Goal: Information Seeking & Learning: Check status

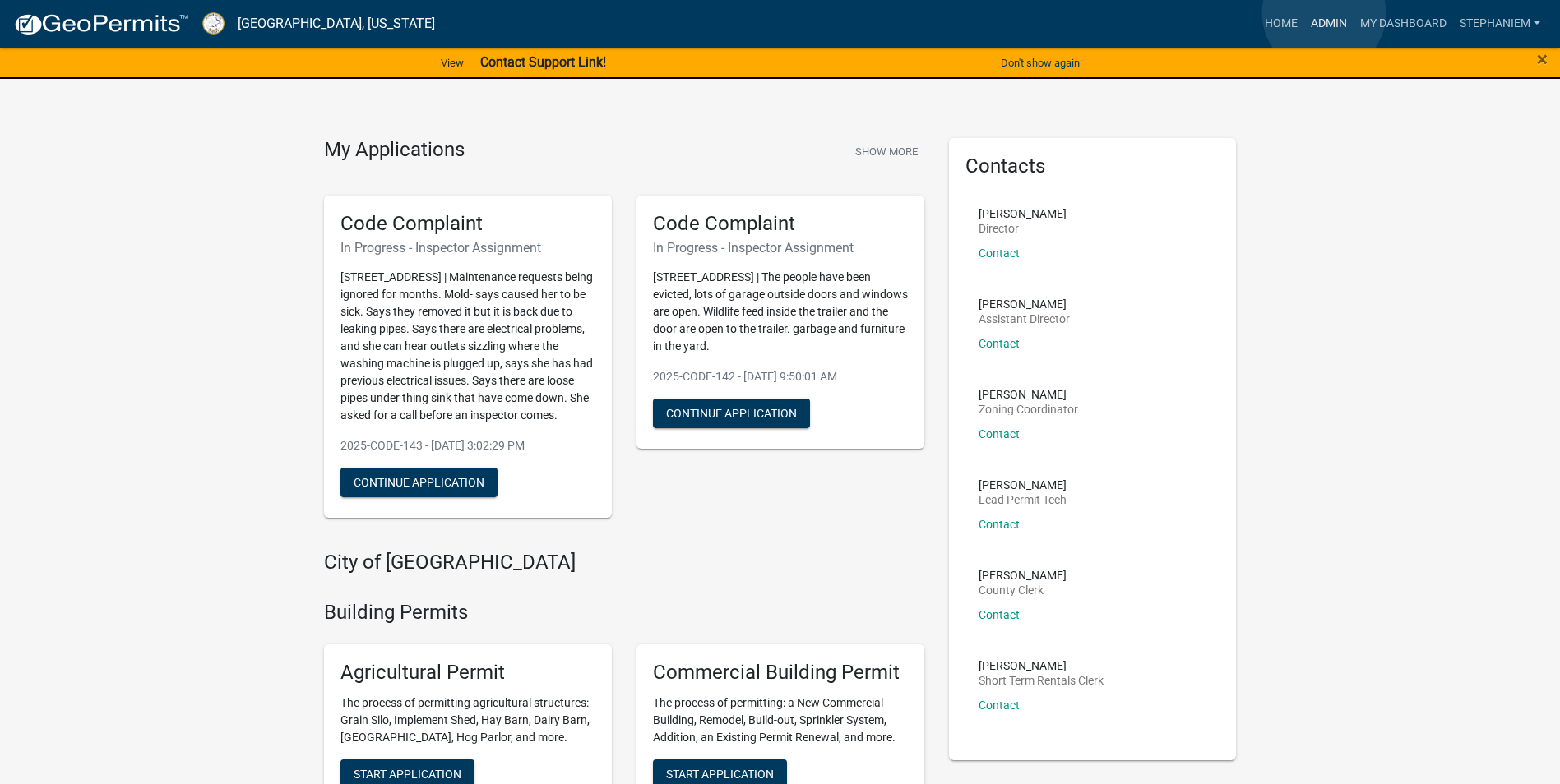
click at [1324, 13] on link "Admin" at bounding box center [1329, 23] width 49 height 31
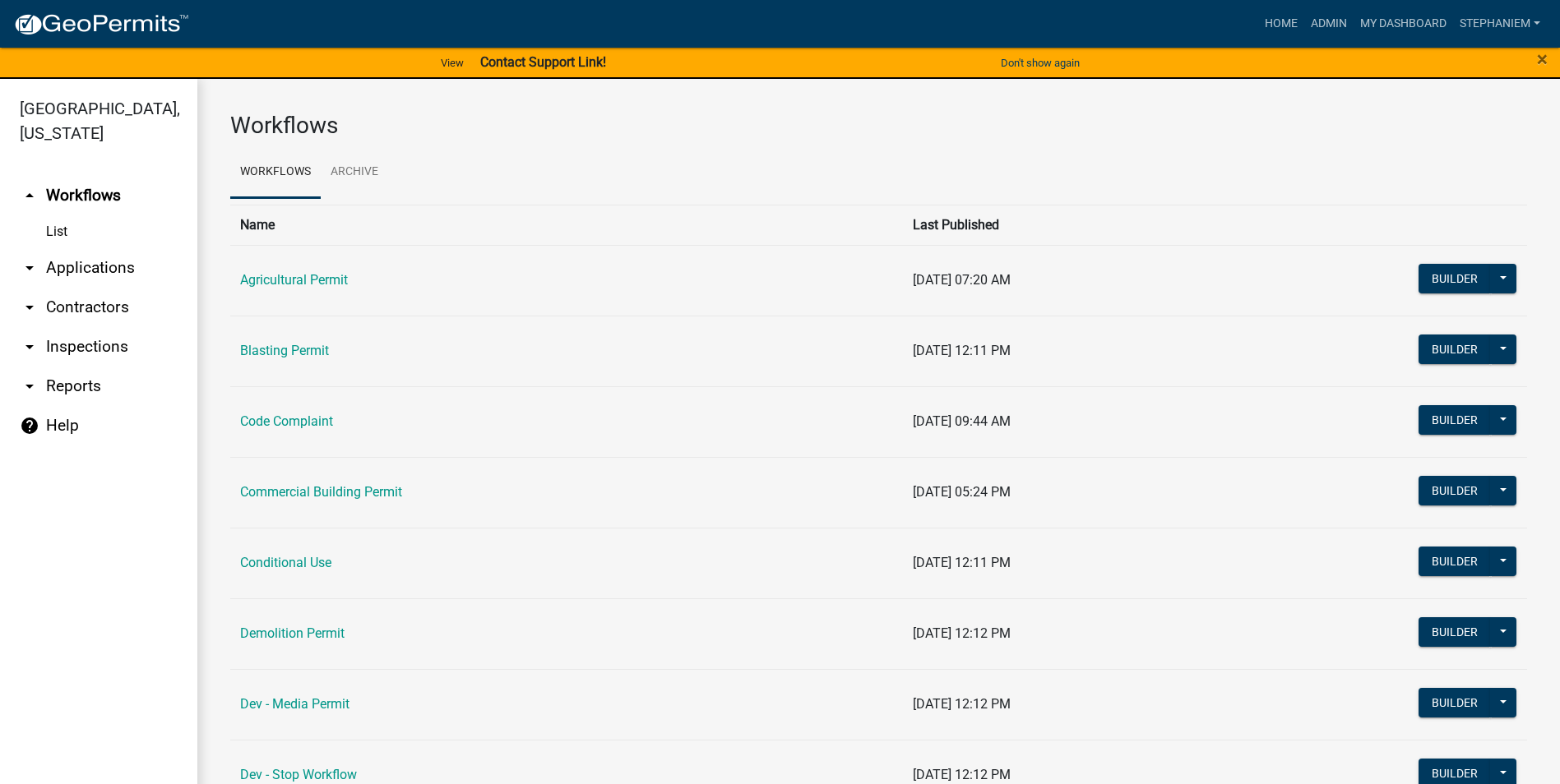
click at [121, 271] on link "arrow_drop_down Applications" at bounding box center [99, 268] width 197 height 39
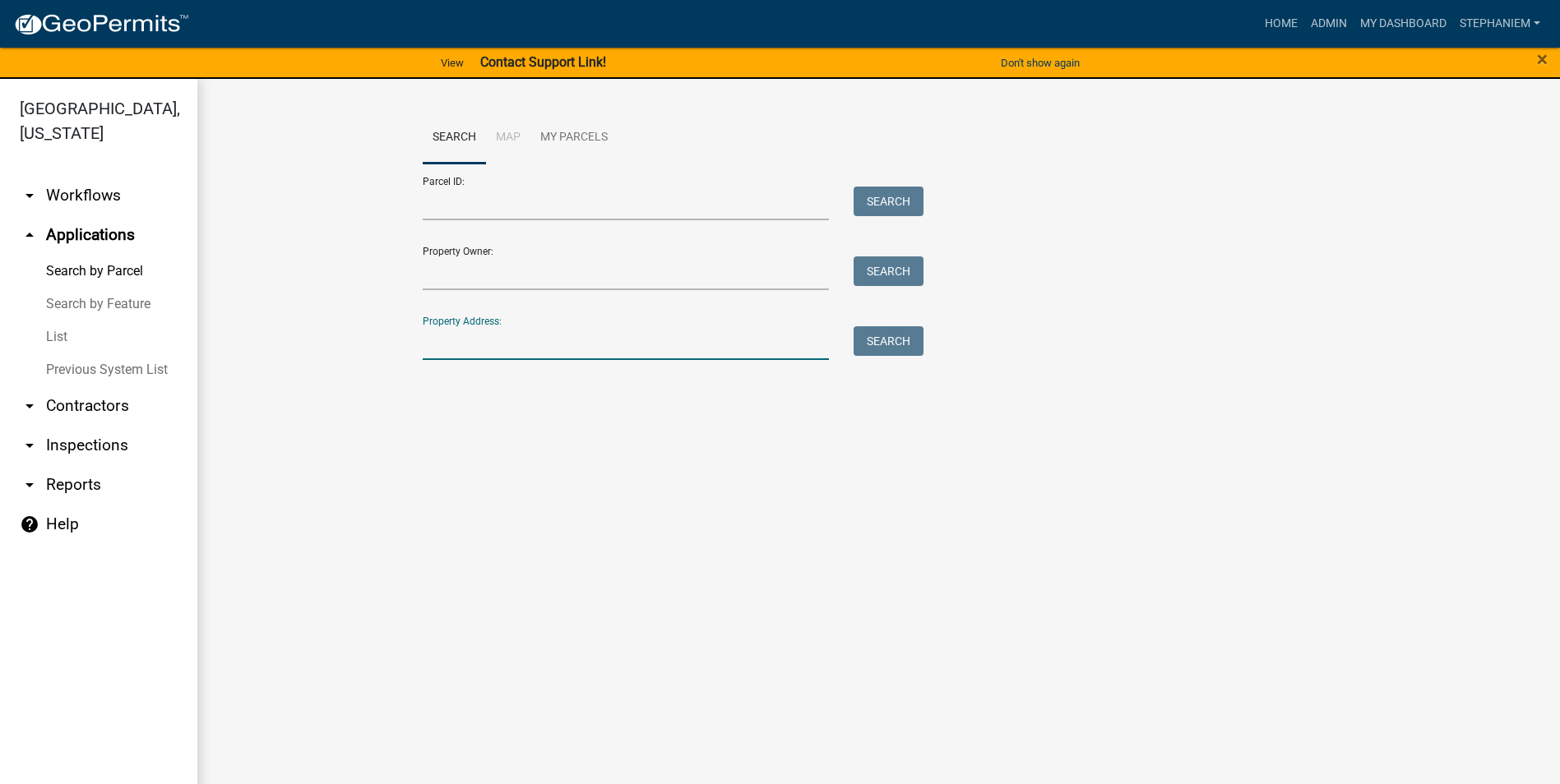
click at [545, 339] on input "Property Address:" at bounding box center [626, 344] width 407 height 34
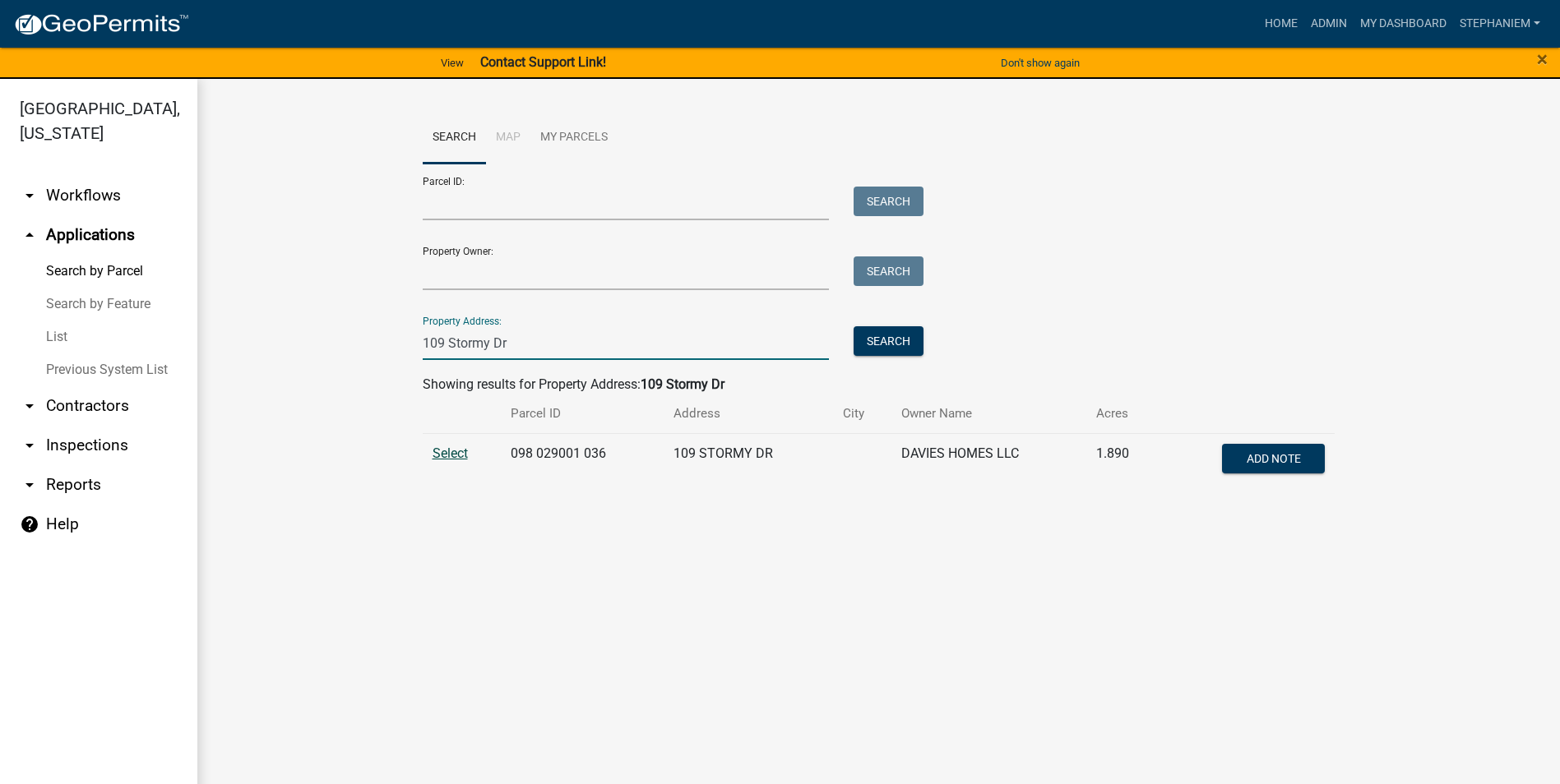
type input "109 Stormy Dr"
click at [453, 458] on span "Select" at bounding box center [449, 453] width 35 height 15
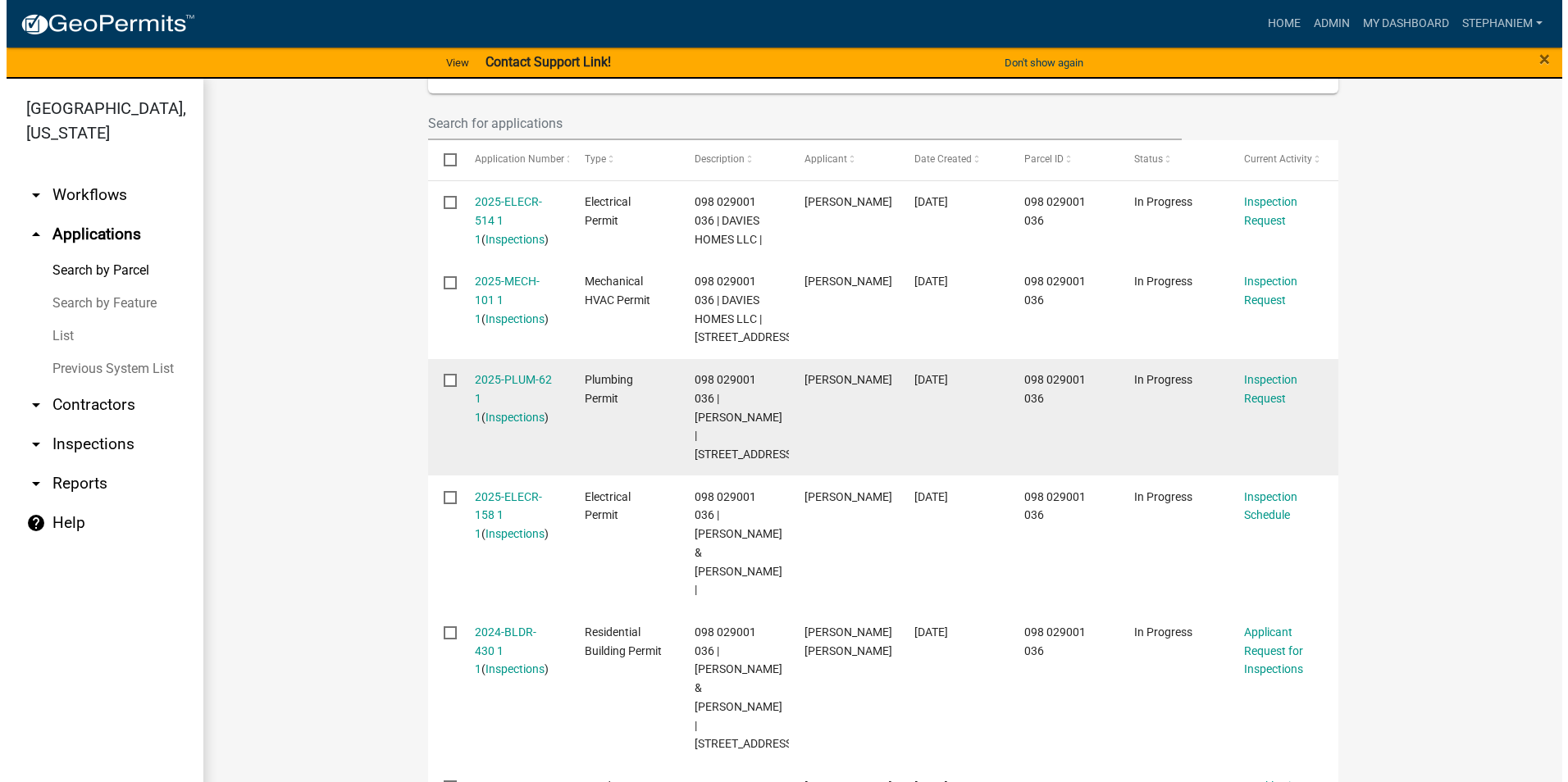
scroll to position [492, 0]
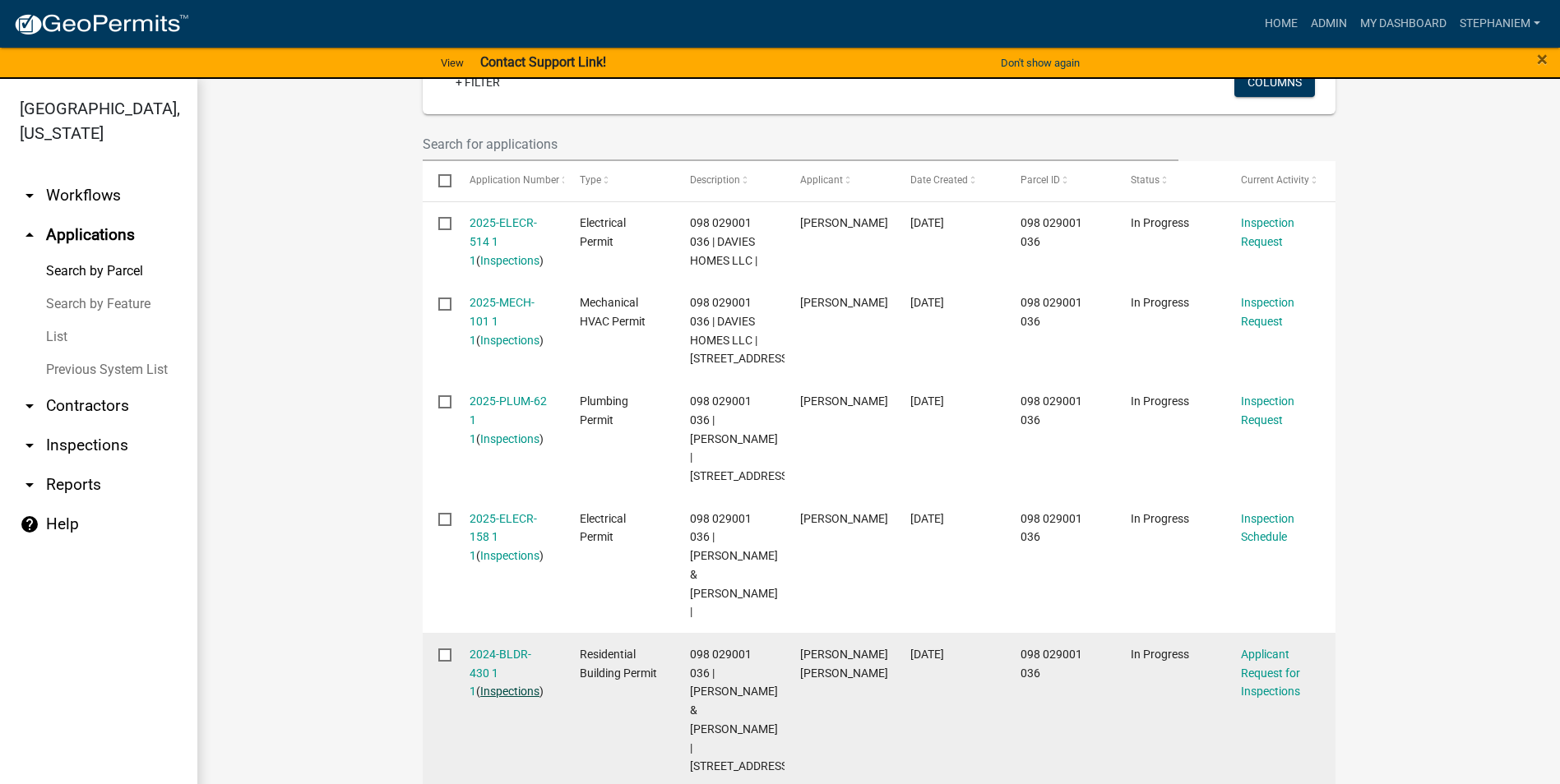
click at [497, 684] on link "Inspections" at bounding box center [510, 691] width 59 height 13
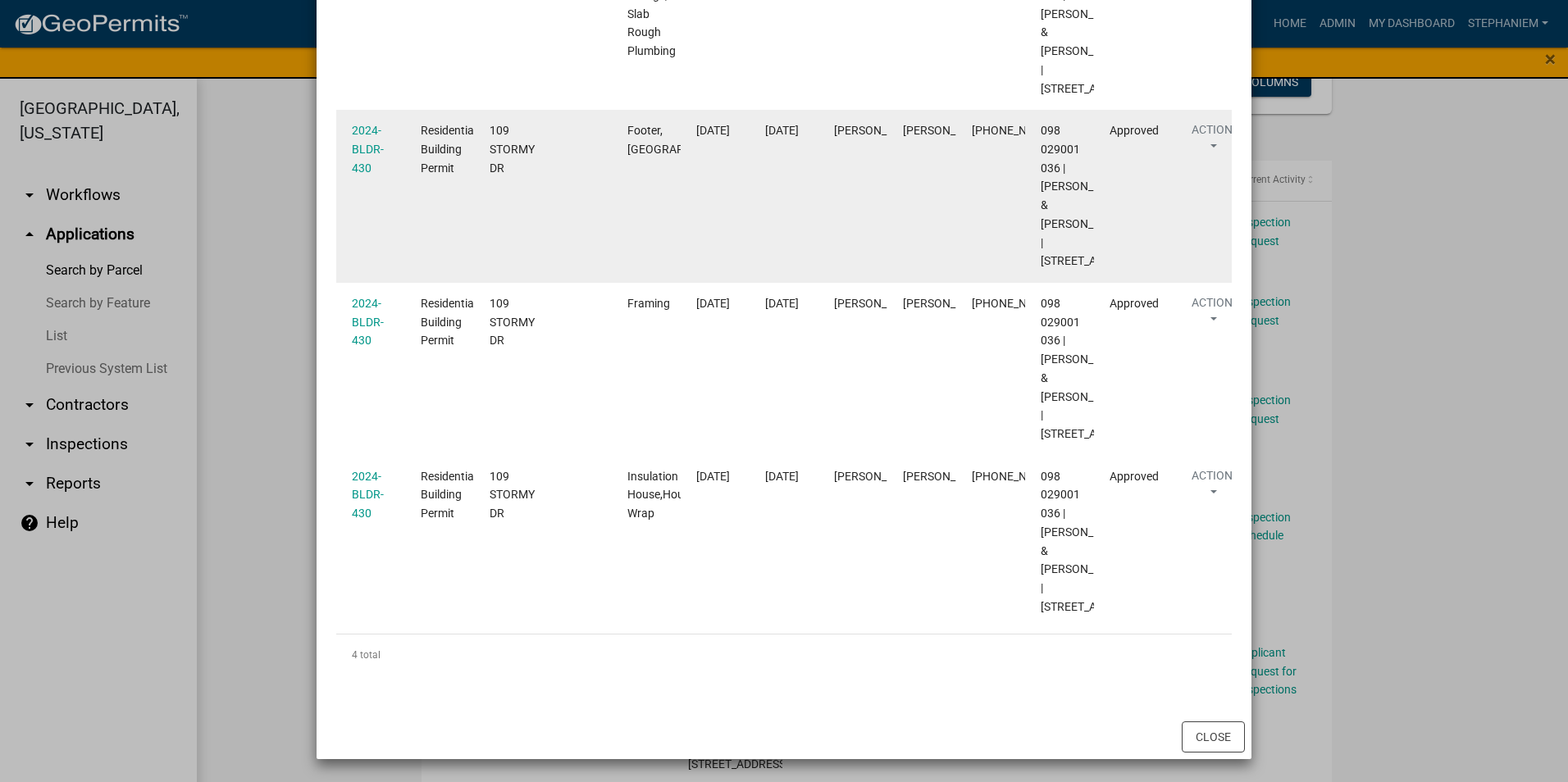
scroll to position [157, 0]
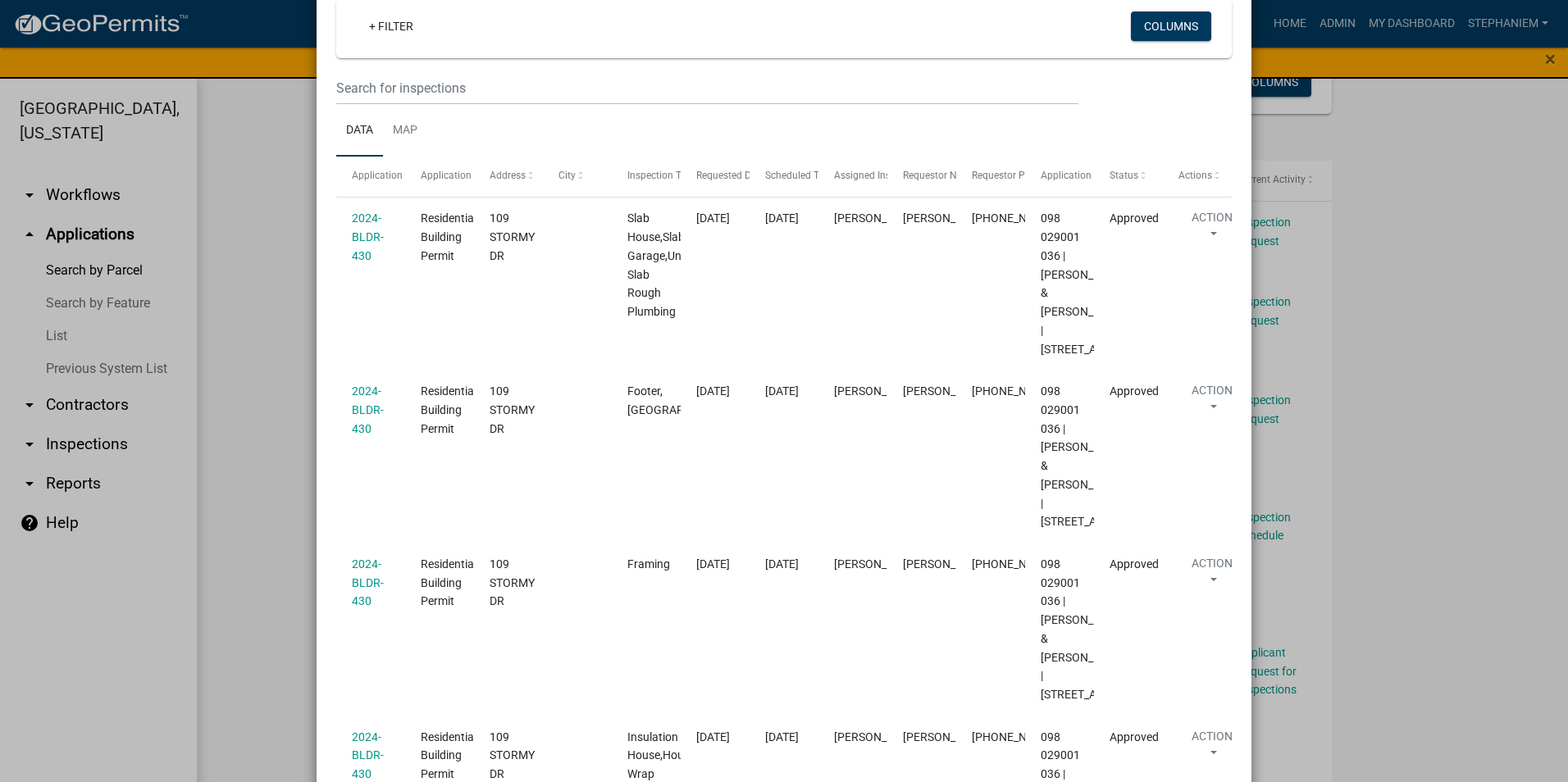
click at [283, 444] on ngb-modal-window "Inspections related to 2024-BLDR-430 × Export Excel Format (.xlsx) CSV Format (…" at bounding box center [784, 391] width 1568 height 782
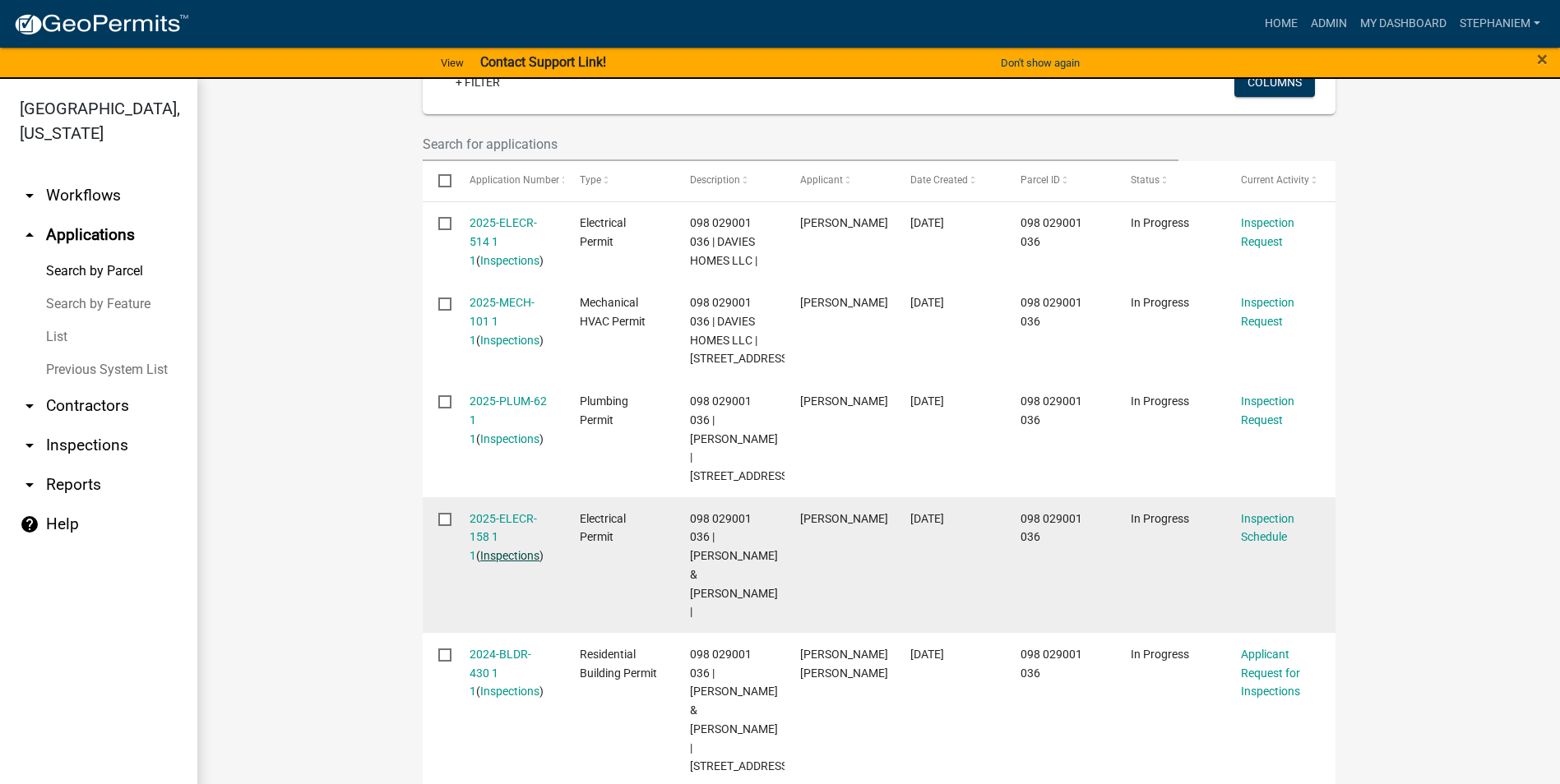
click at [497, 549] on link "Inspections" at bounding box center [510, 555] width 59 height 13
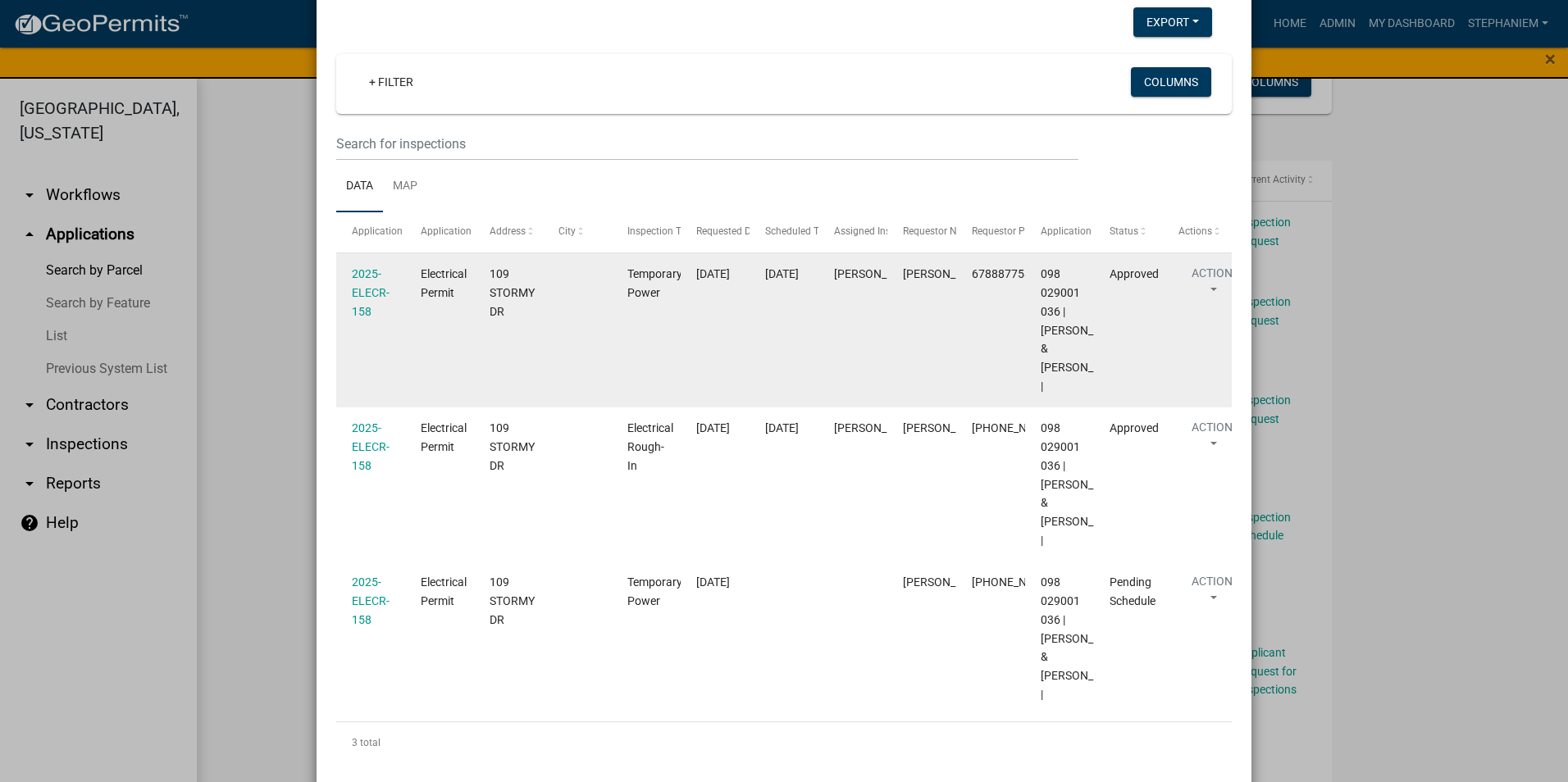
scroll to position [81, 0]
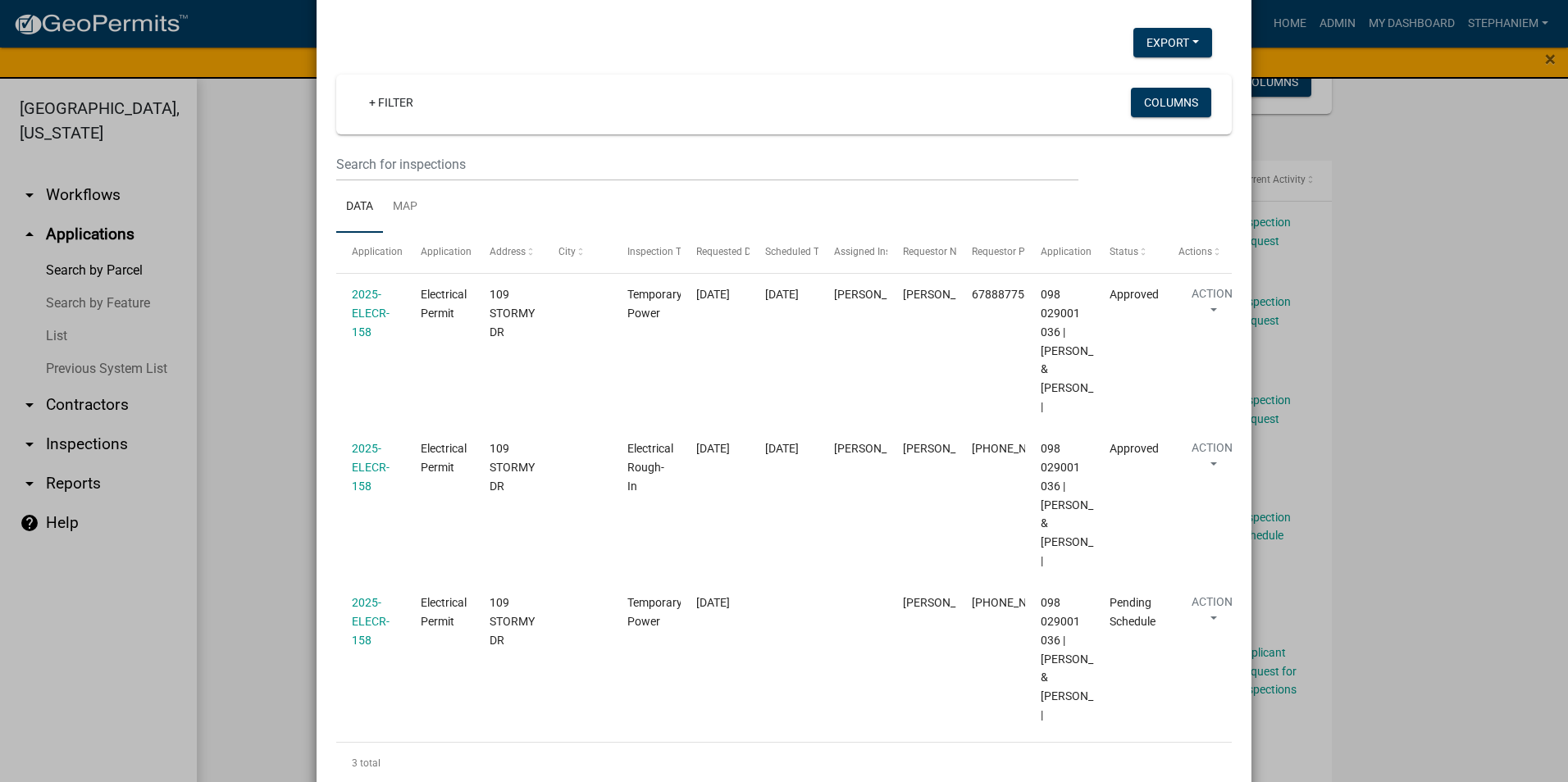
click at [295, 467] on ngb-modal-window "Inspections related to 2025-ELECR-158 × Export Excel Format (.xlsx) CSV Format …" at bounding box center [784, 391] width 1568 height 782
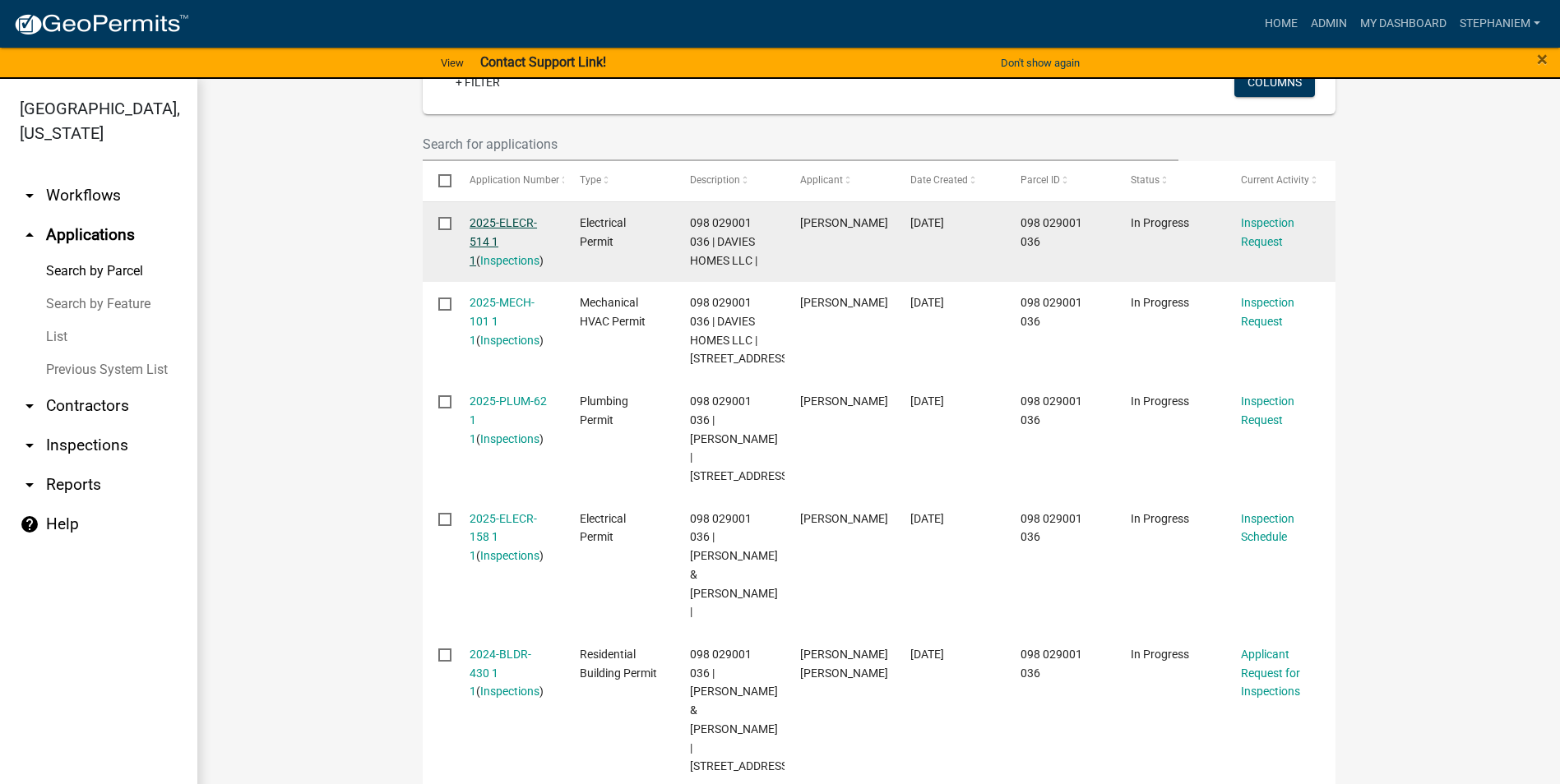
click at [494, 218] on link "2025-ELECR-514 1 1" at bounding box center [502, 241] width 67 height 51
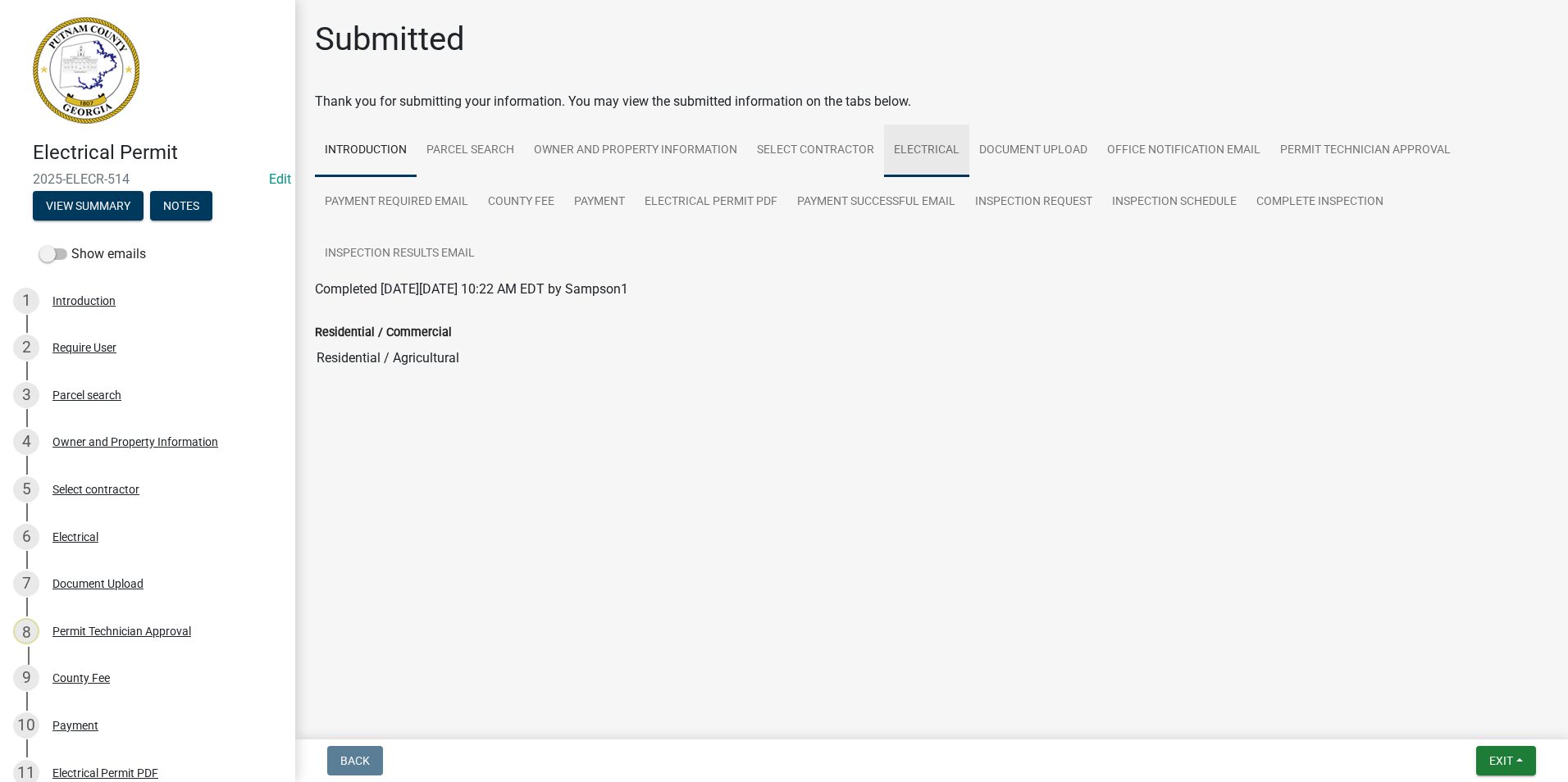
click at [952, 149] on link "Electrical" at bounding box center [926, 150] width 85 height 53
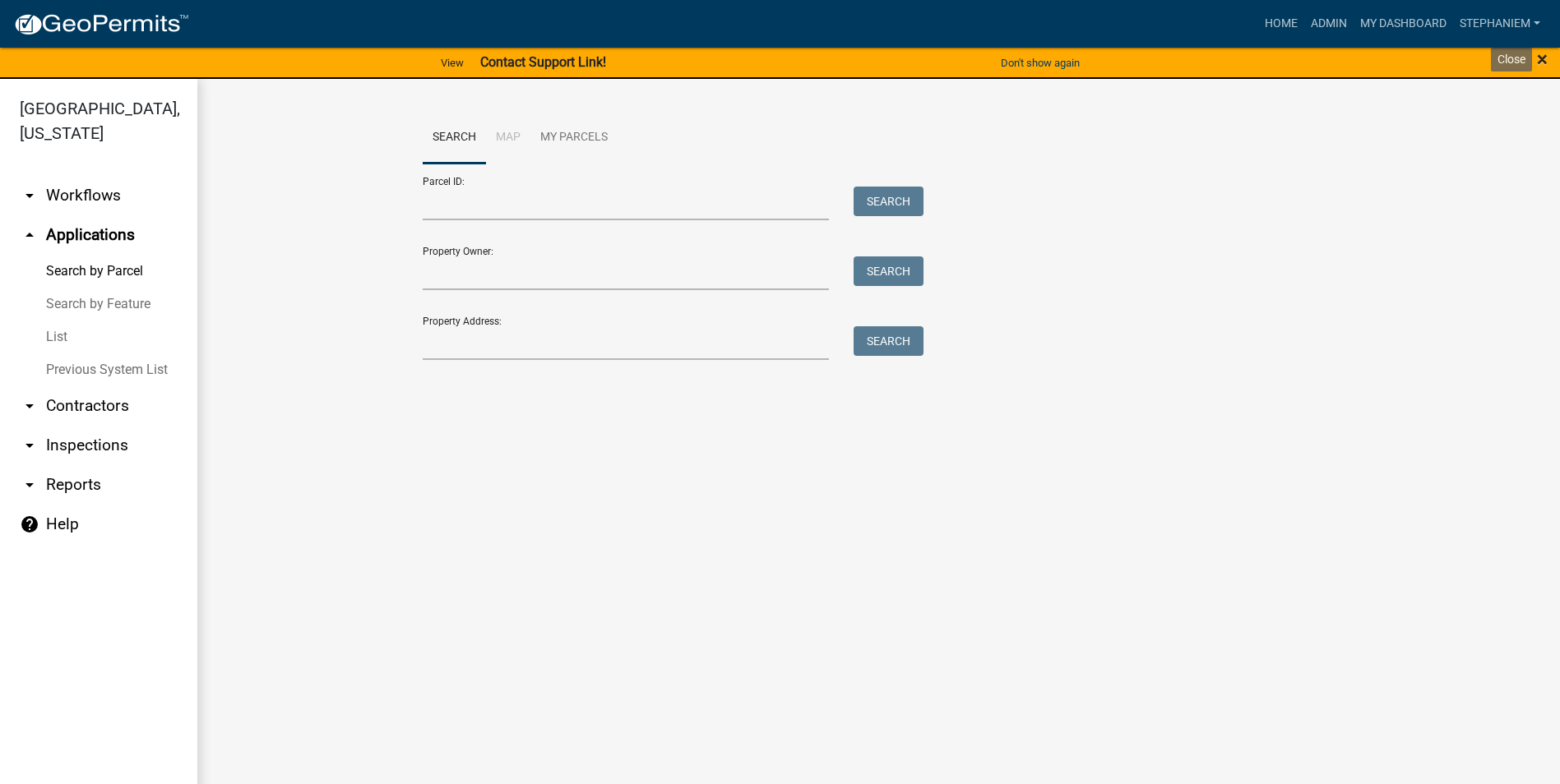
click at [1543, 58] on span "×" at bounding box center [1542, 59] width 11 height 23
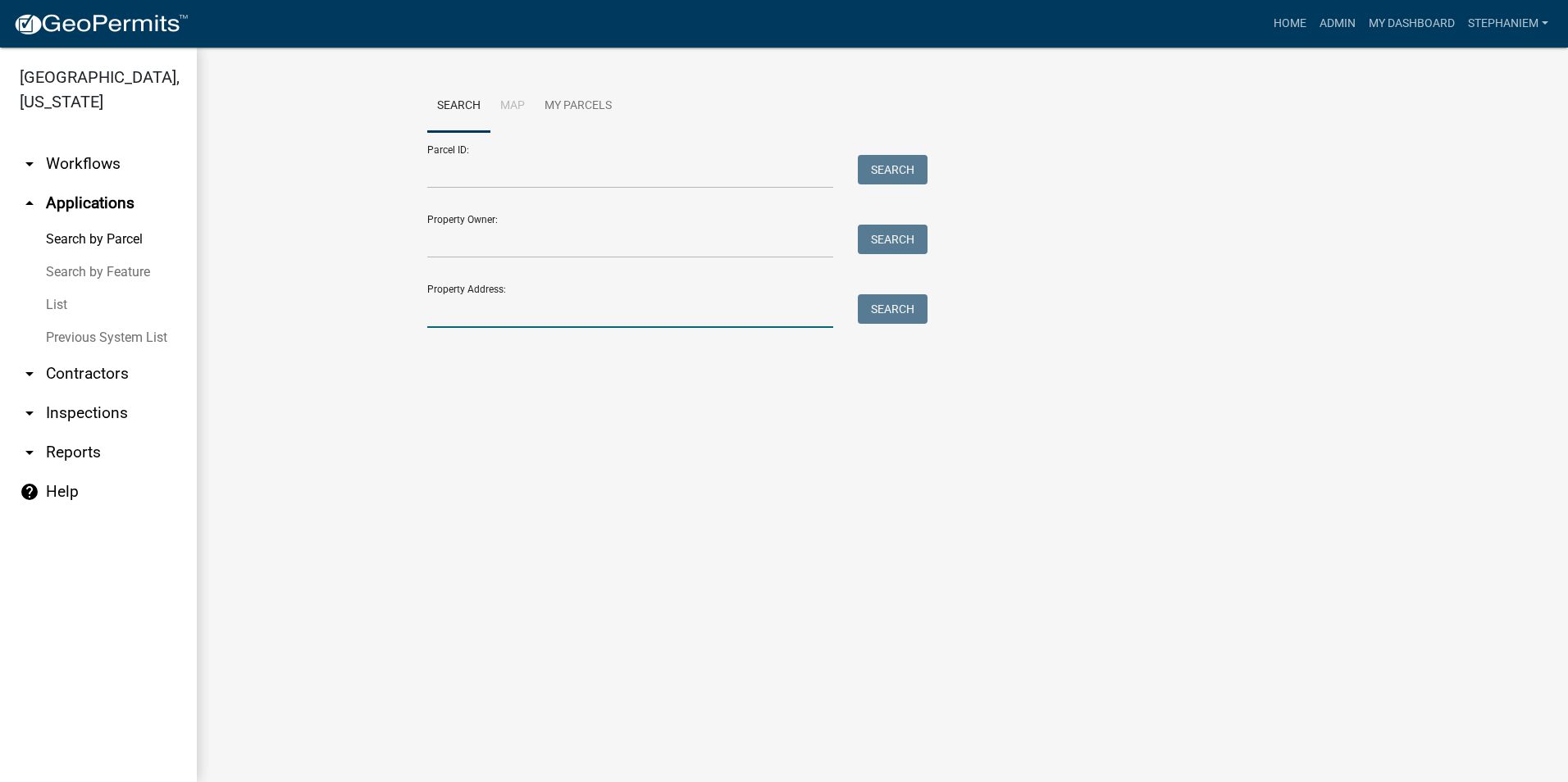
click at [643, 299] on input "Property Address:" at bounding box center [631, 311] width 406 height 34
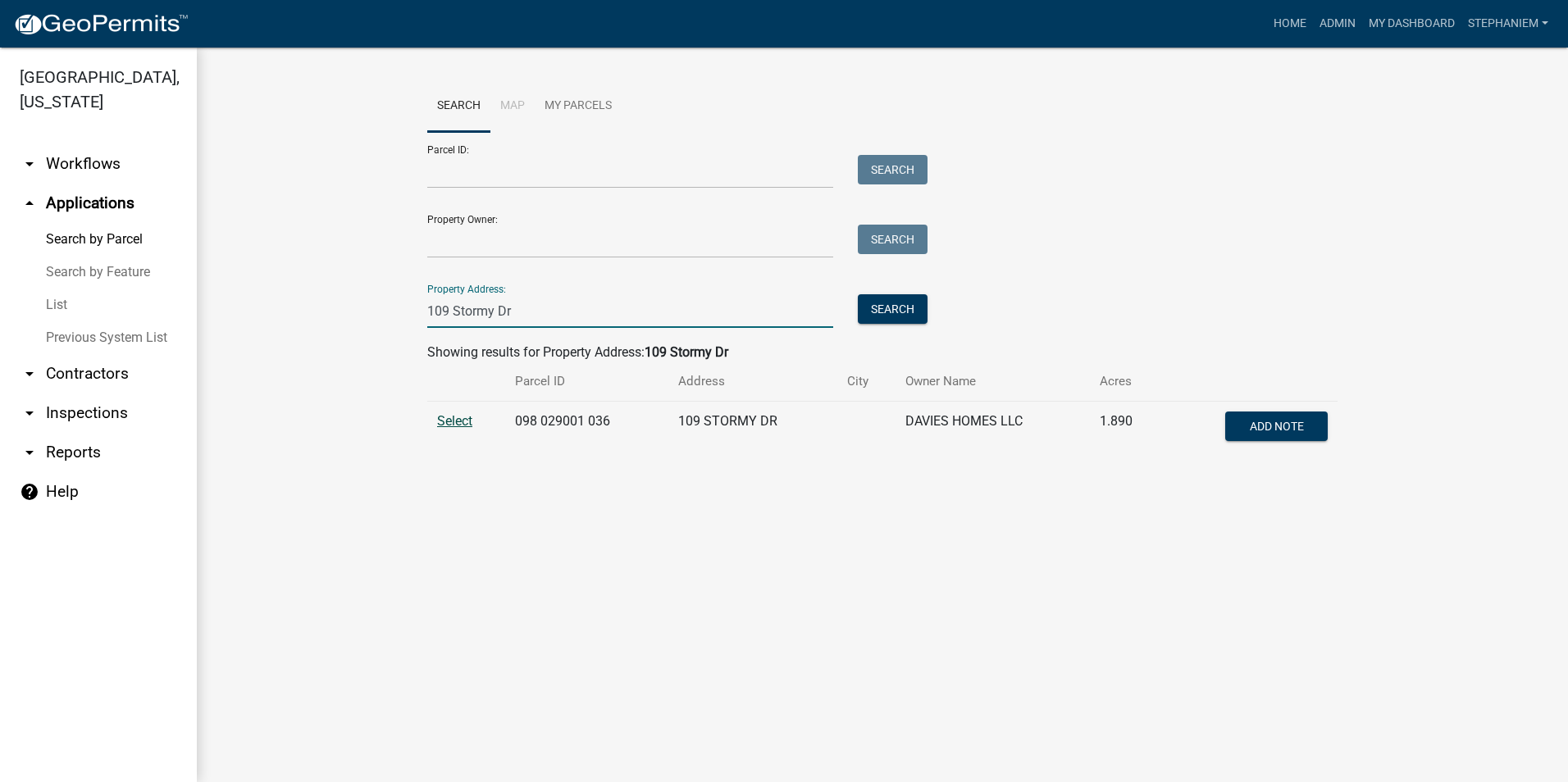
type input "109 Stormy Dr"
click at [457, 418] on span "Select" at bounding box center [455, 421] width 35 height 15
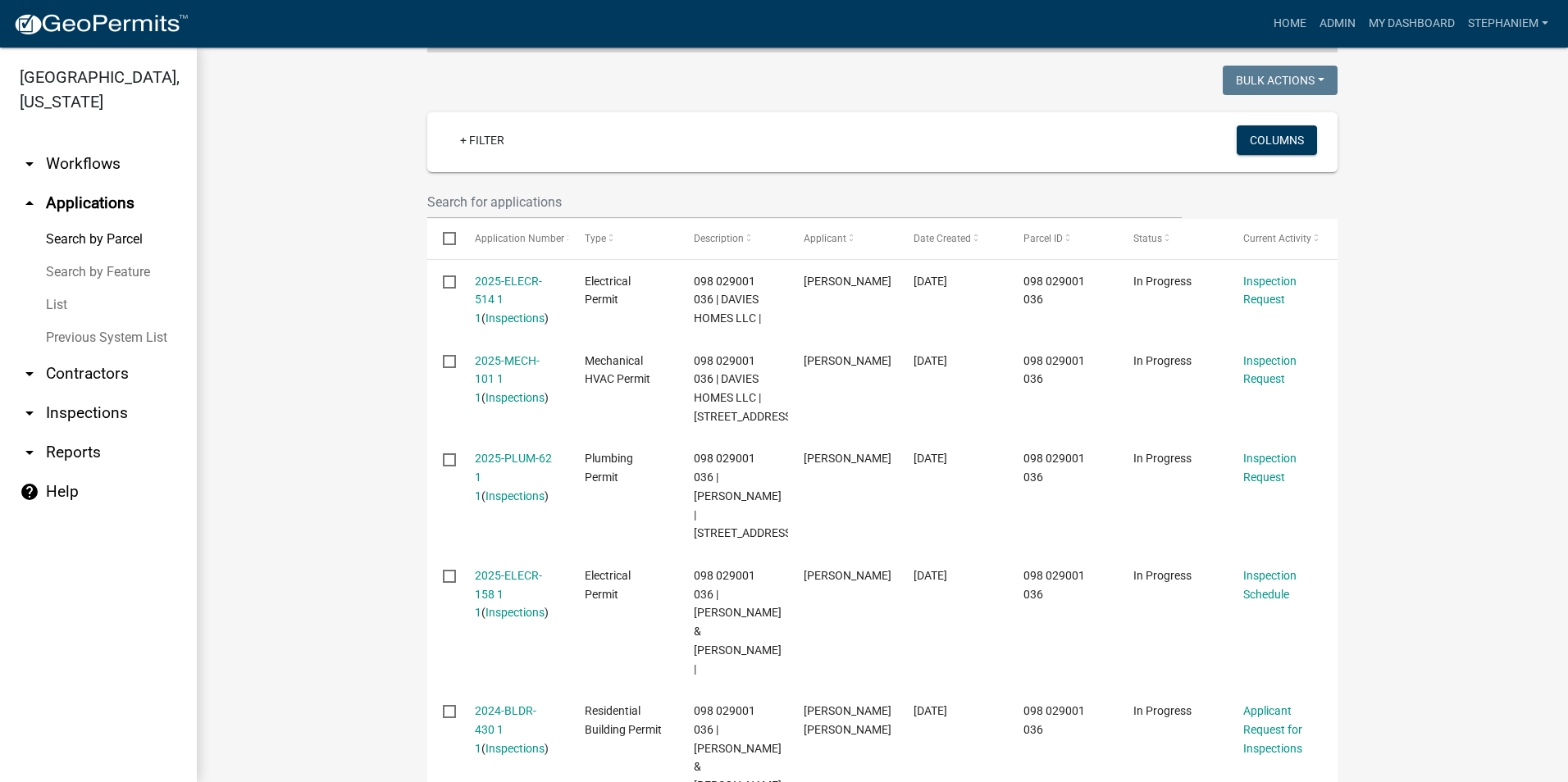
scroll to position [396, 0]
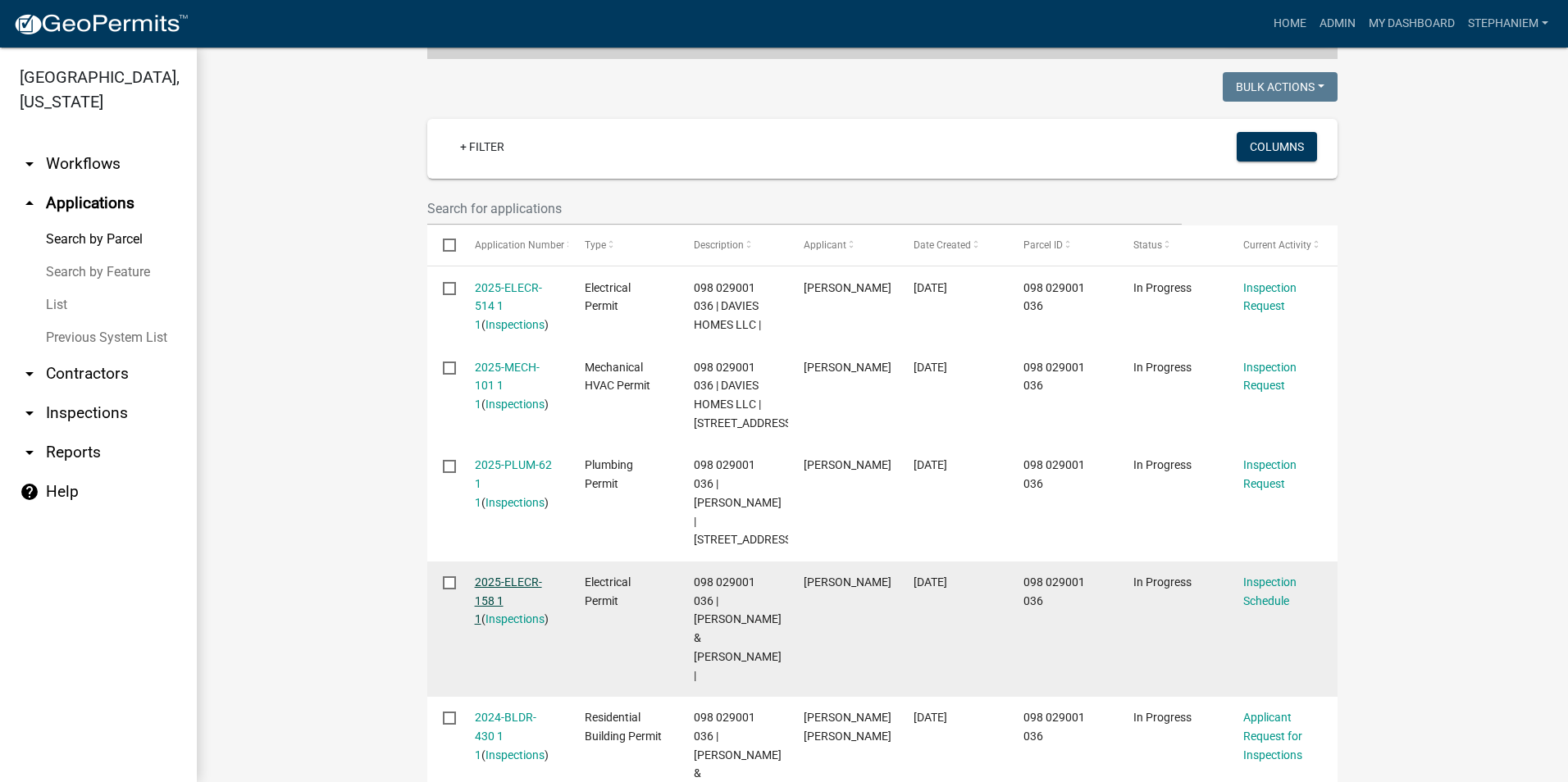
click at [490, 586] on link "2025-ELECR-158 1 1" at bounding box center [508, 600] width 67 height 51
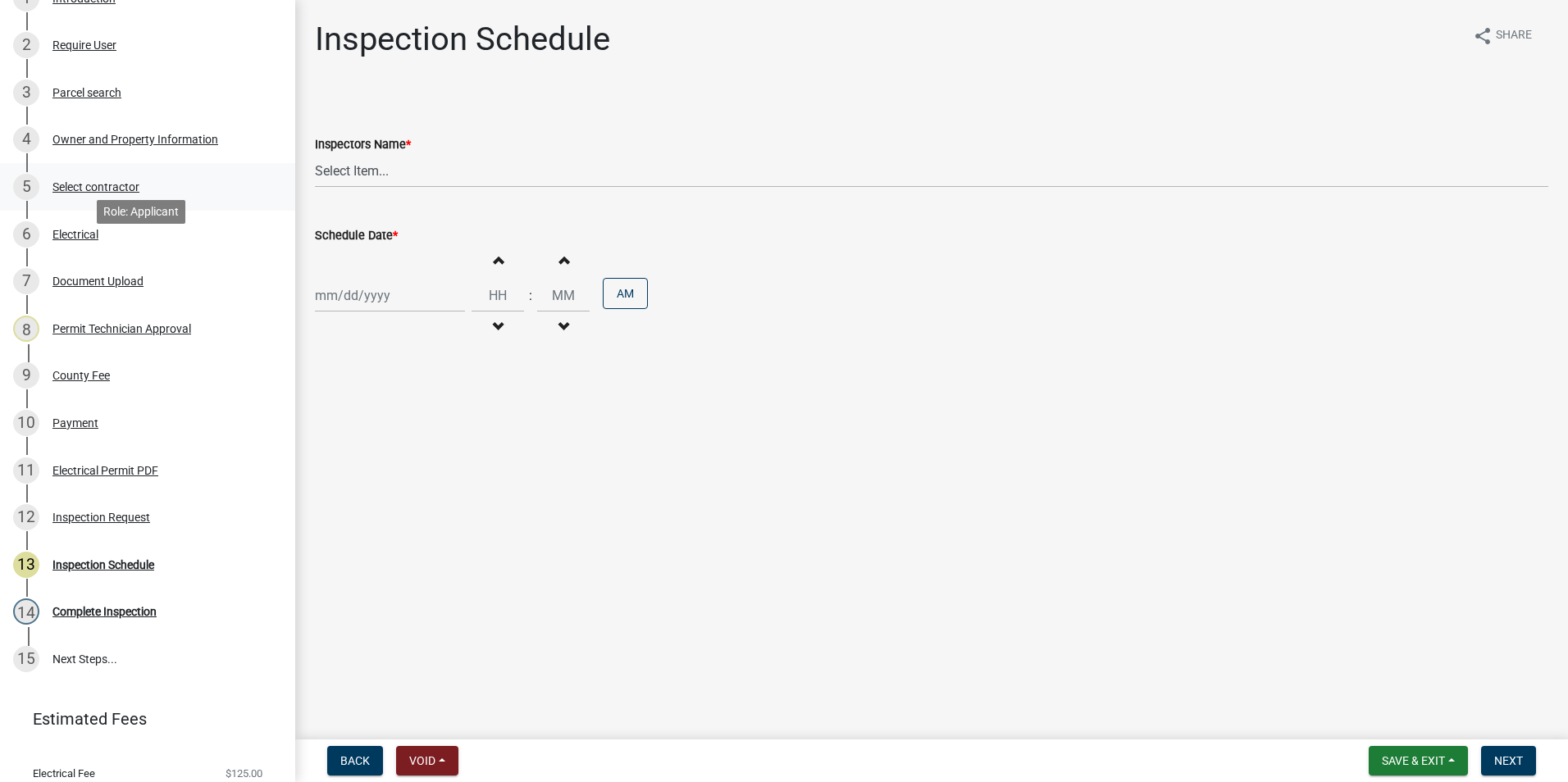
scroll to position [274, 0]
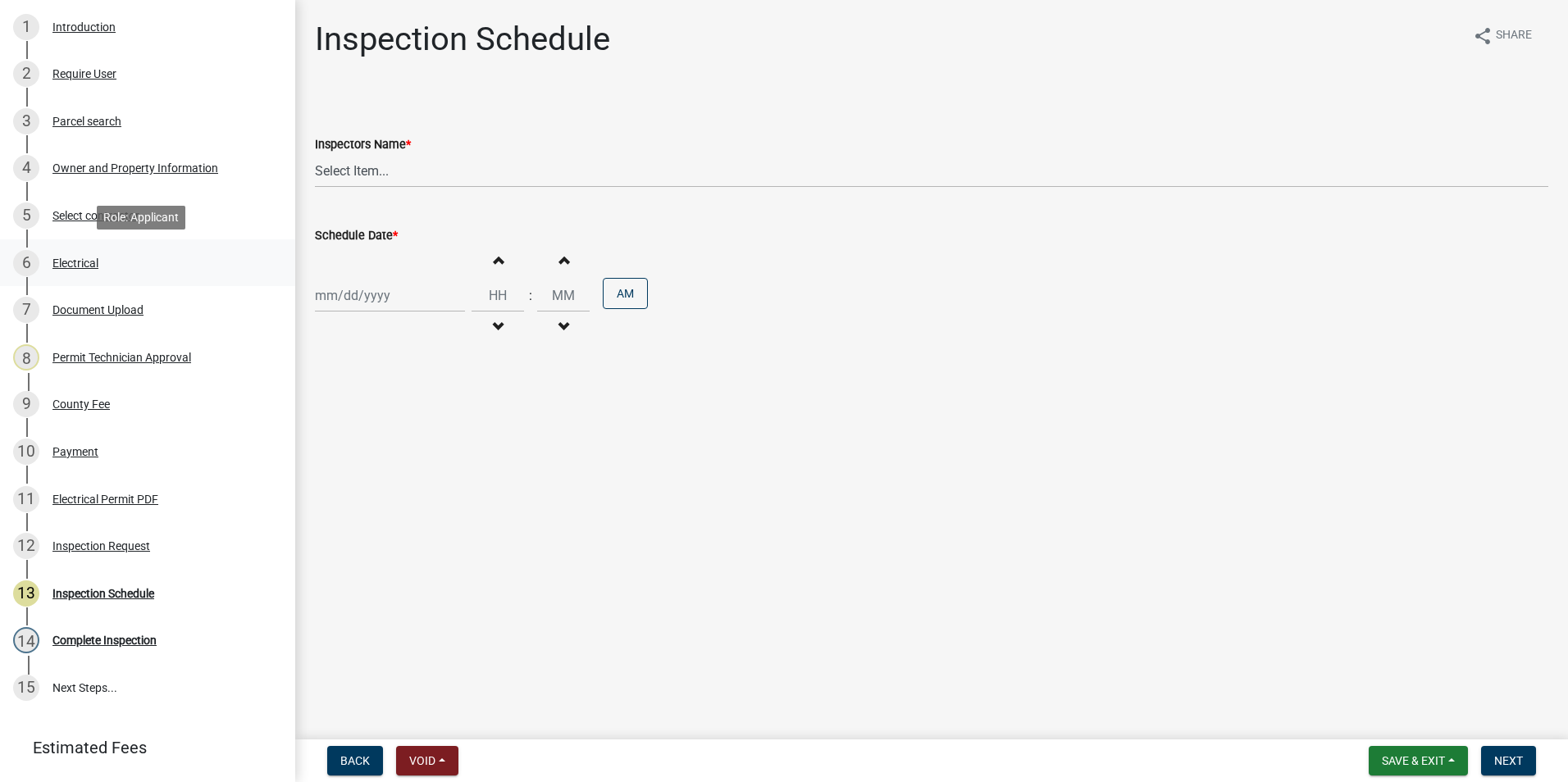
click at [90, 280] on link "6 Electrical" at bounding box center [148, 263] width 295 height 47
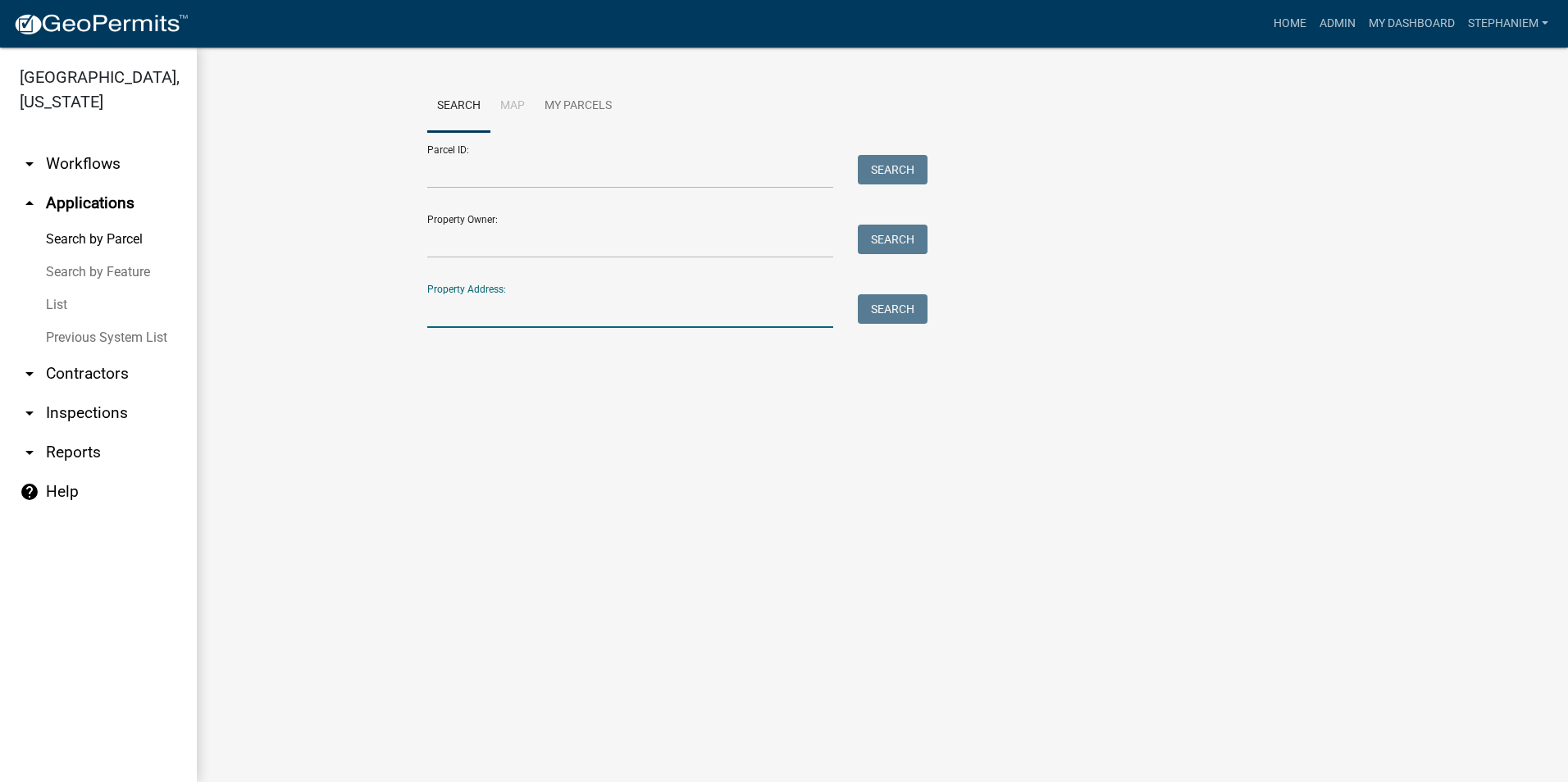
click at [578, 316] on input "Property Address:" at bounding box center [631, 311] width 406 height 34
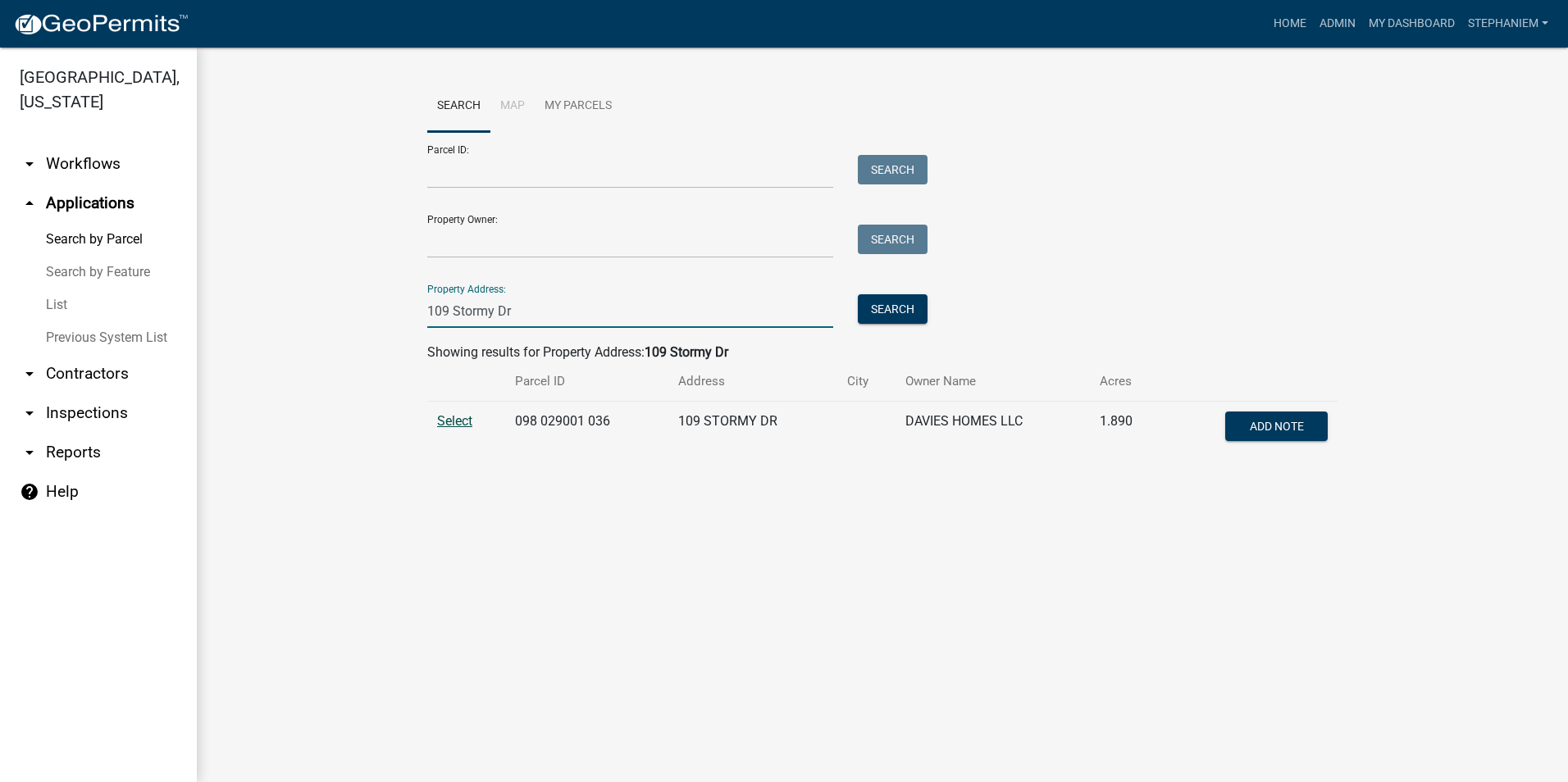
type input "109 Stormy Dr"
click at [447, 423] on span "Select" at bounding box center [455, 421] width 35 height 15
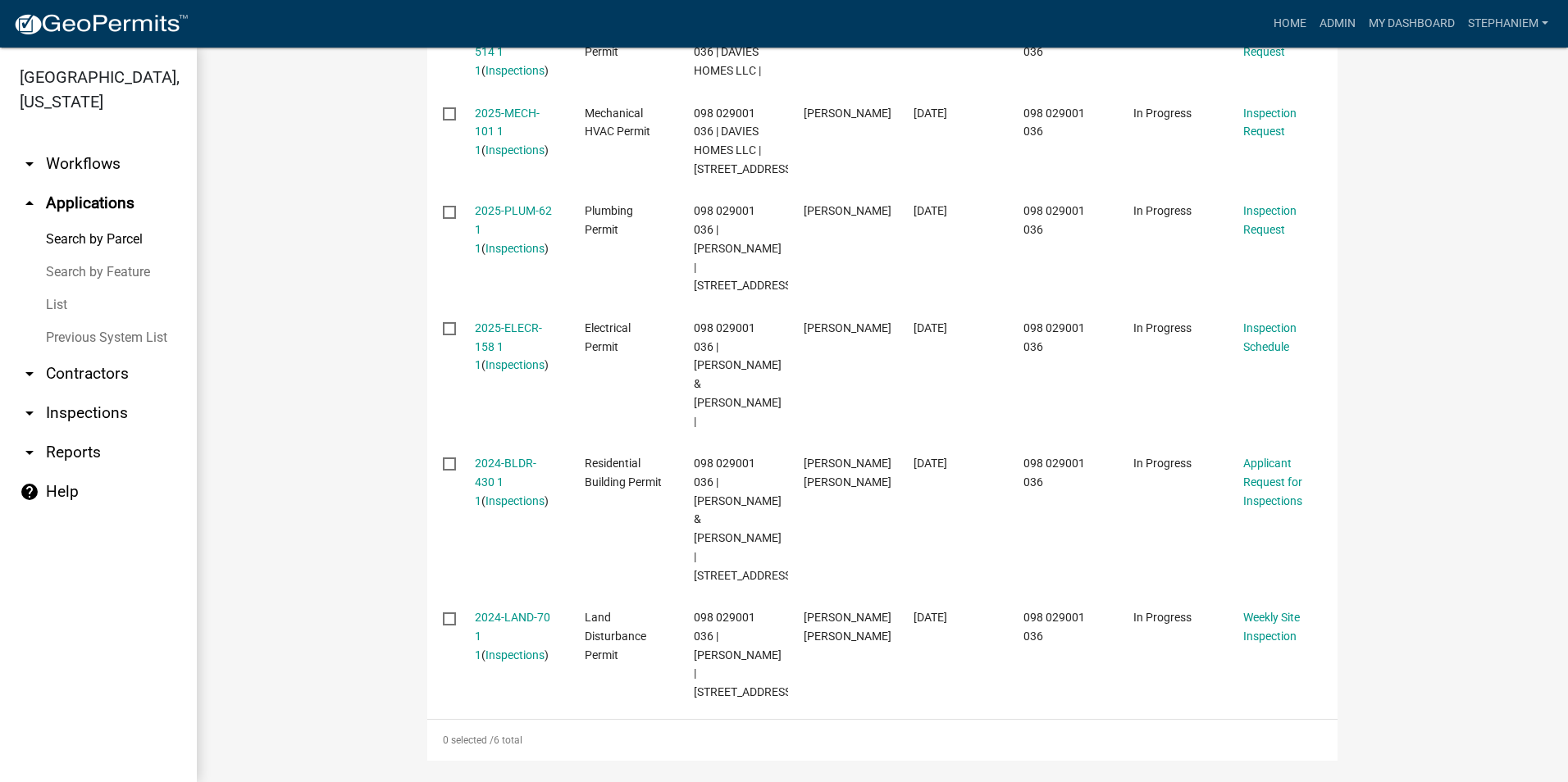
scroll to position [656, 0]
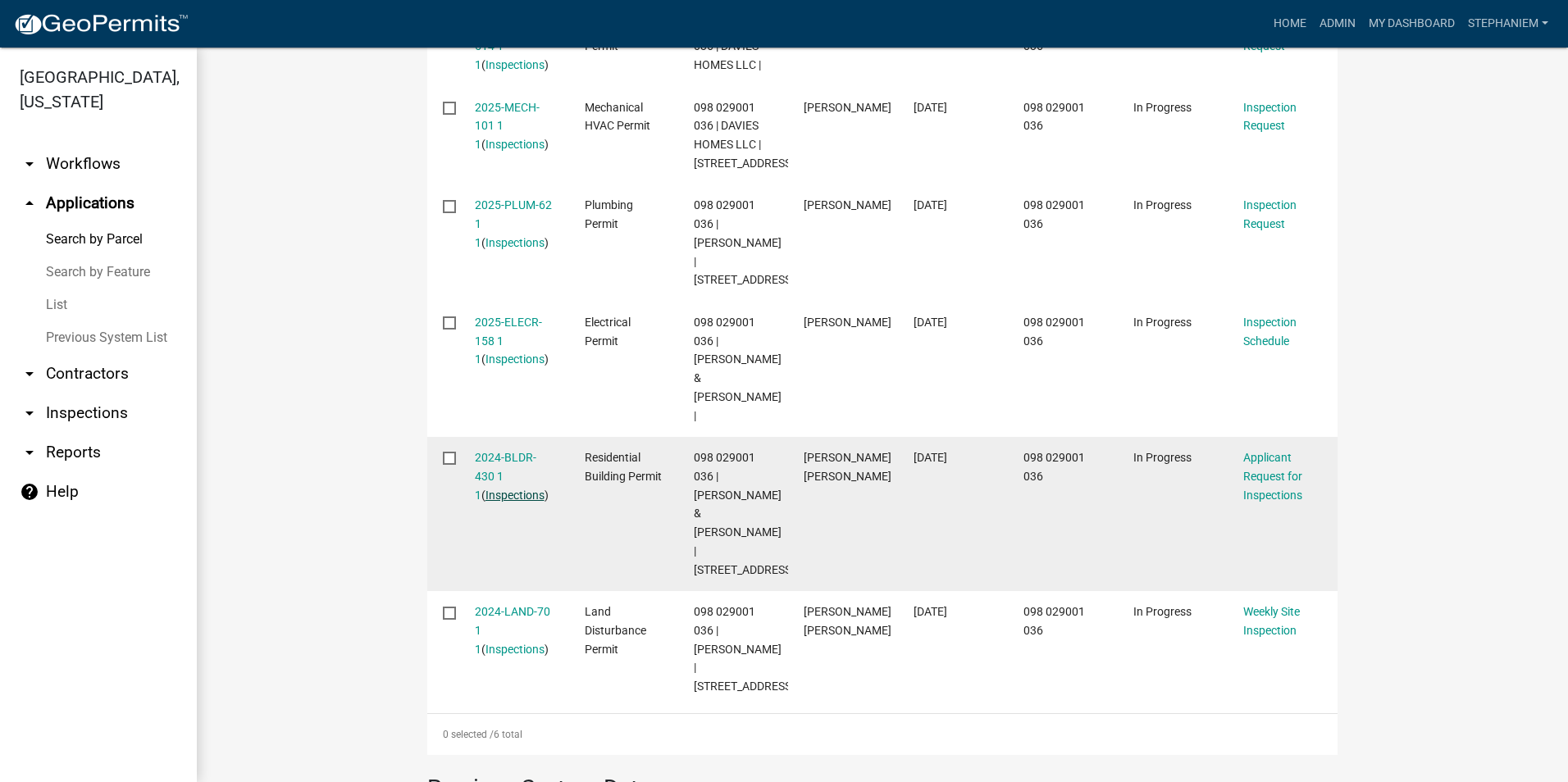
click at [502, 489] on link "Inspections" at bounding box center [516, 495] width 59 height 13
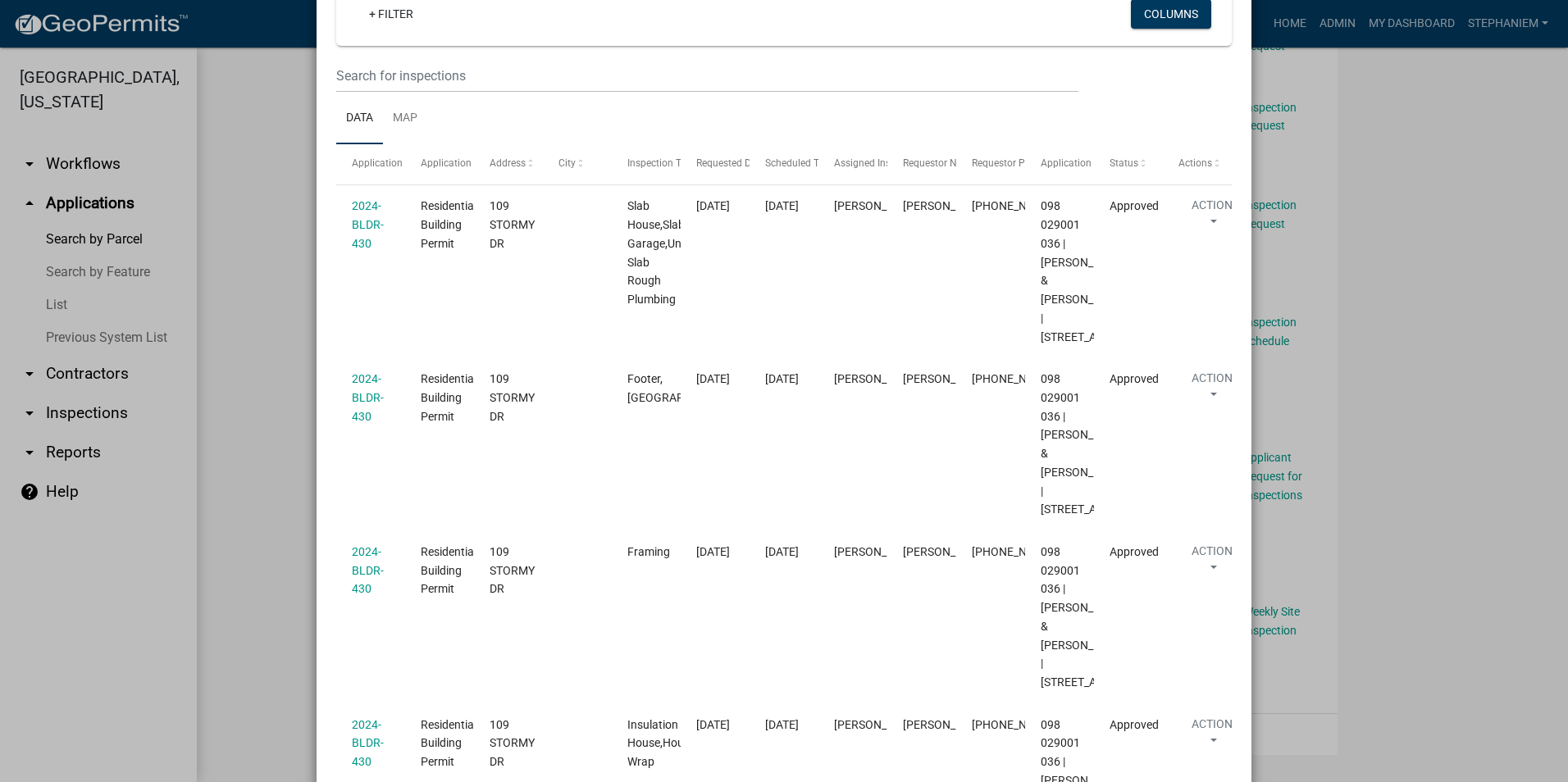
scroll to position [157, 0]
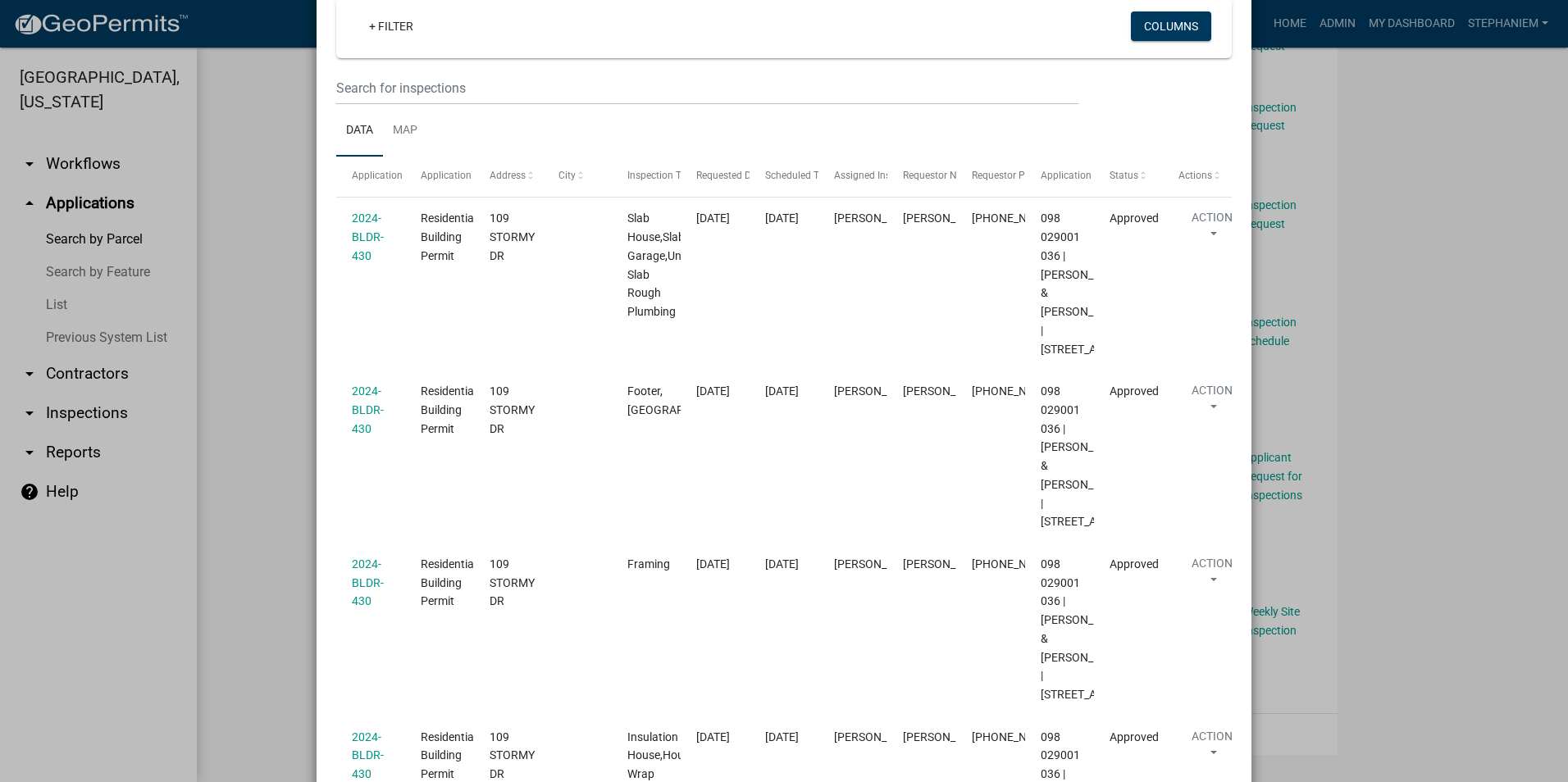
click at [295, 441] on ngb-modal-window "Inspections related to 2024-BLDR-430 × Export Excel Format (.xlsx) CSV Format (…" at bounding box center [784, 391] width 1568 height 782
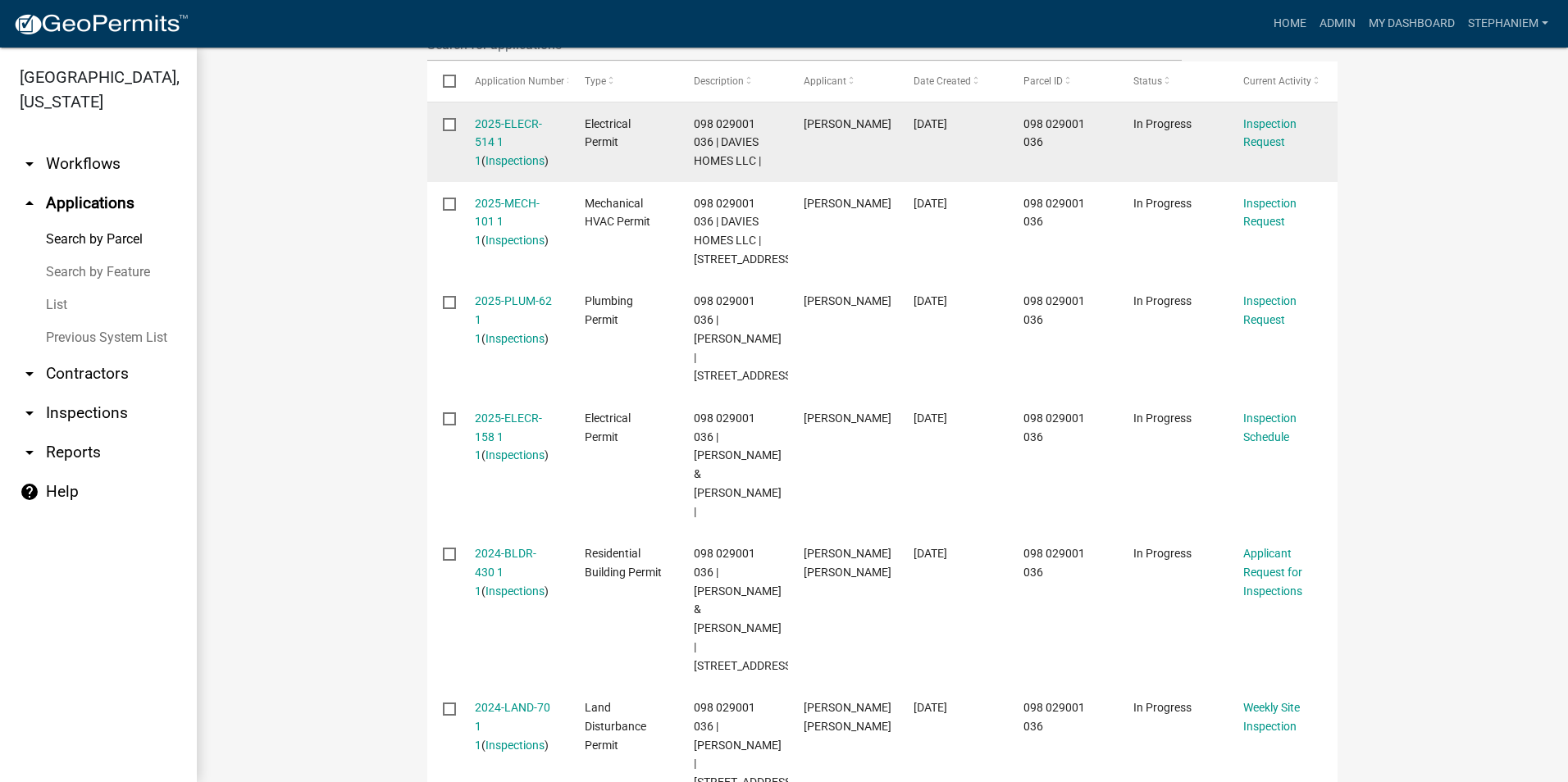
scroll to position [0, 0]
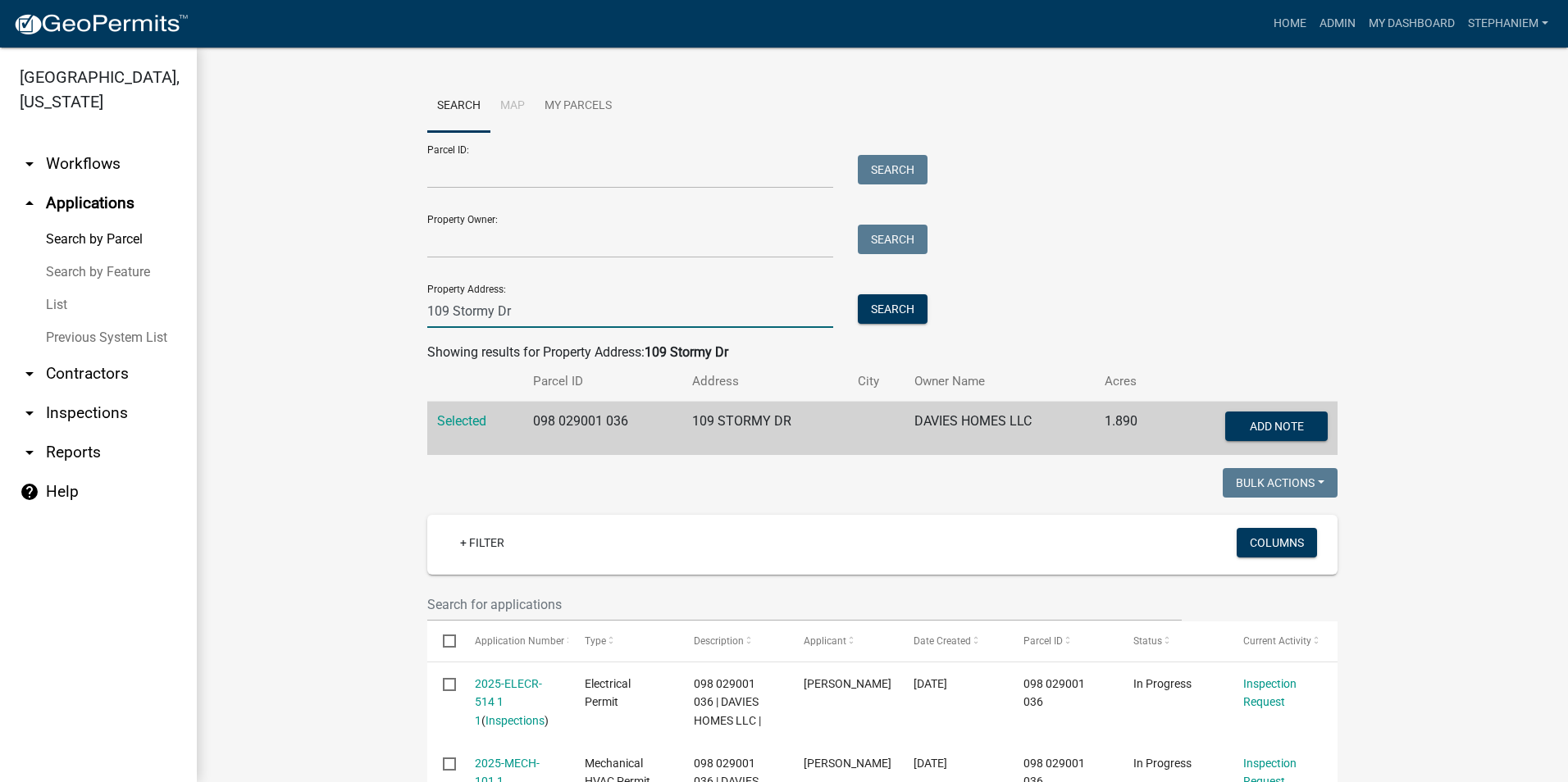
click at [537, 321] on input "109 Stormy Dr" at bounding box center [631, 311] width 406 height 34
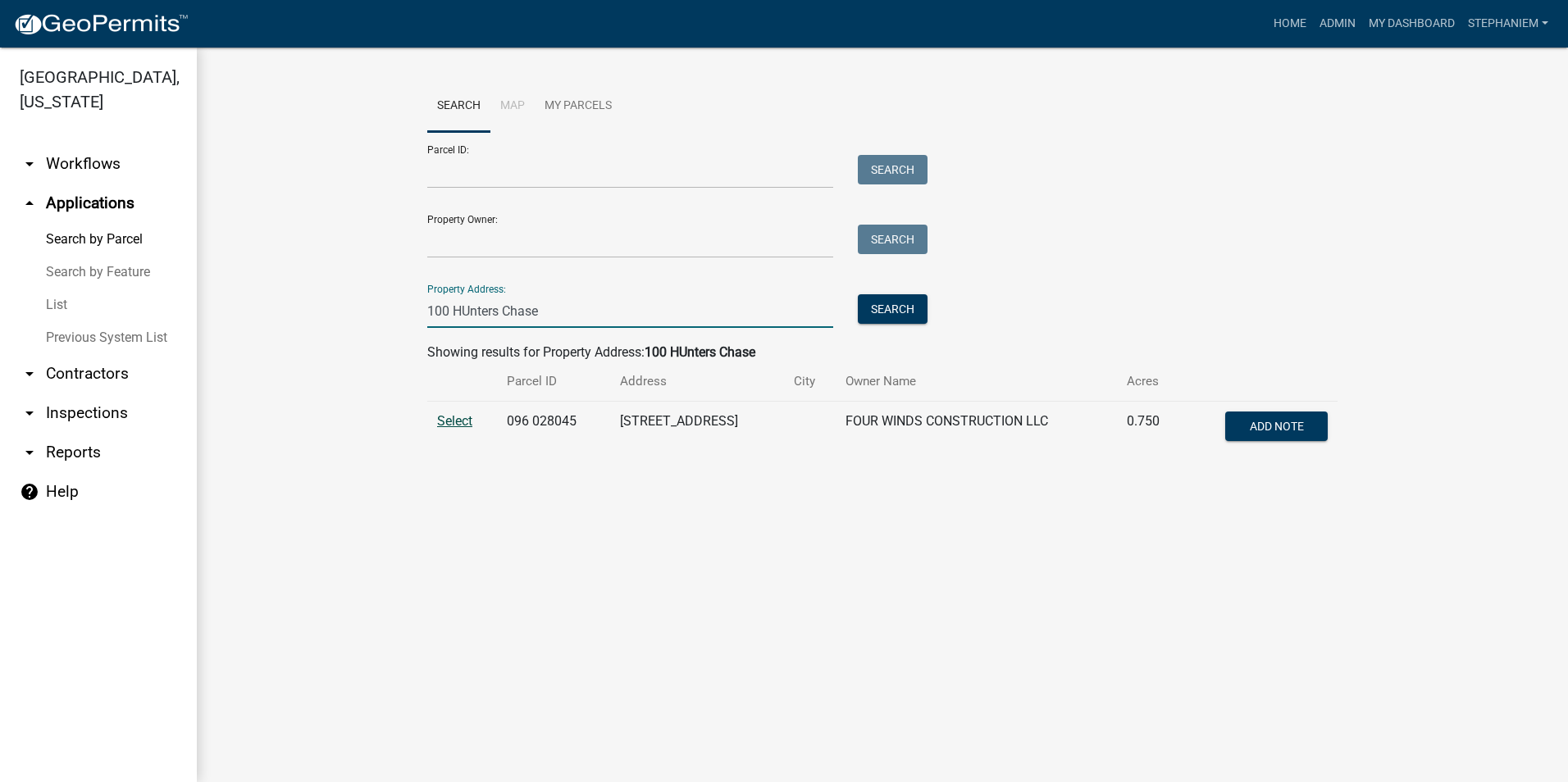
type input "100 HUnters Chase"
click at [456, 425] on span "Select" at bounding box center [455, 421] width 35 height 15
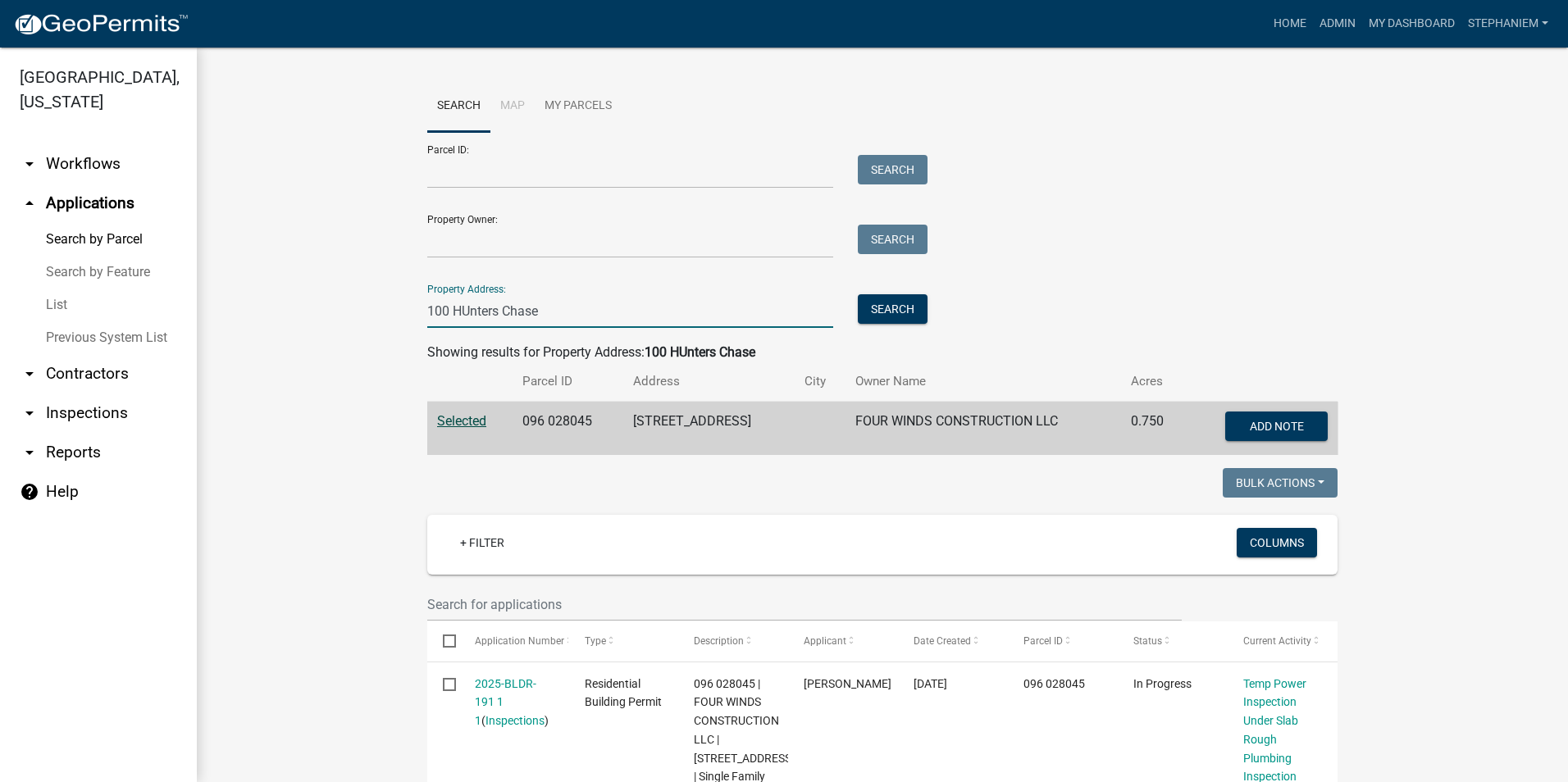
click at [562, 307] on input "100 HUnters Chase" at bounding box center [631, 311] width 406 height 34
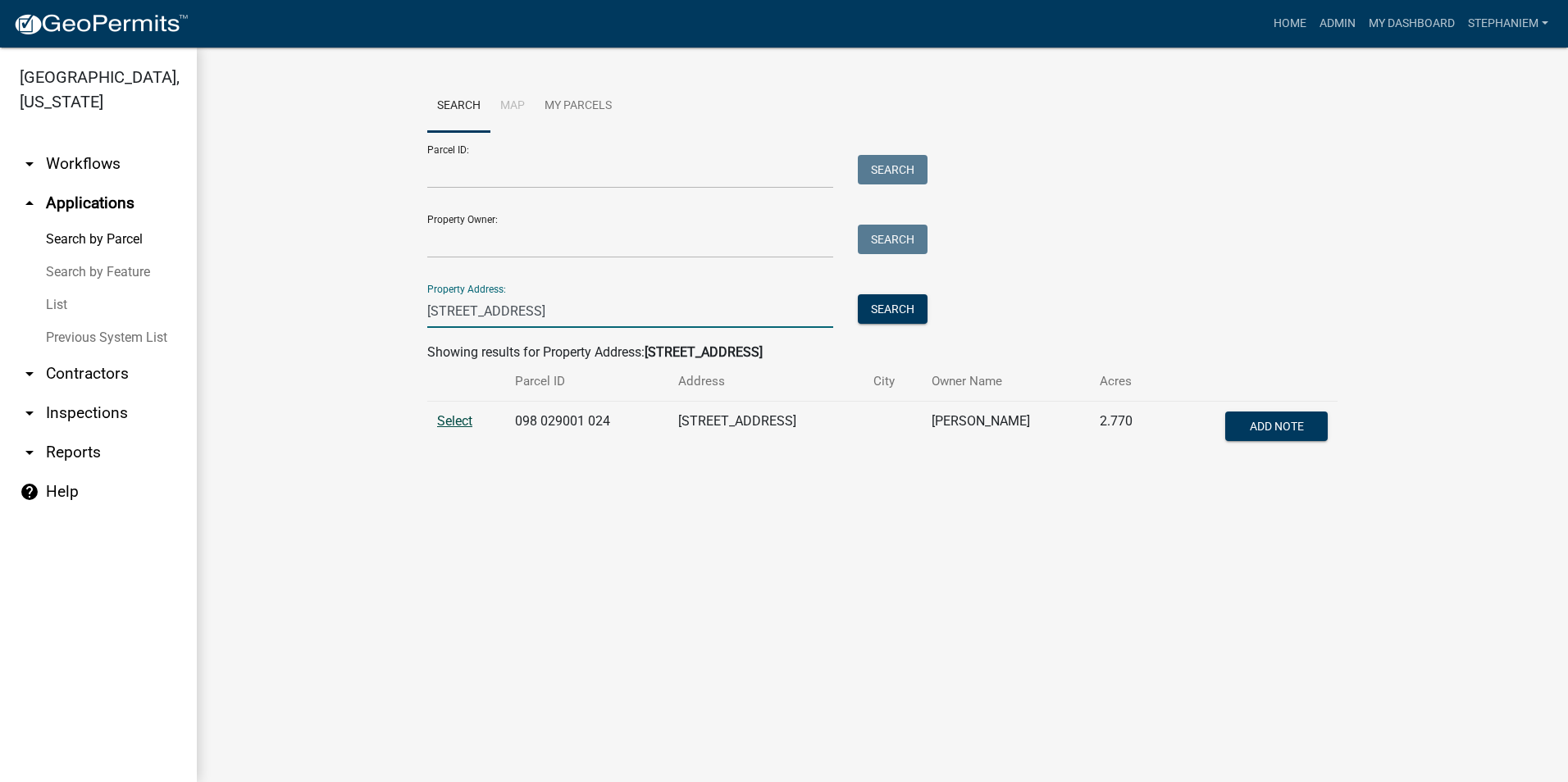
type input "144 Harmony Bay"
click at [450, 422] on span "Select" at bounding box center [455, 421] width 35 height 15
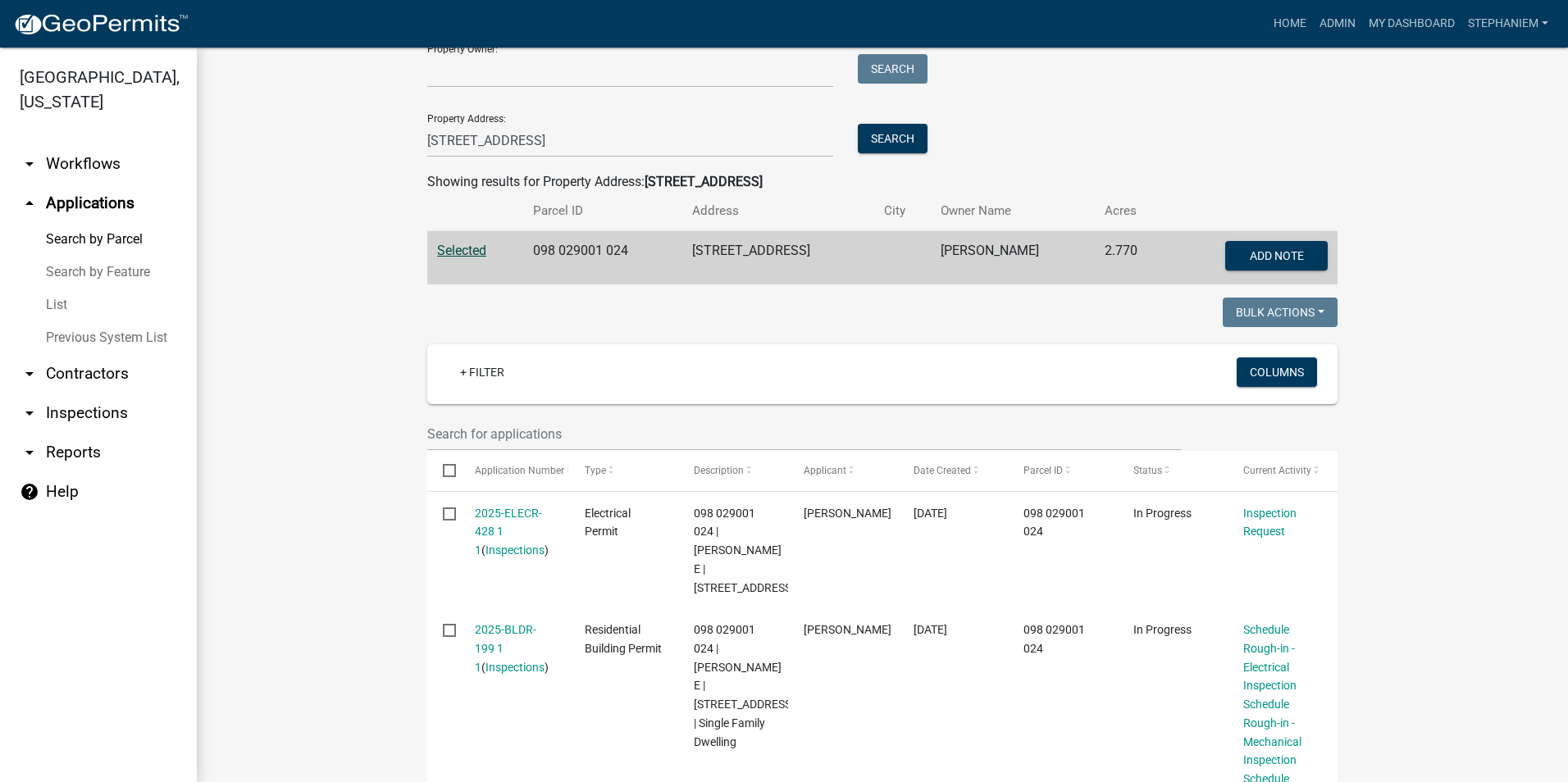
scroll to position [164, 0]
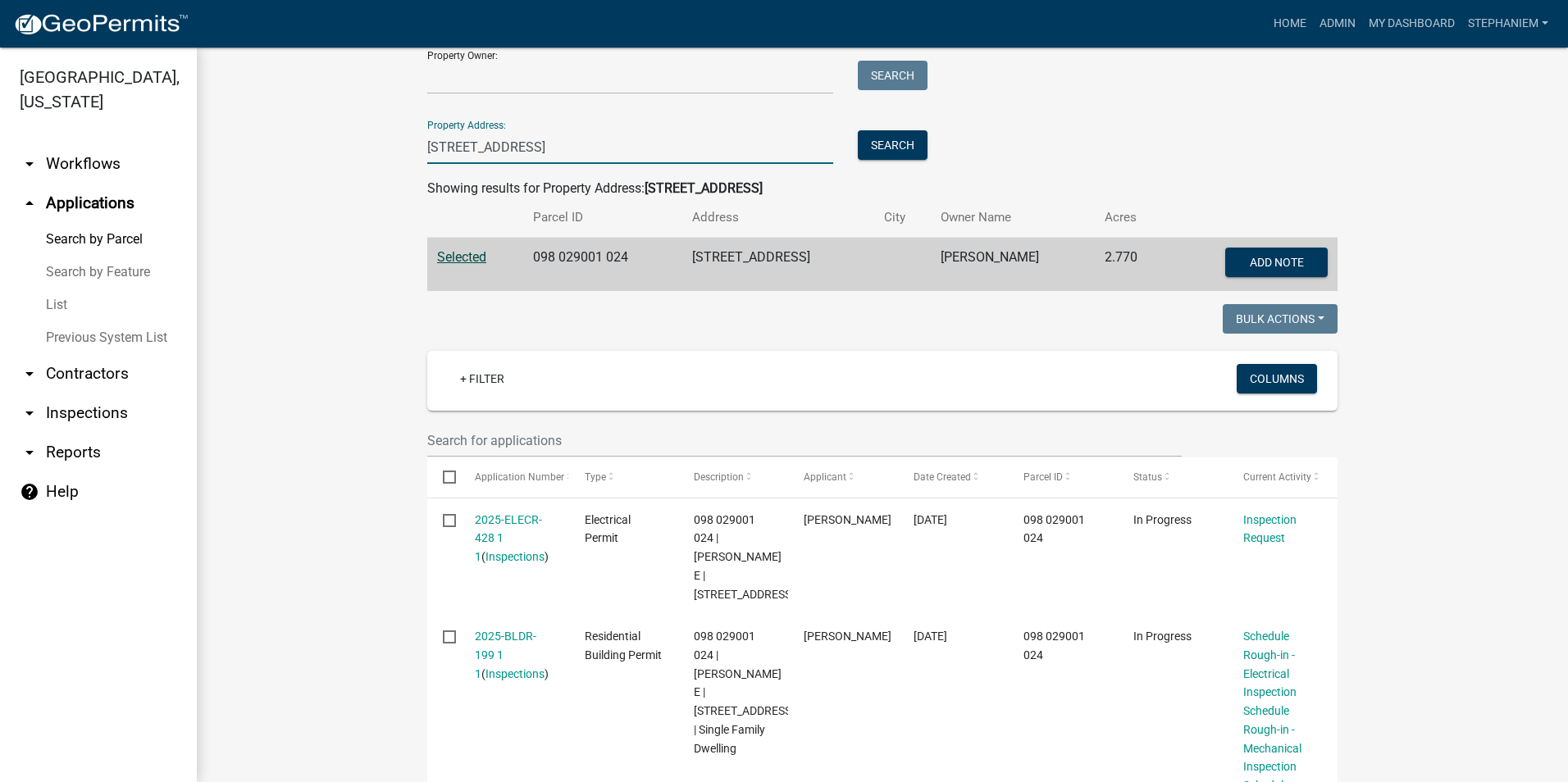
drag, startPoint x: 533, startPoint y: 138, endPoint x: 371, endPoint y: 133, distance: 162.1
click at [371, 133] on wm-workflow-application-search-view "Search Map My Parcels Parcel ID: Search Property Owner: Search Property Address…" at bounding box center [882, 622] width 1306 height 1411
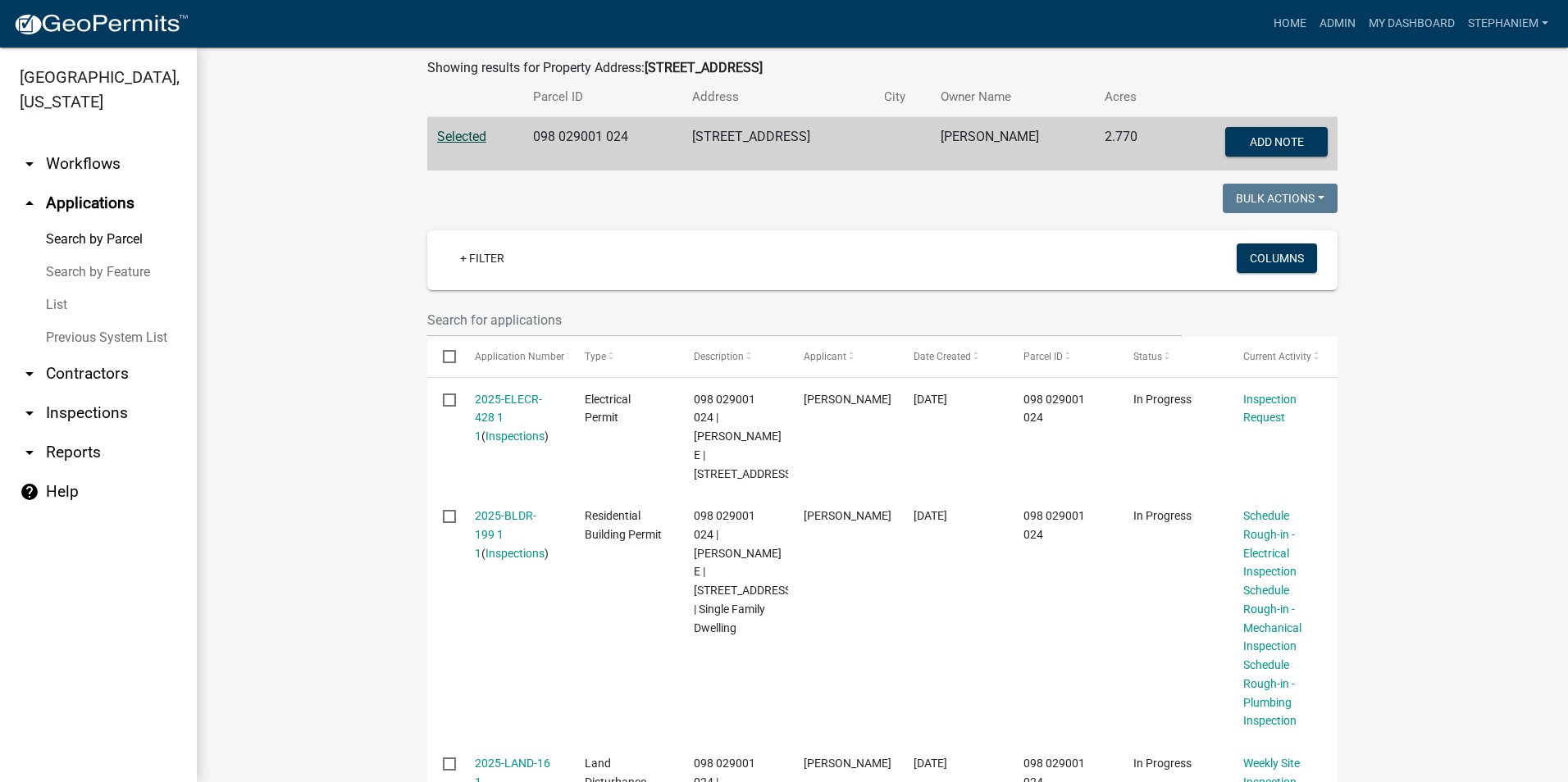
scroll to position [410, 0]
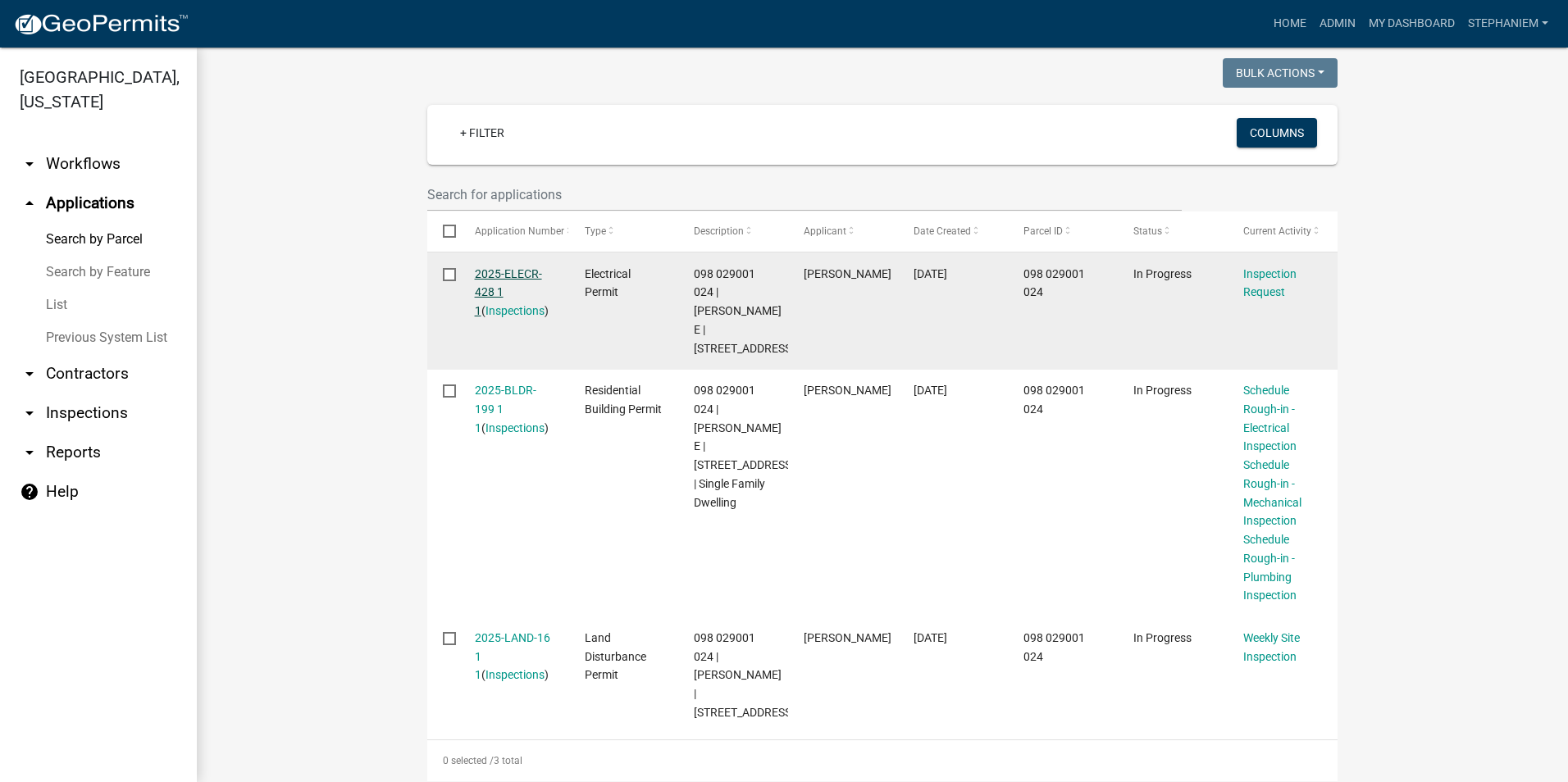
click at [500, 285] on link "2025-ELECR-428 1 1" at bounding box center [508, 293] width 67 height 51
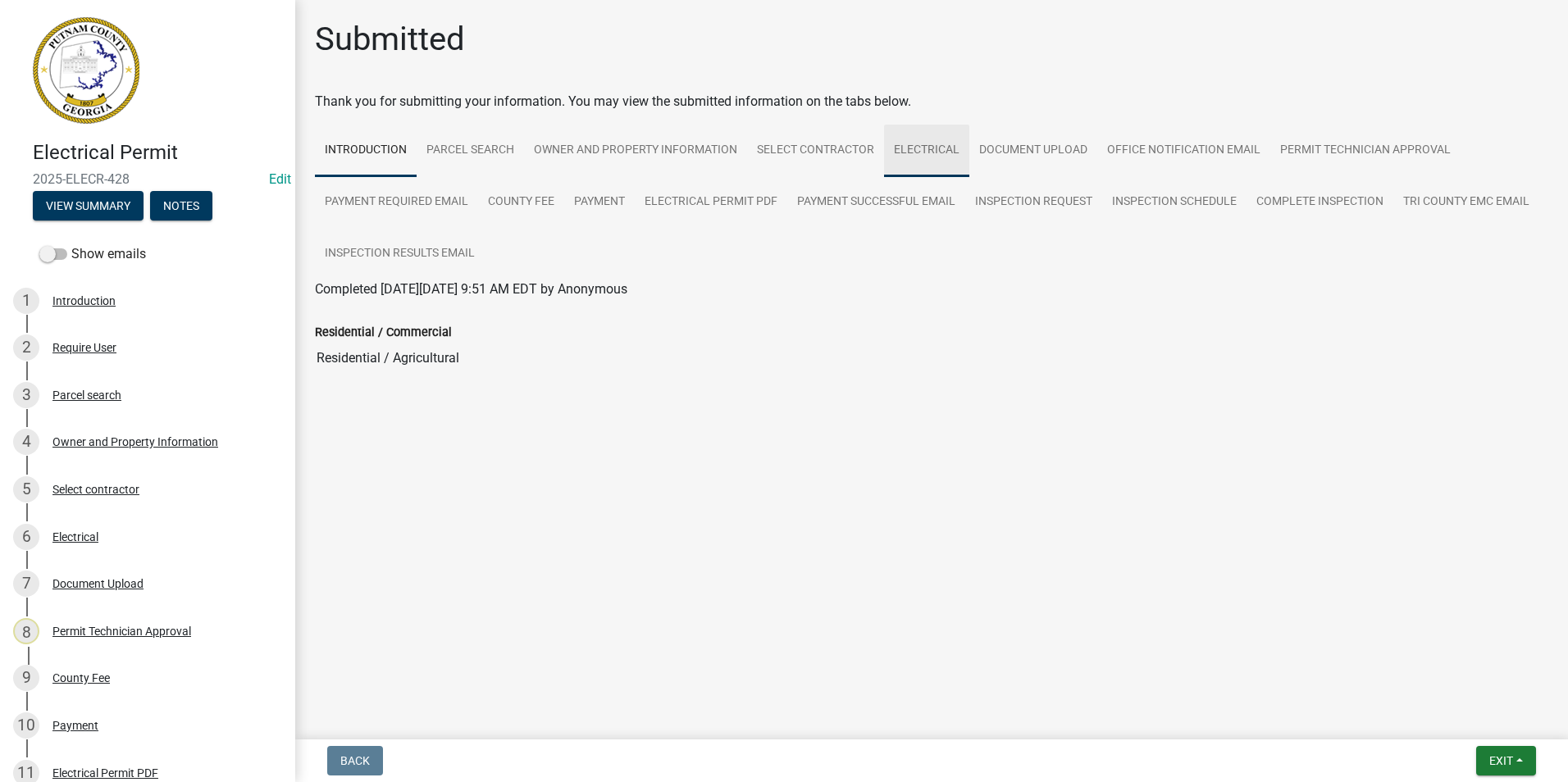
click at [908, 152] on link "Electrical" at bounding box center [926, 150] width 85 height 53
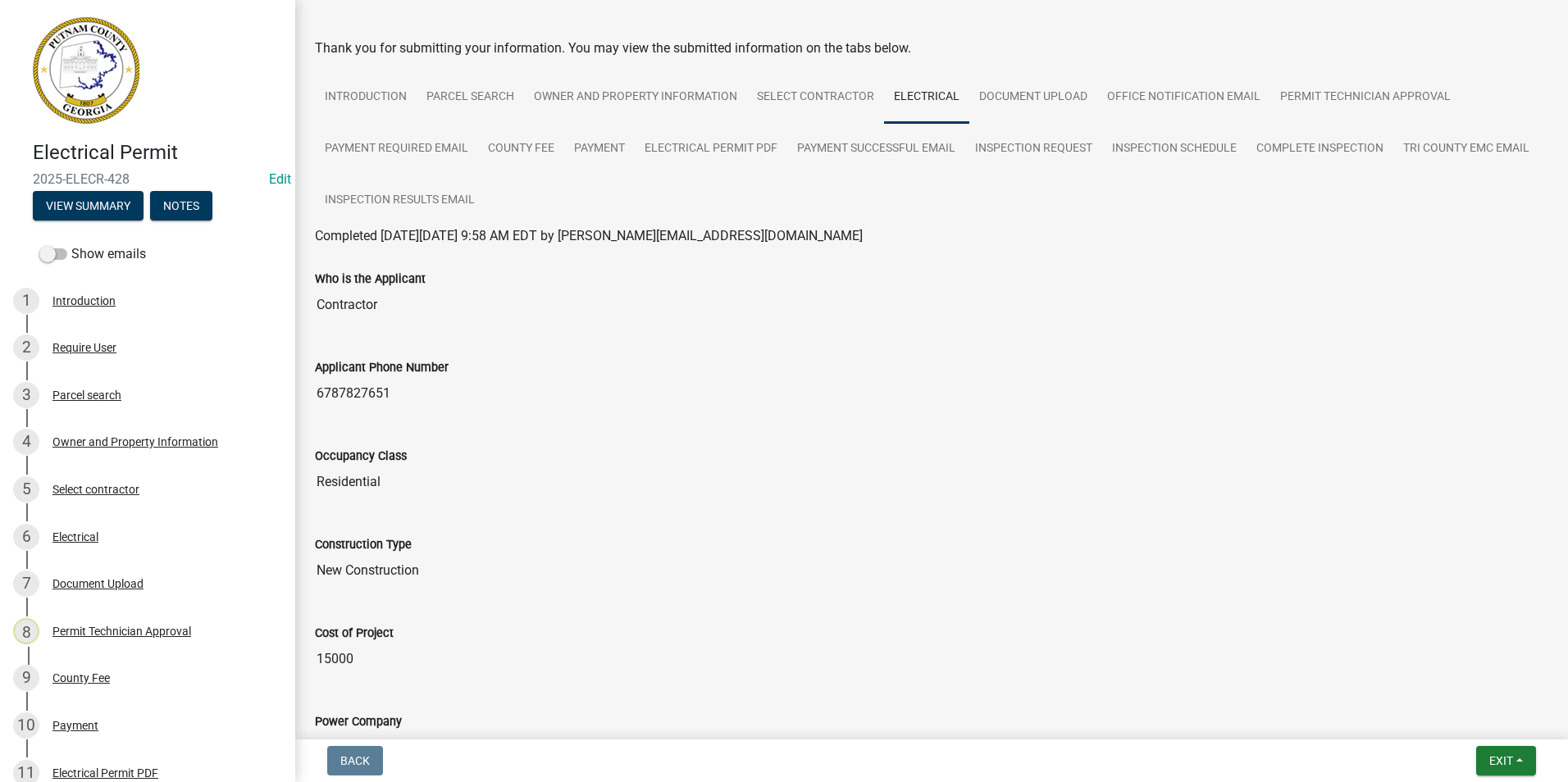
scroll to position [82, 0]
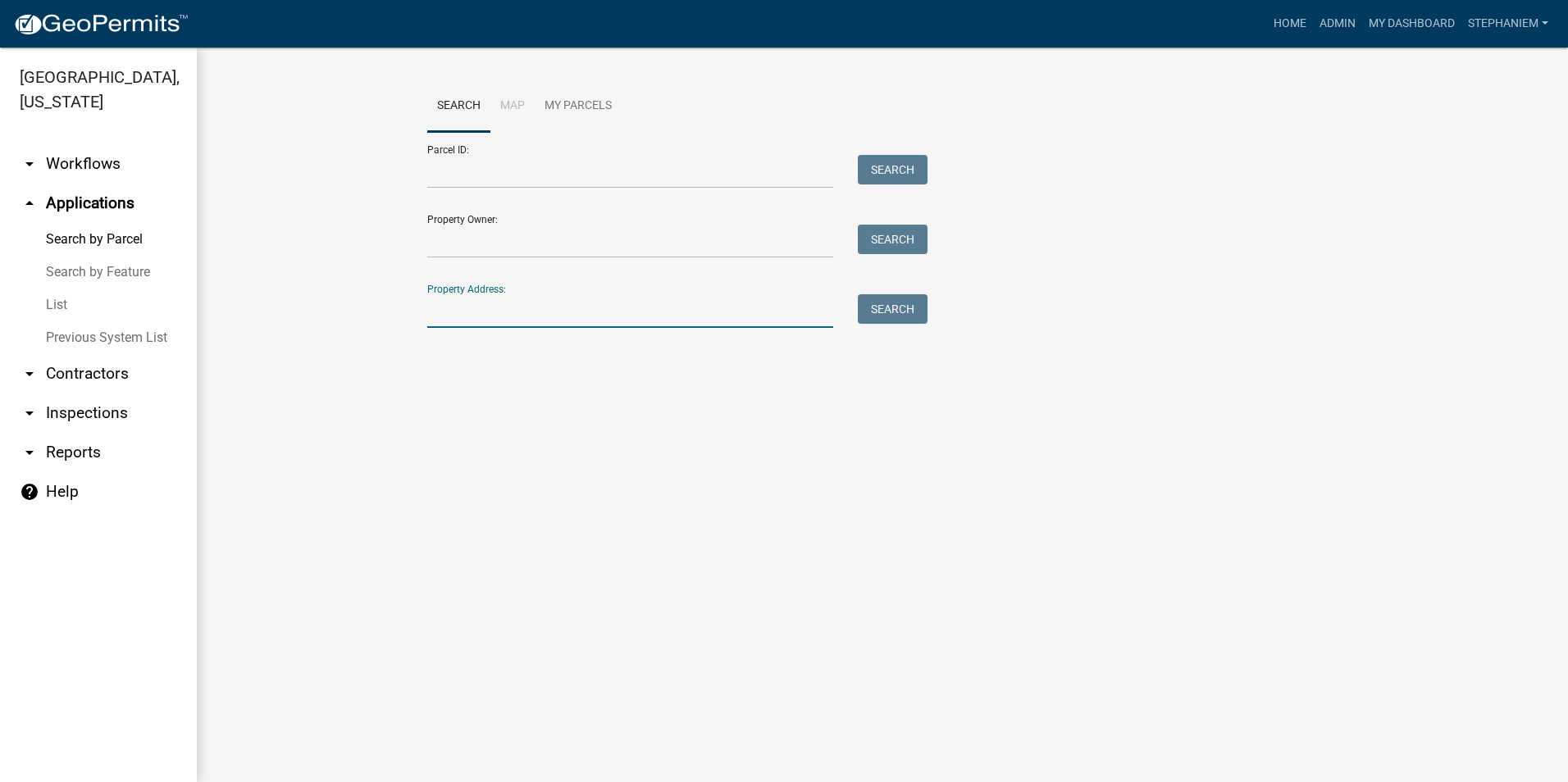
drag, startPoint x: 477, startPoint y: 309, endPoint x: 388, endPoint y: 319, distance: 89.6
click at [477, 309] on input "Property Address:" at bounding box center [631, 311] width 406 height 34
click at [472, 319] on input "Property Address:" at bounding box center [631, 311] width 406 height 34
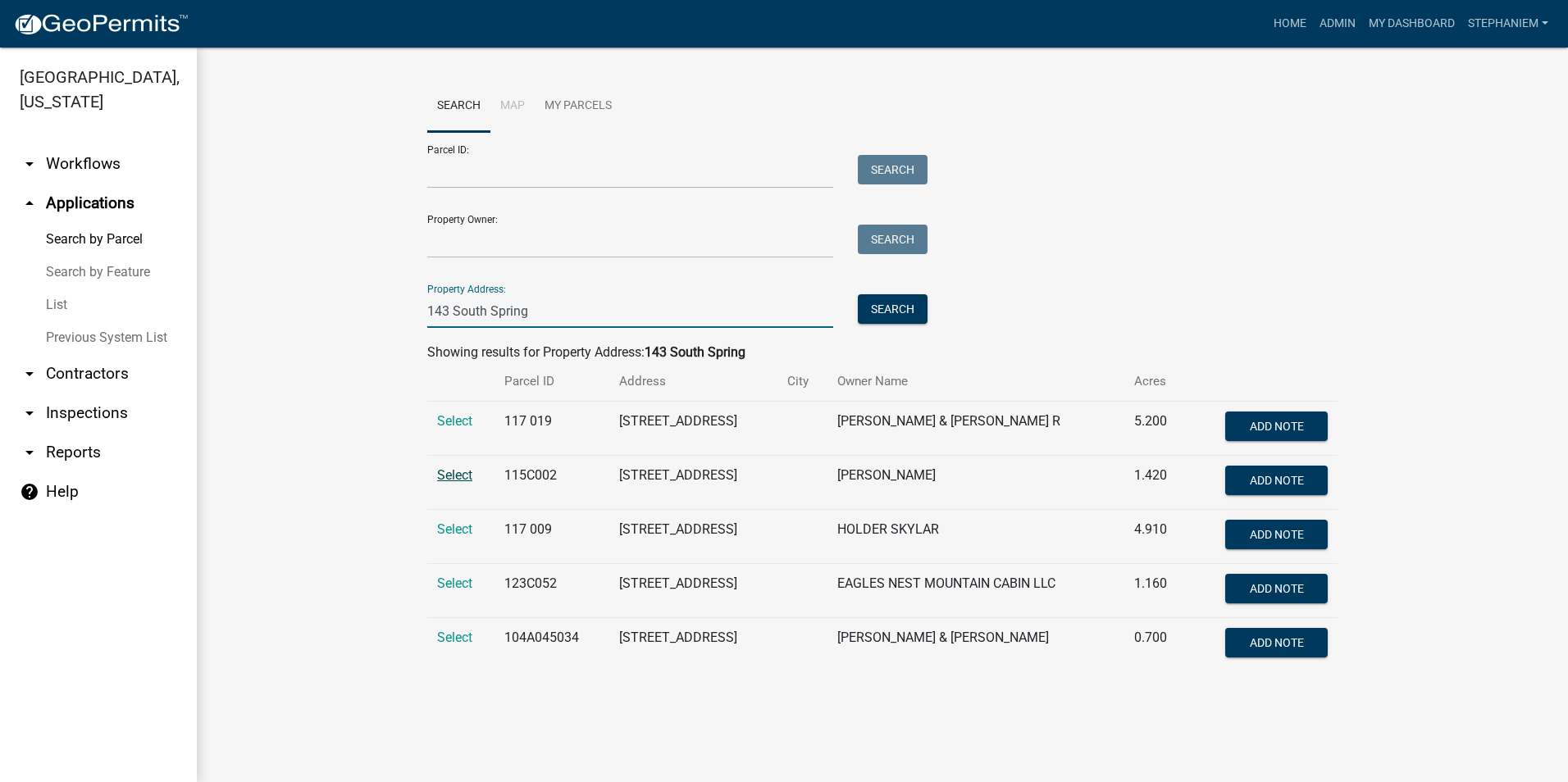
type input "143 South Spring"
click at [472, 474] on span "Select" at bounding box center [455, 474] width 35 height 15
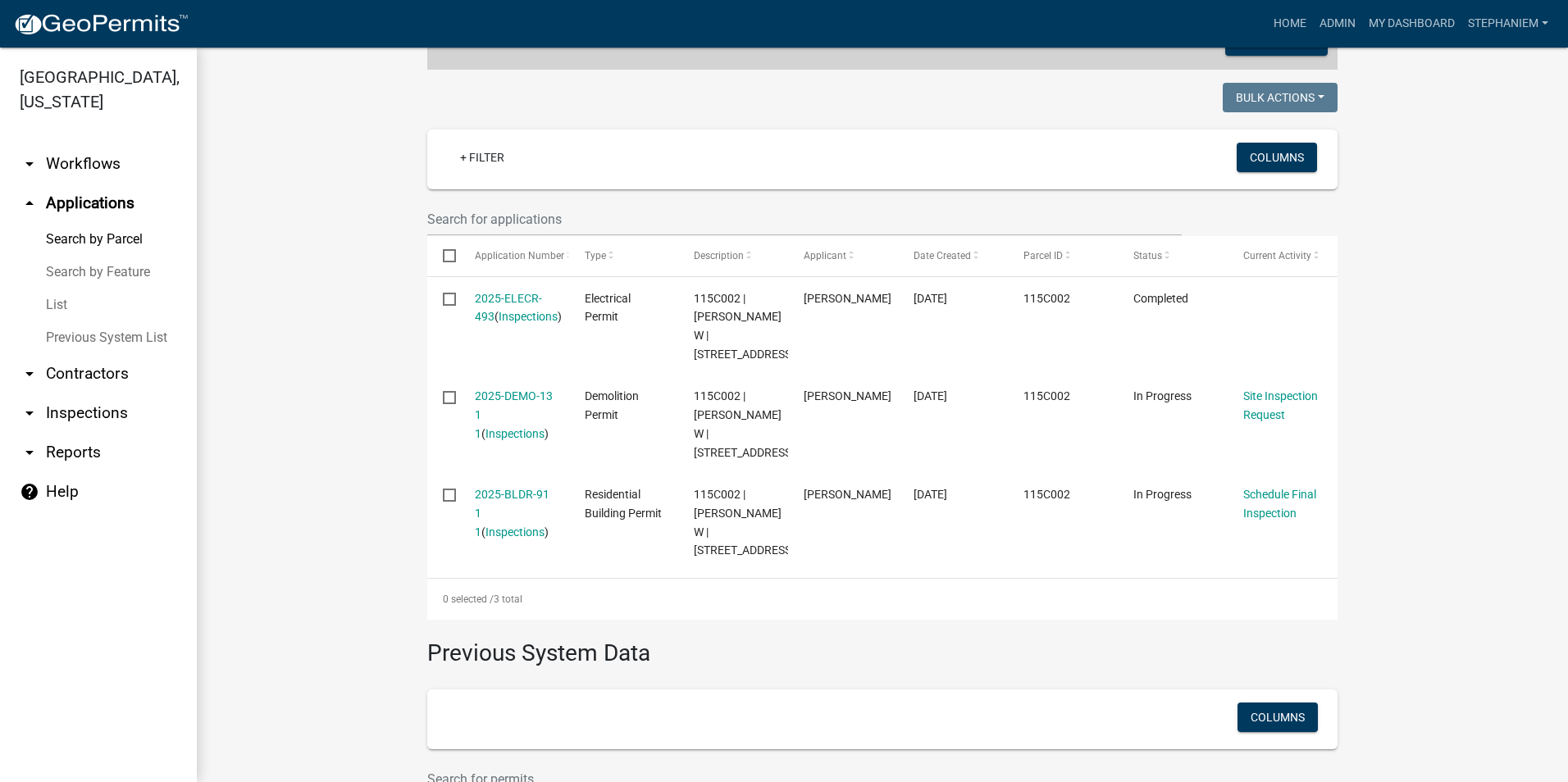
scroll to position [410, 0]
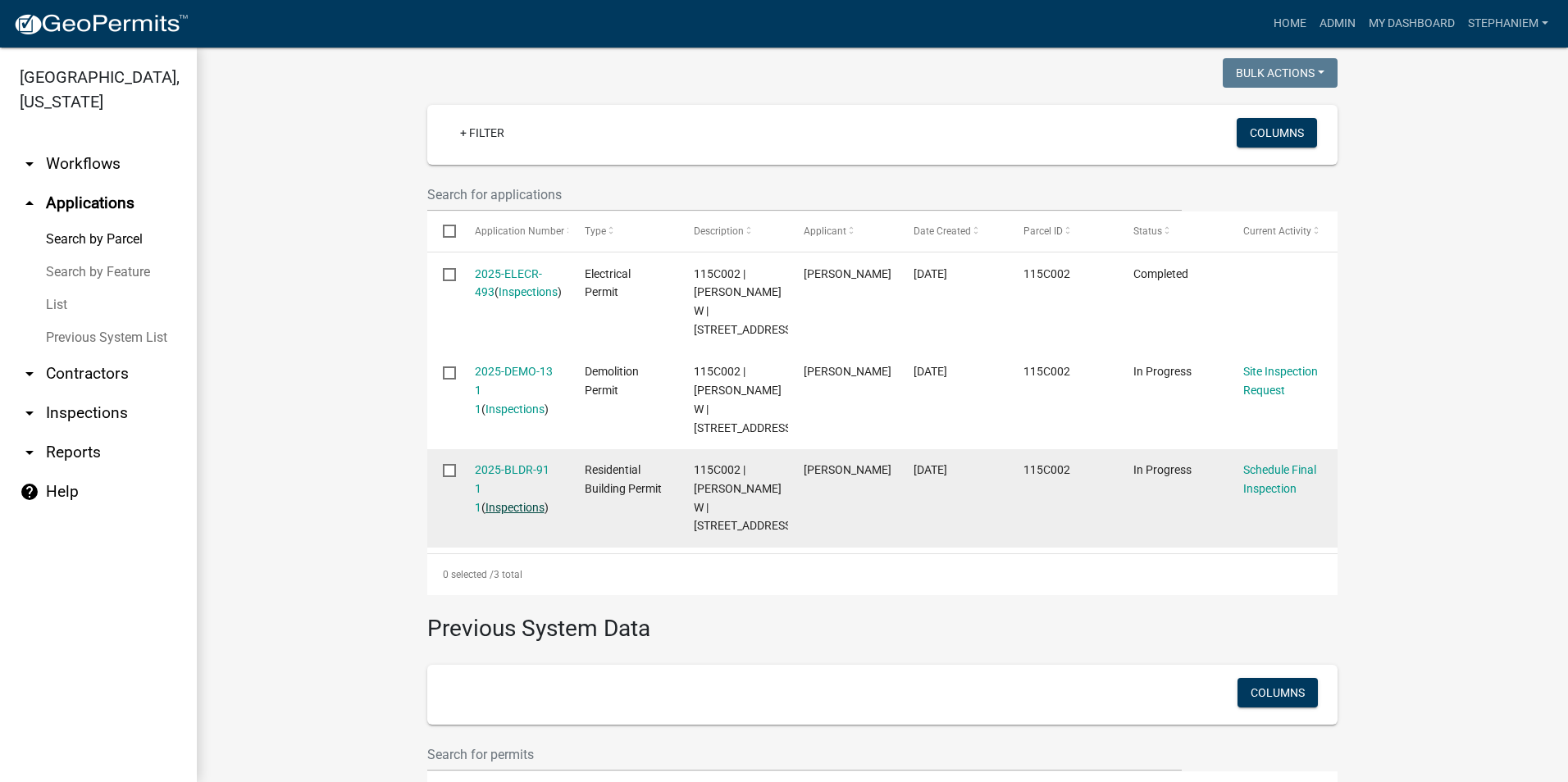
click at [506, 509] on link "Inspections" at bounding box center [516, 507] width 59 height 13
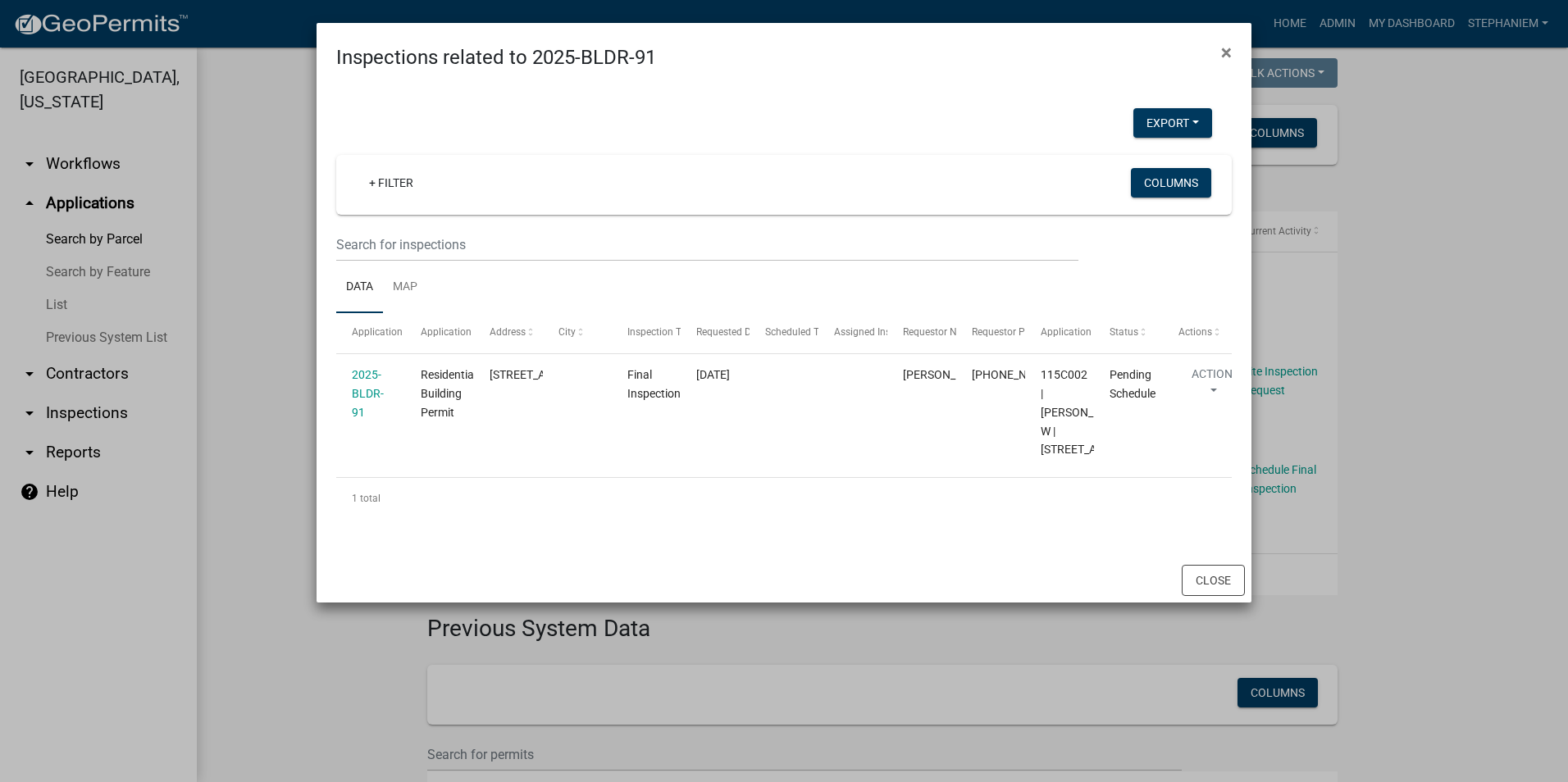
click at [287, 438] on ngb-modal-window "Inspections related to 2025-BLDR-91 × Export Excel Format (.xlsx) CSV Format (.…" at bounding box center [784, 391] width 1568 height 782
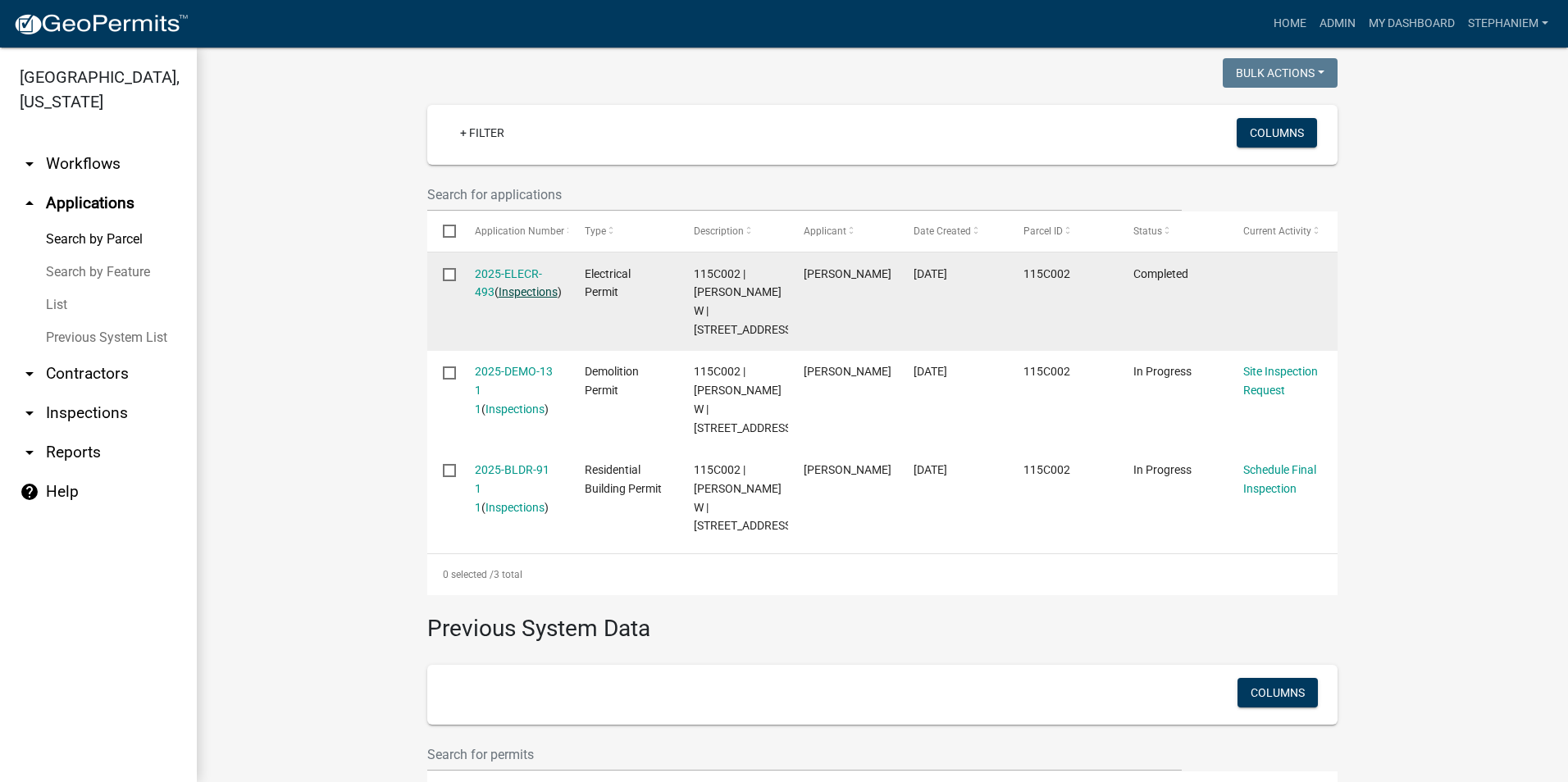
click at [499, 299] on link "Inspections" at bounding box center [528, 292] width 59 height 13
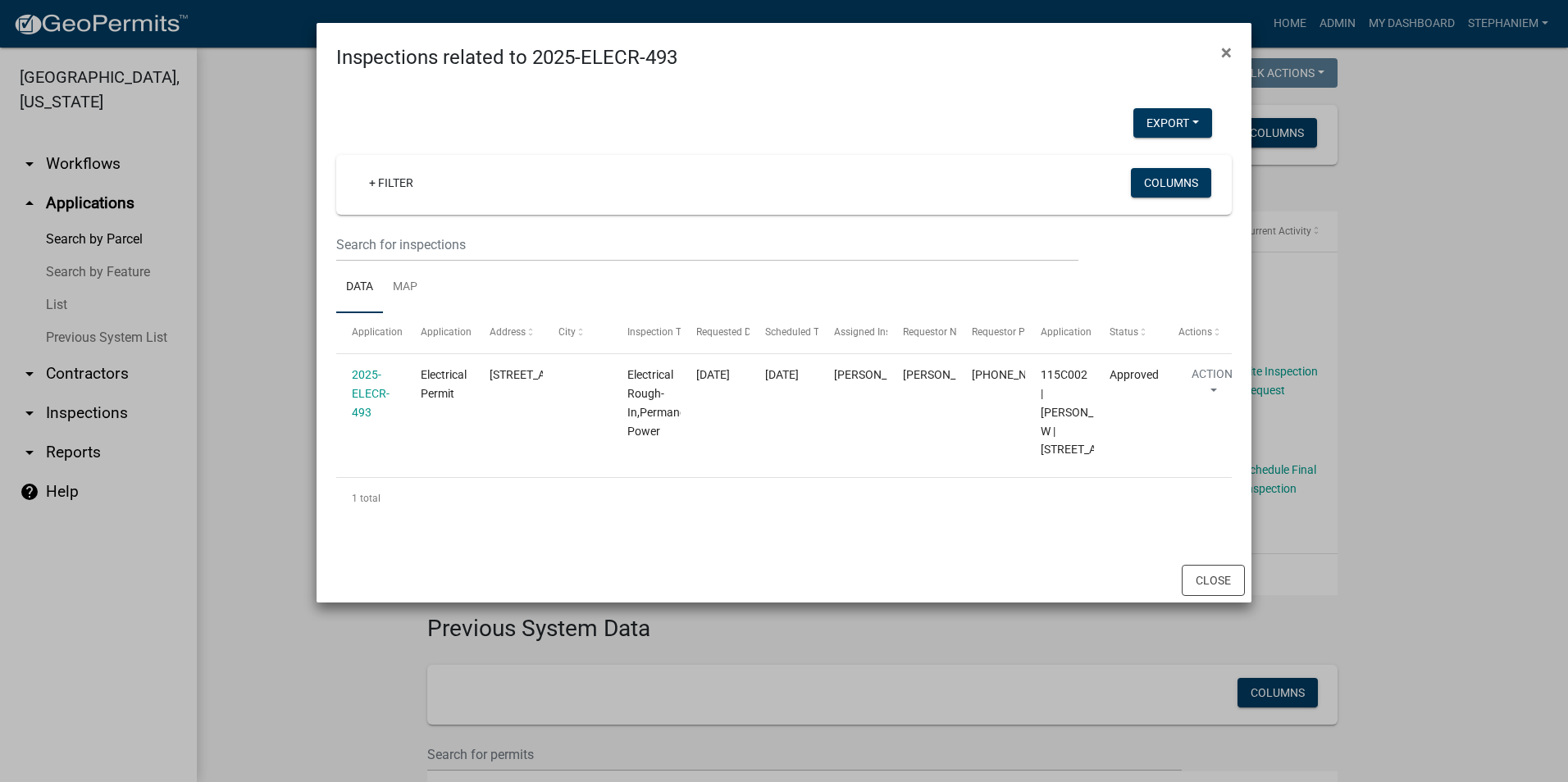
click at [250, 396] on ngb-modal-window "Inspections related to 2025-ELECR-493 × Export Excel Format (.xlsx) CSV Format …" at bounding box center [784, 391] width 1568 height 782
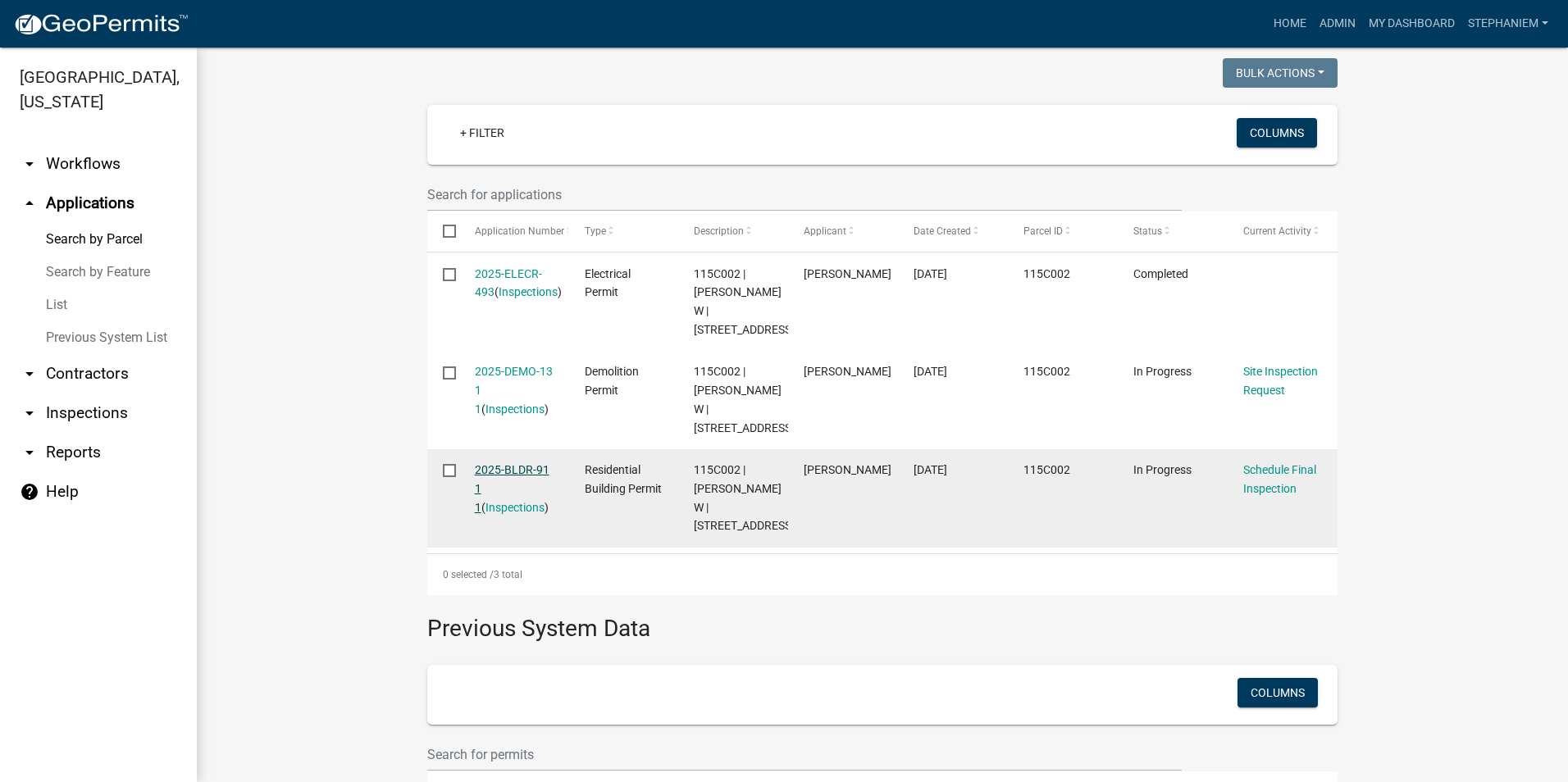
click at [502, 467] on link "2025-BLDR-91 1 1" at bounding box center [512, 489] width 74 height 51
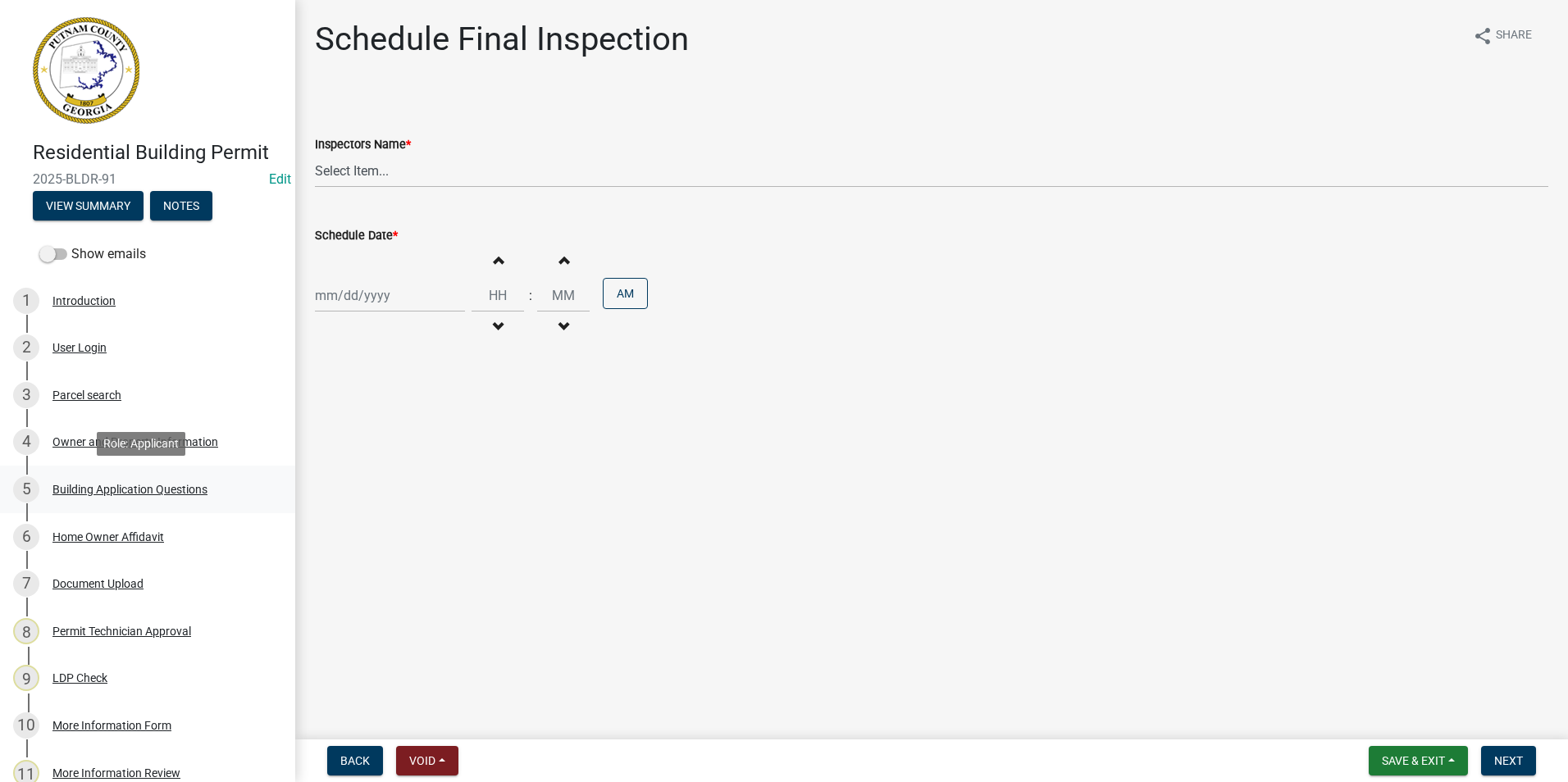
click at [98, 477] on div "5 Building Application Questions" at bounding box center [141, 489] width 256 height 26
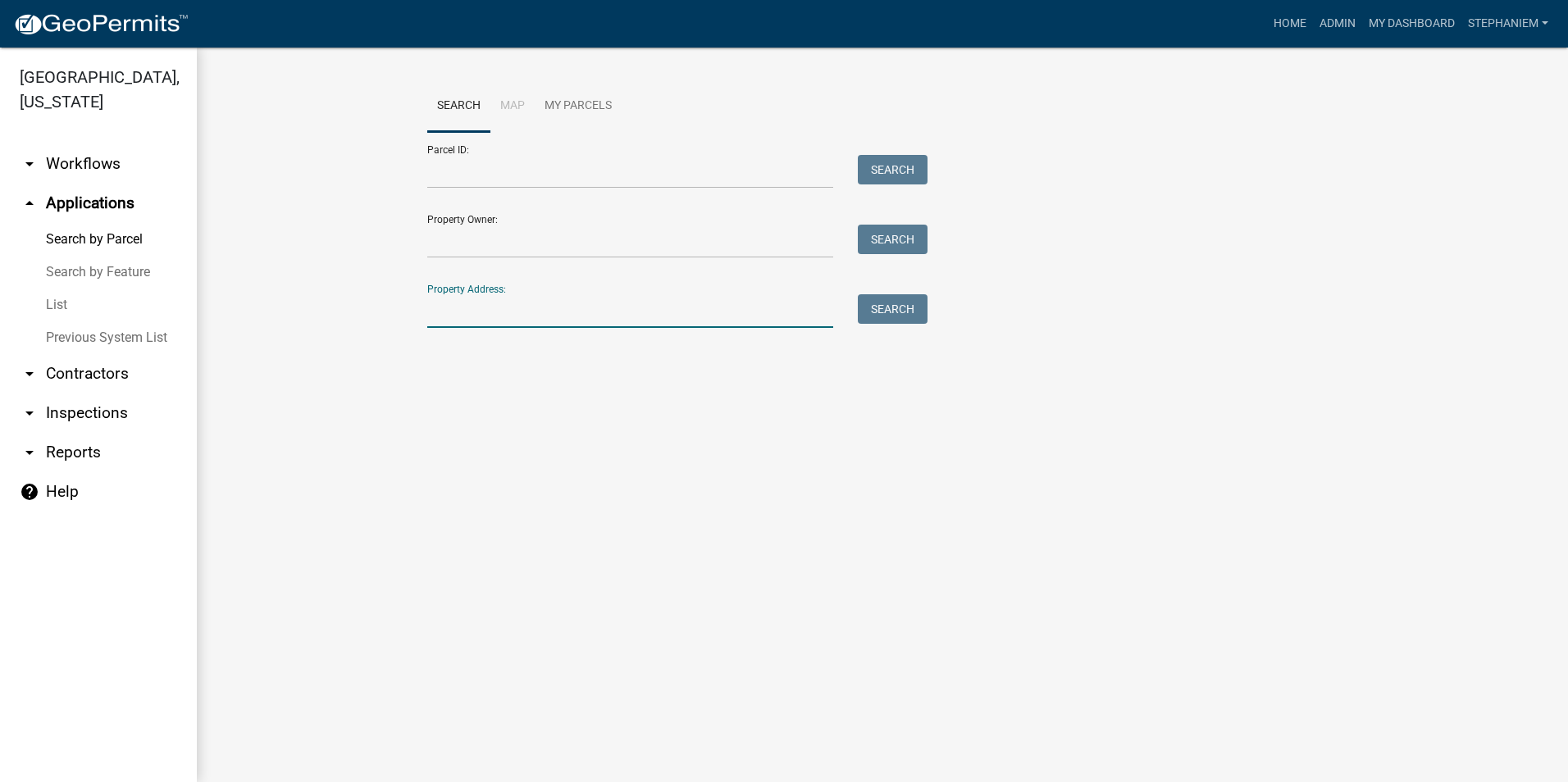
click at [456, 310] on input "Property Address:" at bounding box center [631, 311] width 406 height 34
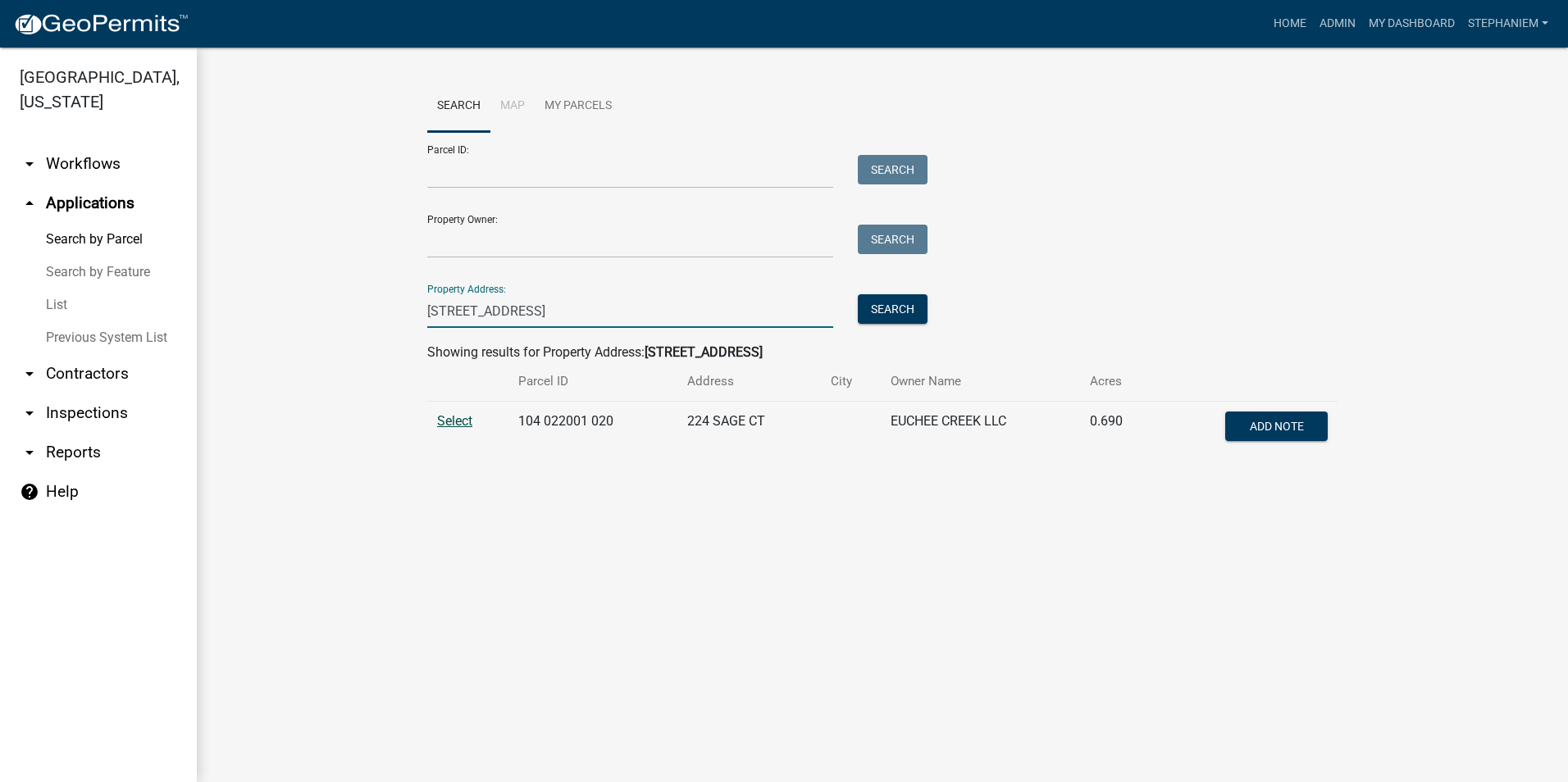
click at [457, 419] on span "Select" at bounding box center [455, 421] width 35 height 15
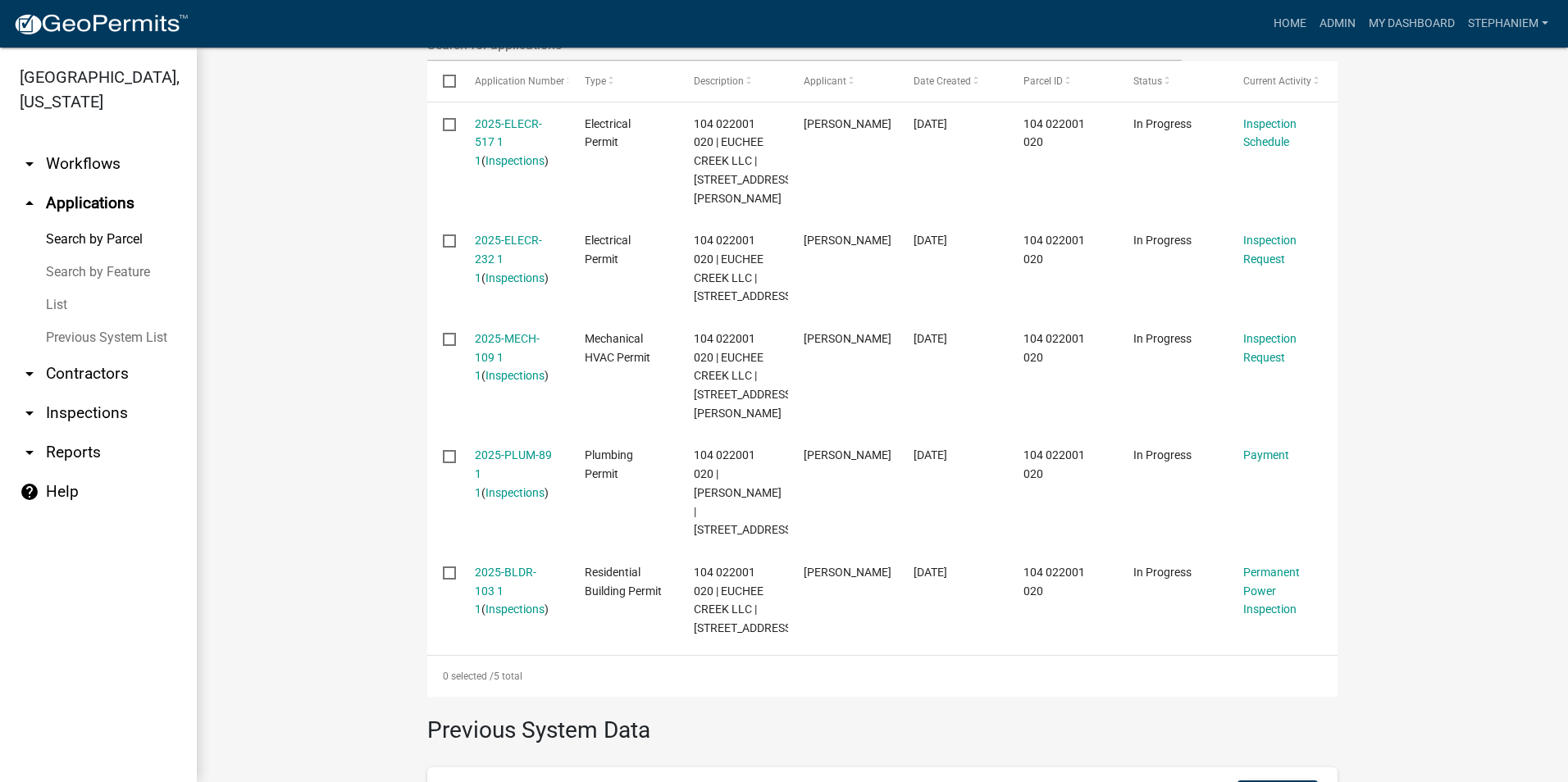
scroll to position [574, 0]
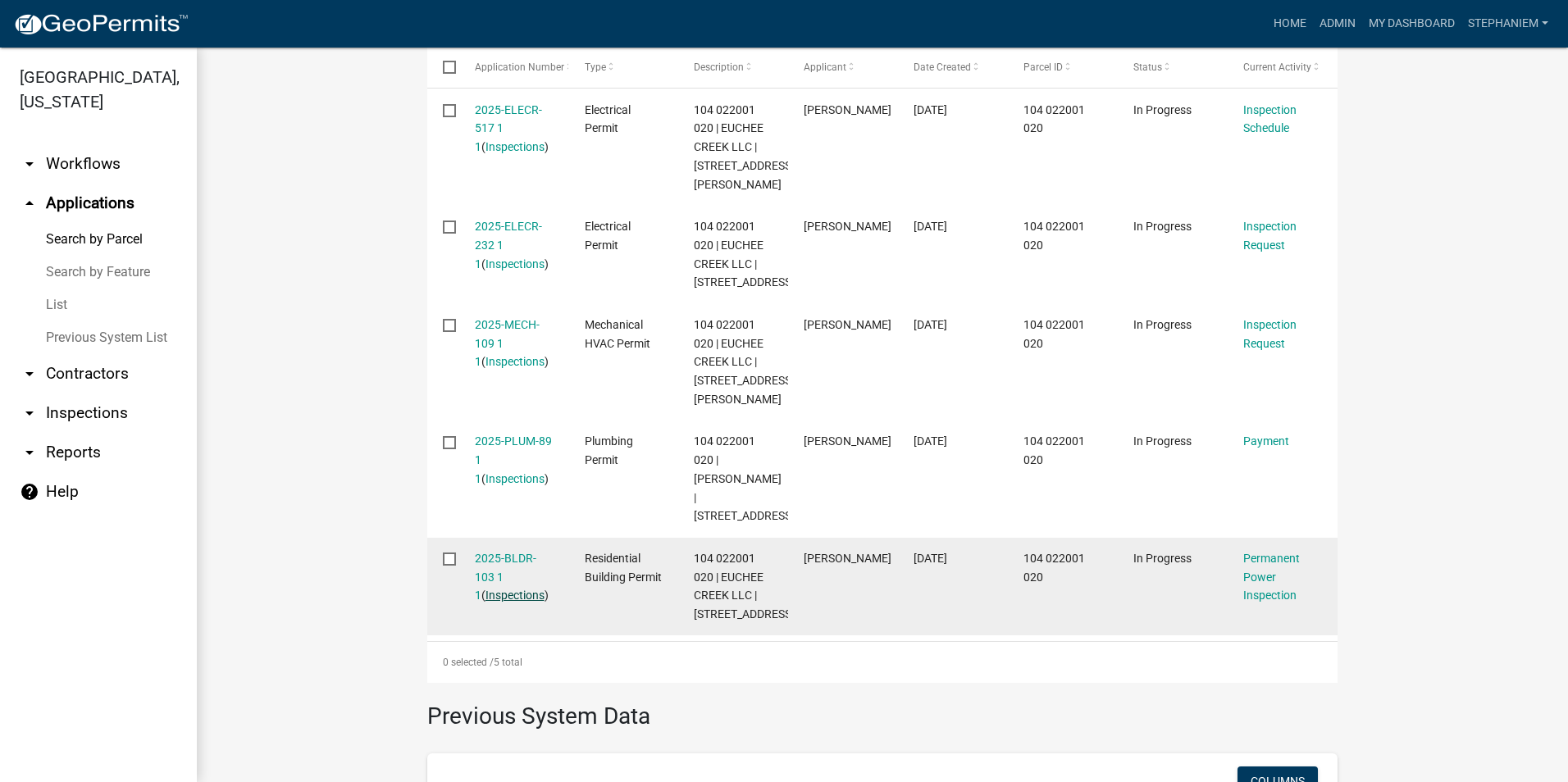
click at [510, 602] on link "Inspections" at bounding box center [516, 595] width 59 height 13
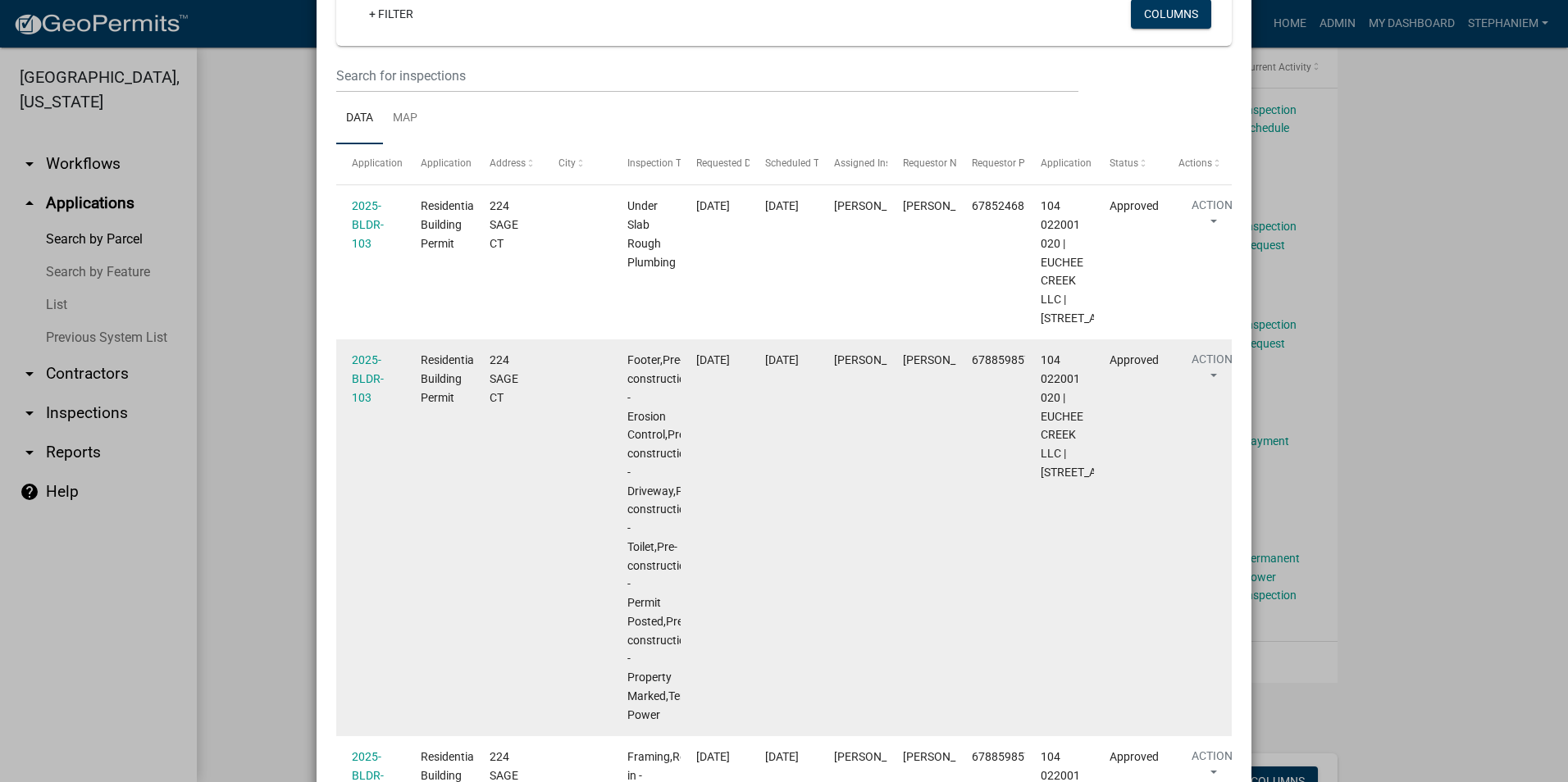
scroll to position [151, 0]
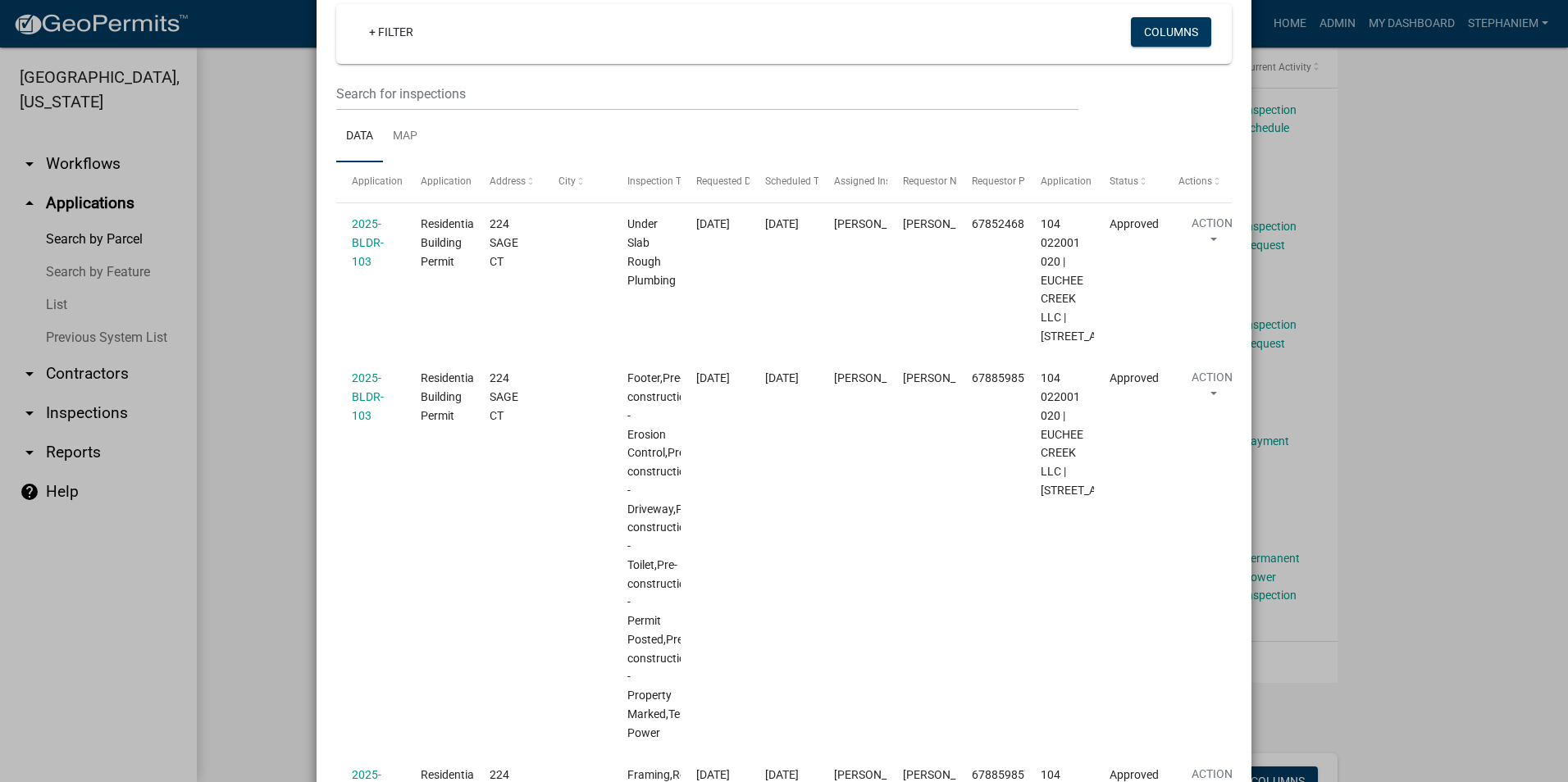
click at [292, 464] on ngb-modal-window "Inspections related to 2025-BLDR-103 × Export Excel Format (.xlsx) CSV Format (…" at bounding box center [784, 391] width 1568 height 782
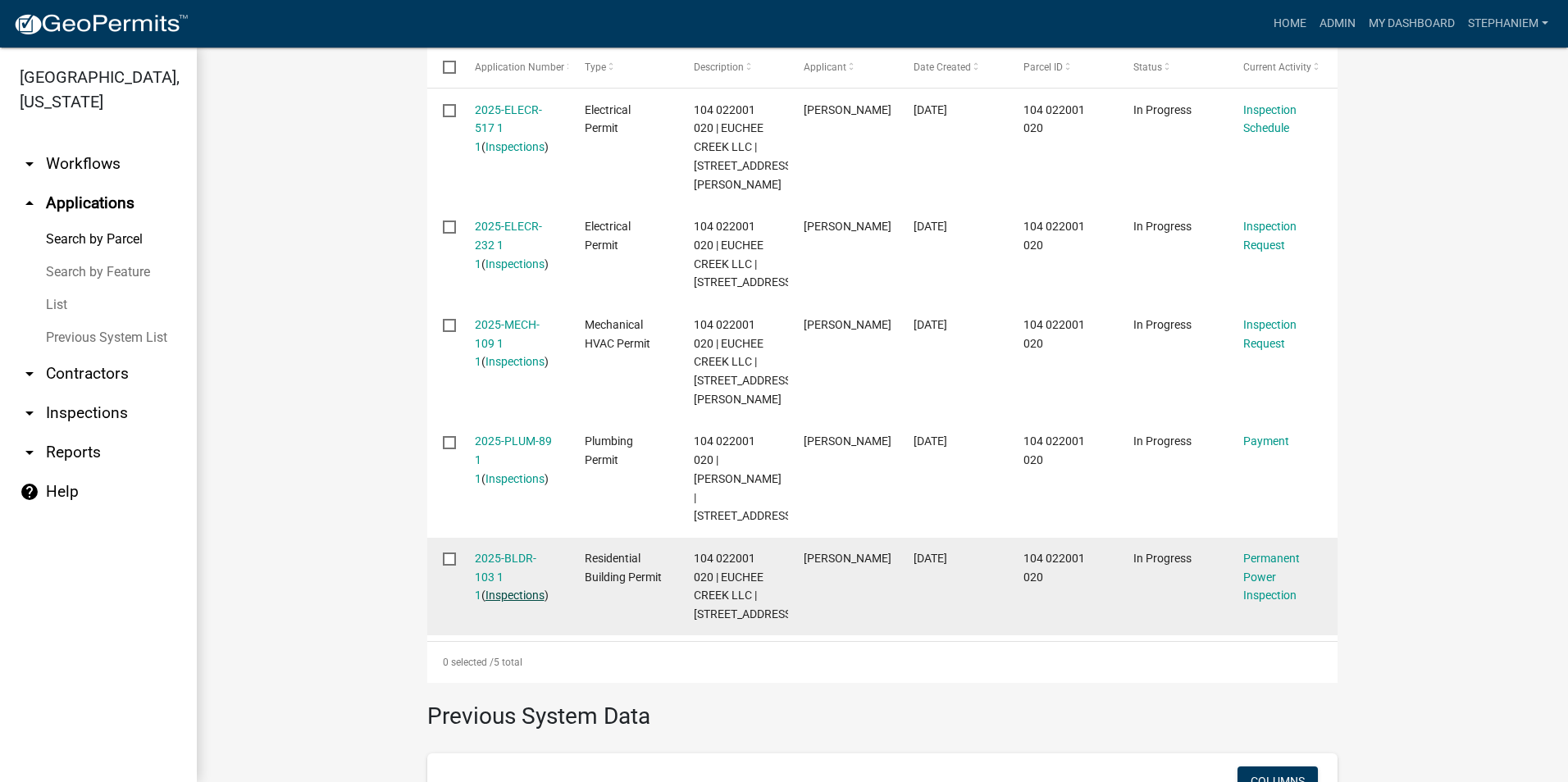
click at [506, 602] on link "Inspections" at bounding box center [516, 595] width 59 height 13
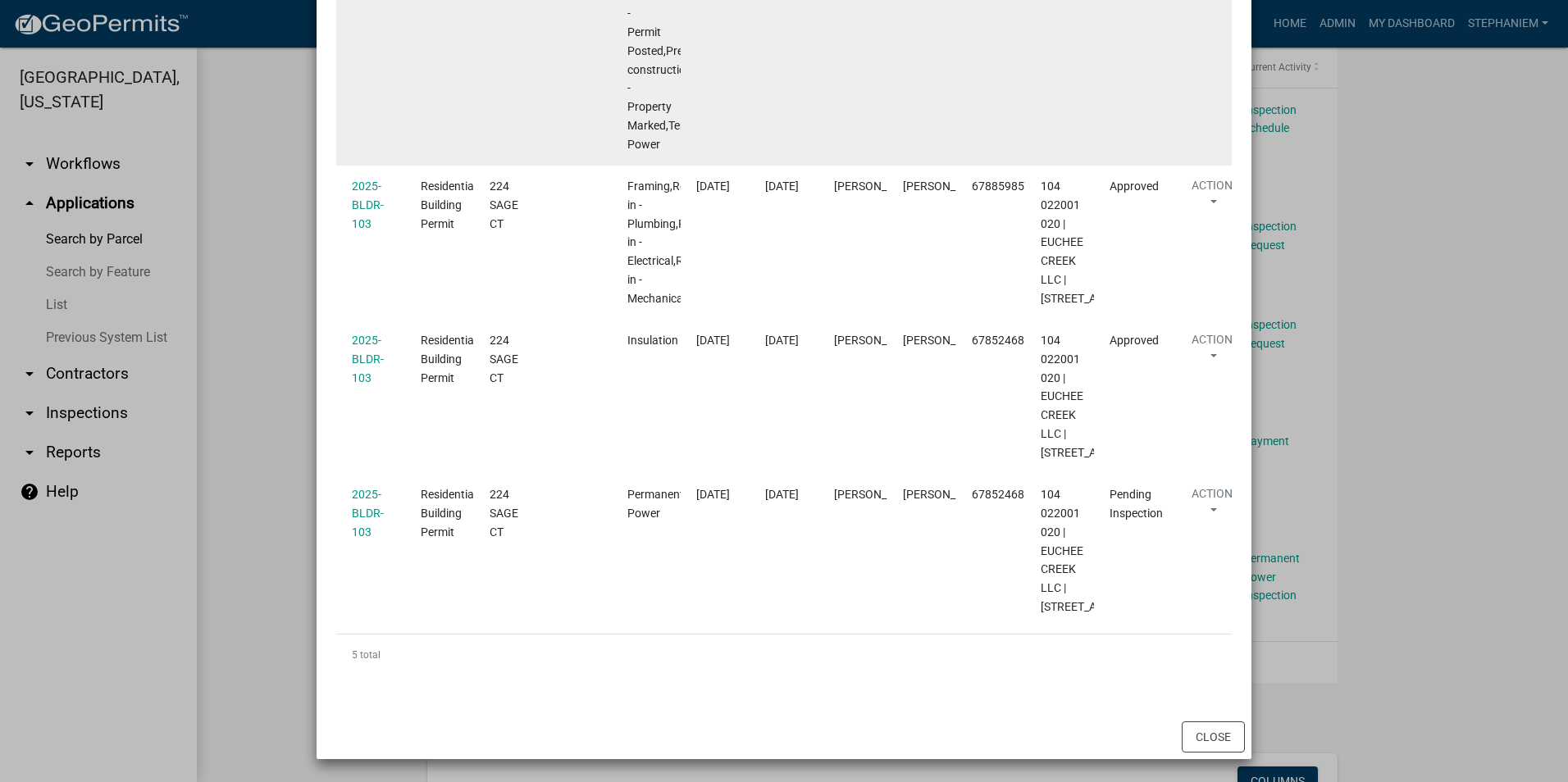
scroll to position [889, 0]
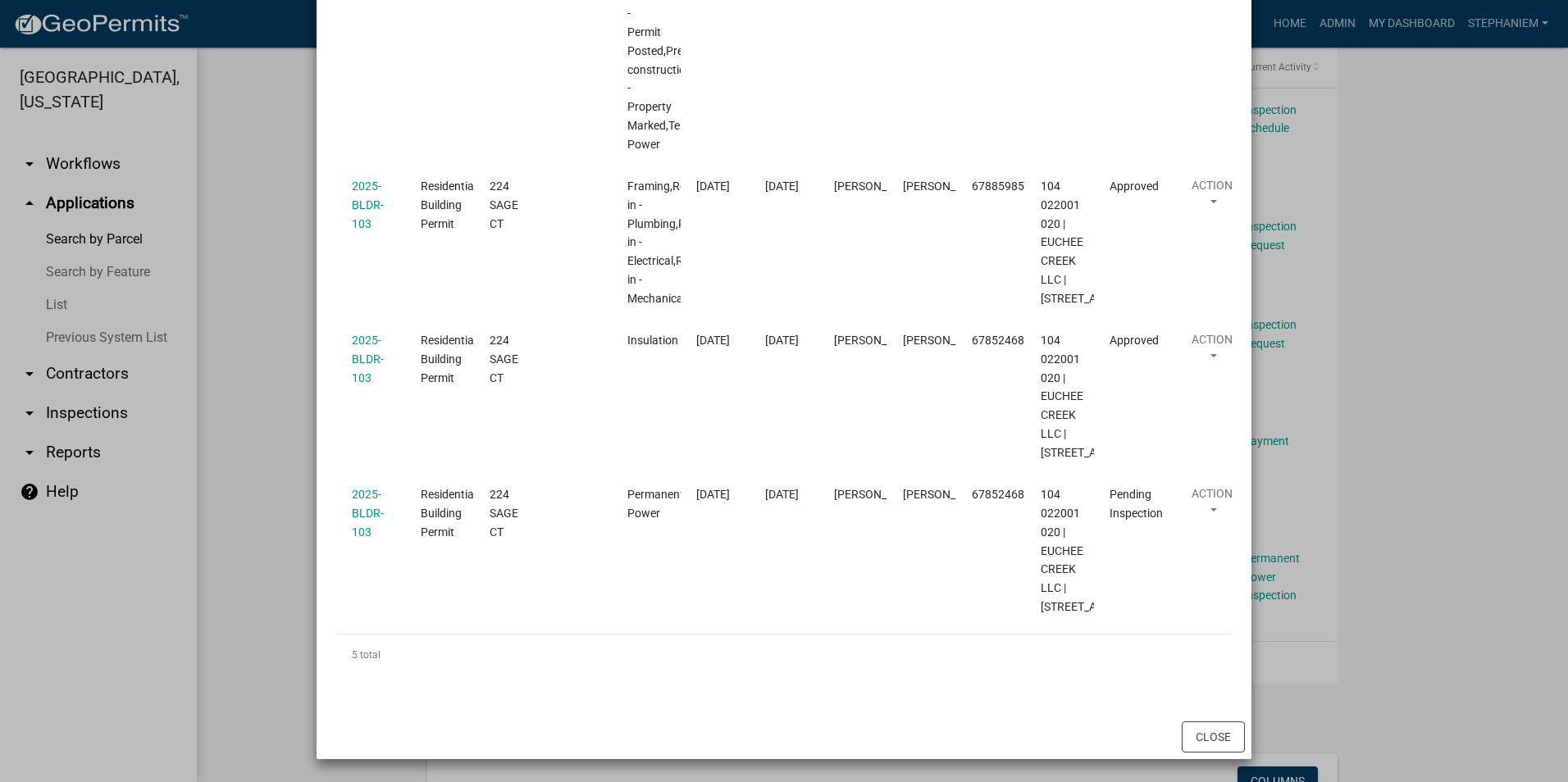
click at [253, 413] on ngb-modal-window "Inspections related to 2025-BLDR-103 × Export Excel Format (.xlsx) CSV Format (…" at bounding box center [784, 391] width 1568 height 782
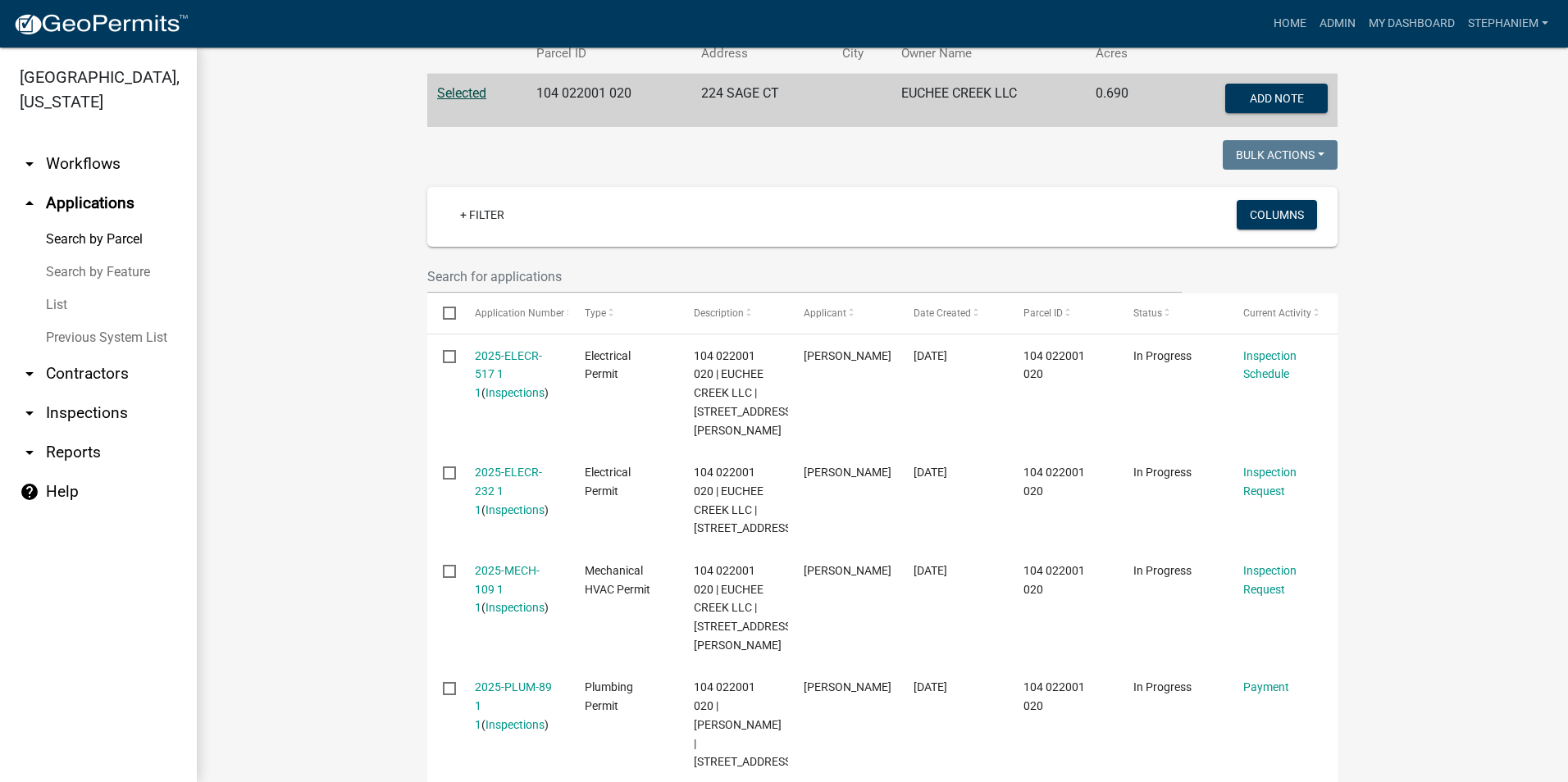
scroll to position [0, 0]
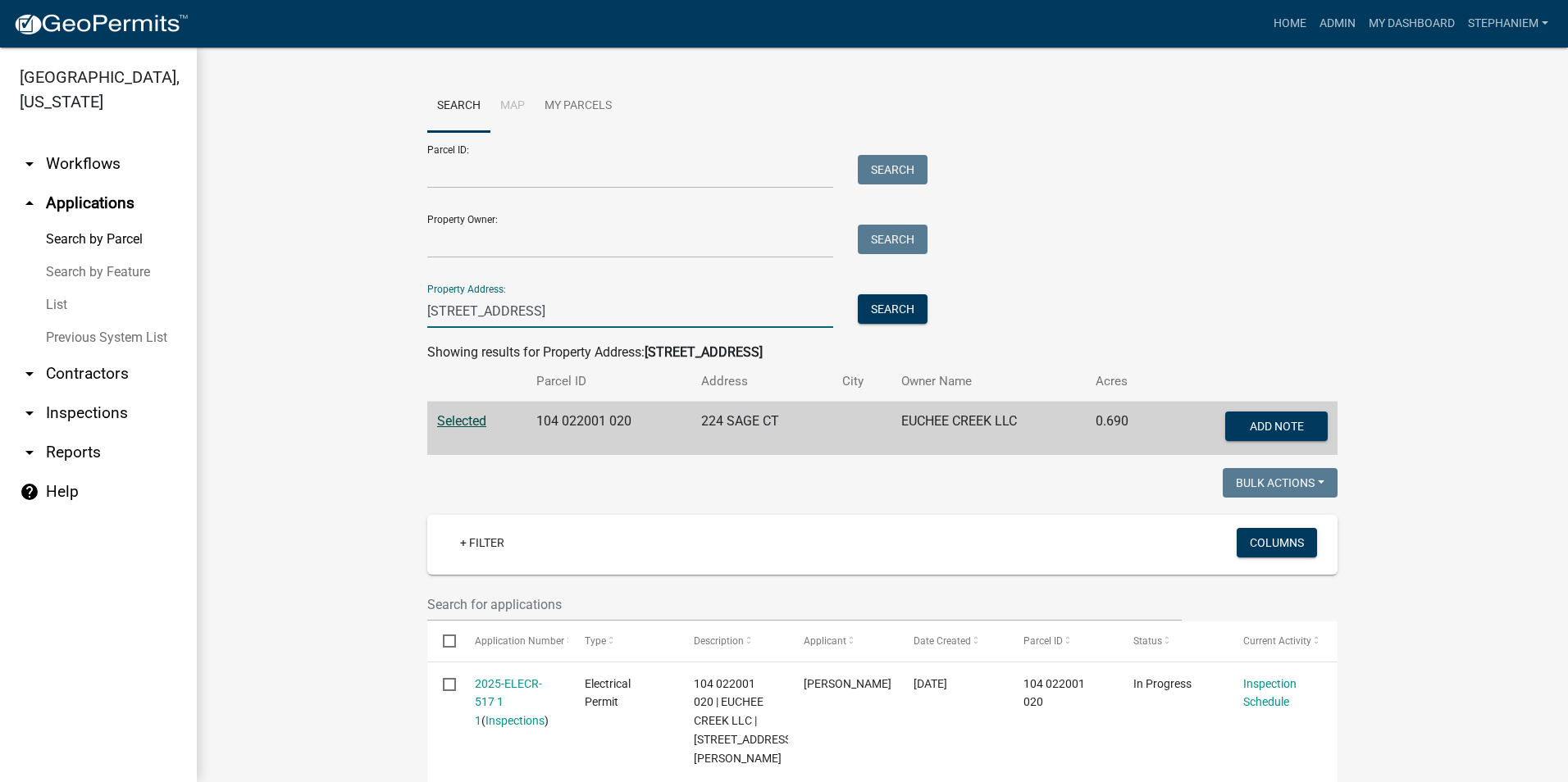
drag, startPoint x: 510, startPoint y: 307, endPoint x: 413, endPoint y: 311, distance: 97.1
click at [415, 311] on div "224 Sage Ct" at bounding box center [630, 311] width 430 height 34
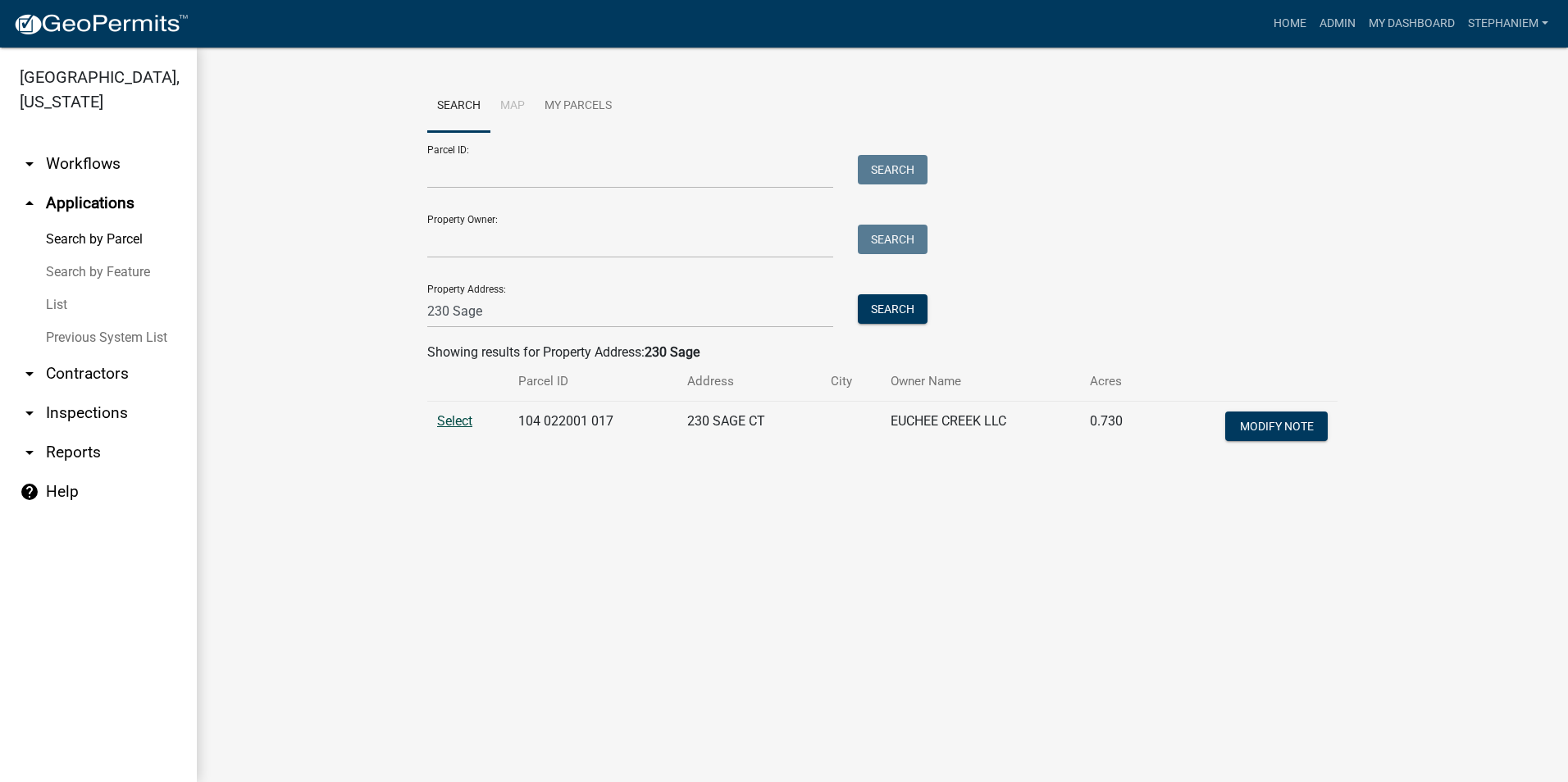
click at [447, 425] on span "Select" at bounding box center [455, 421] width 35 height 15
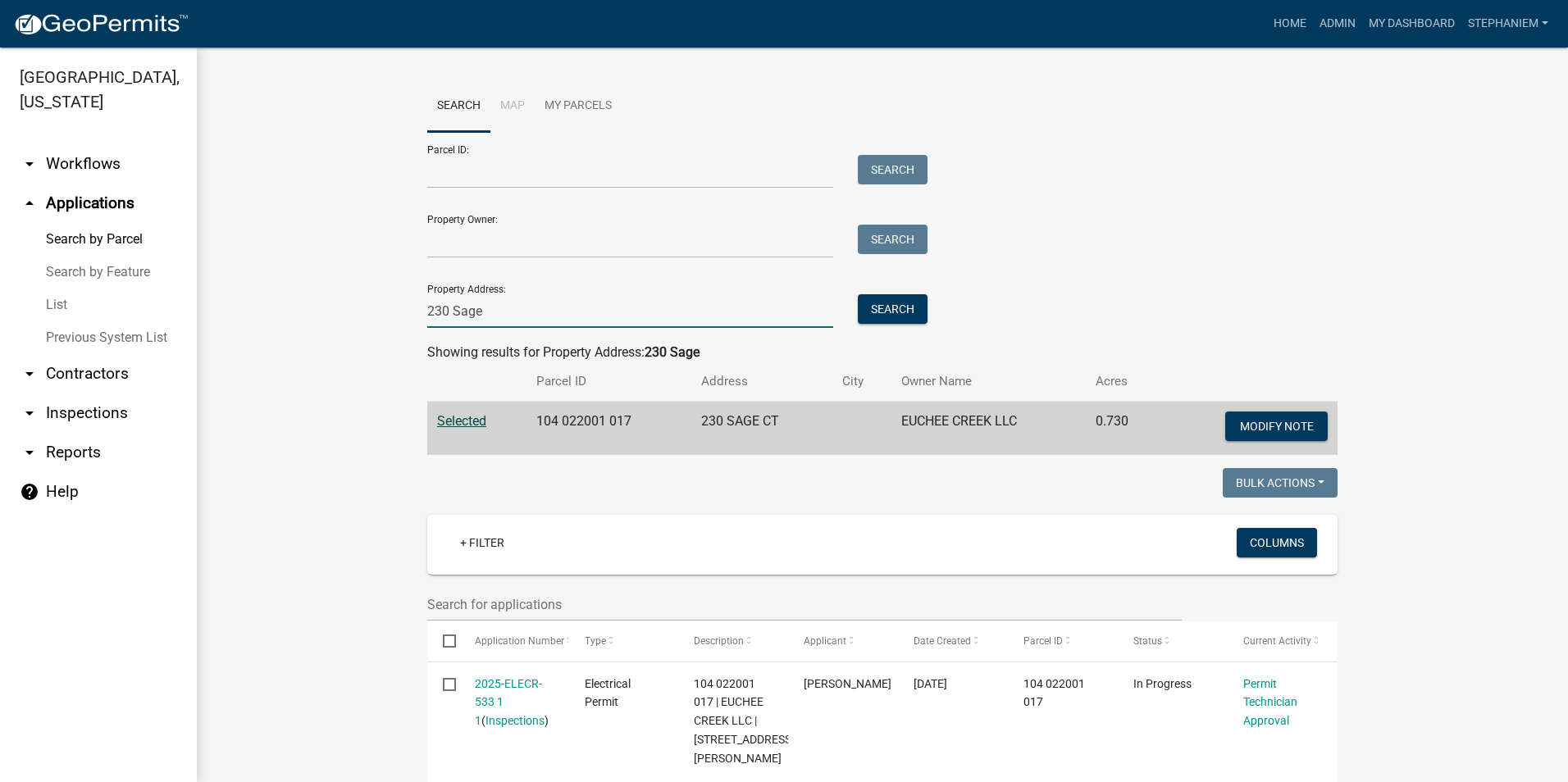
click at [499, 302] on input "230 Sage" at bounding box center [631, 311] width 406 height 34
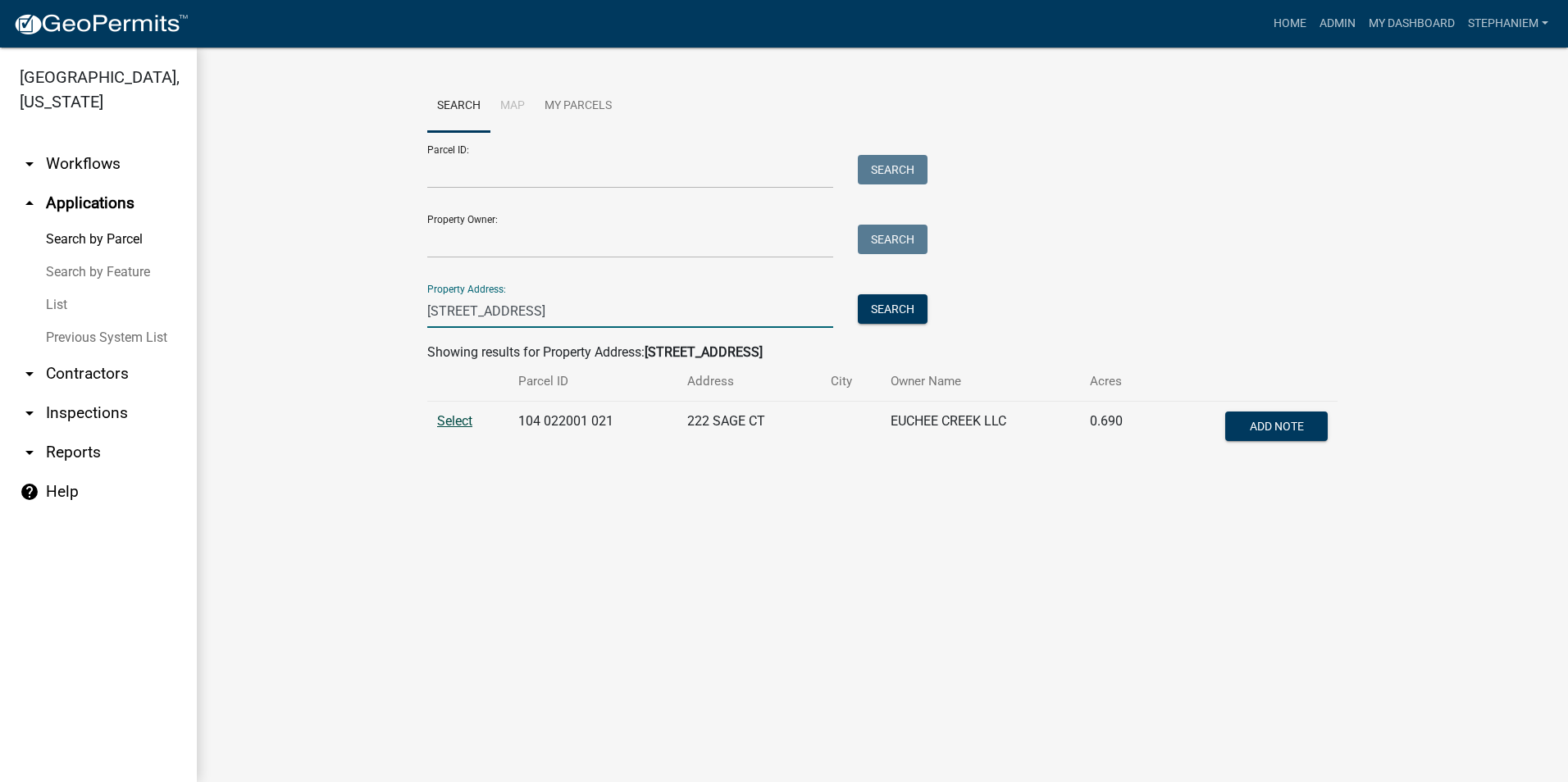
type input "222 Sage Ct"
click at [451, 420] on span "Select" at bounding box center [455, 421] width 35 height 15
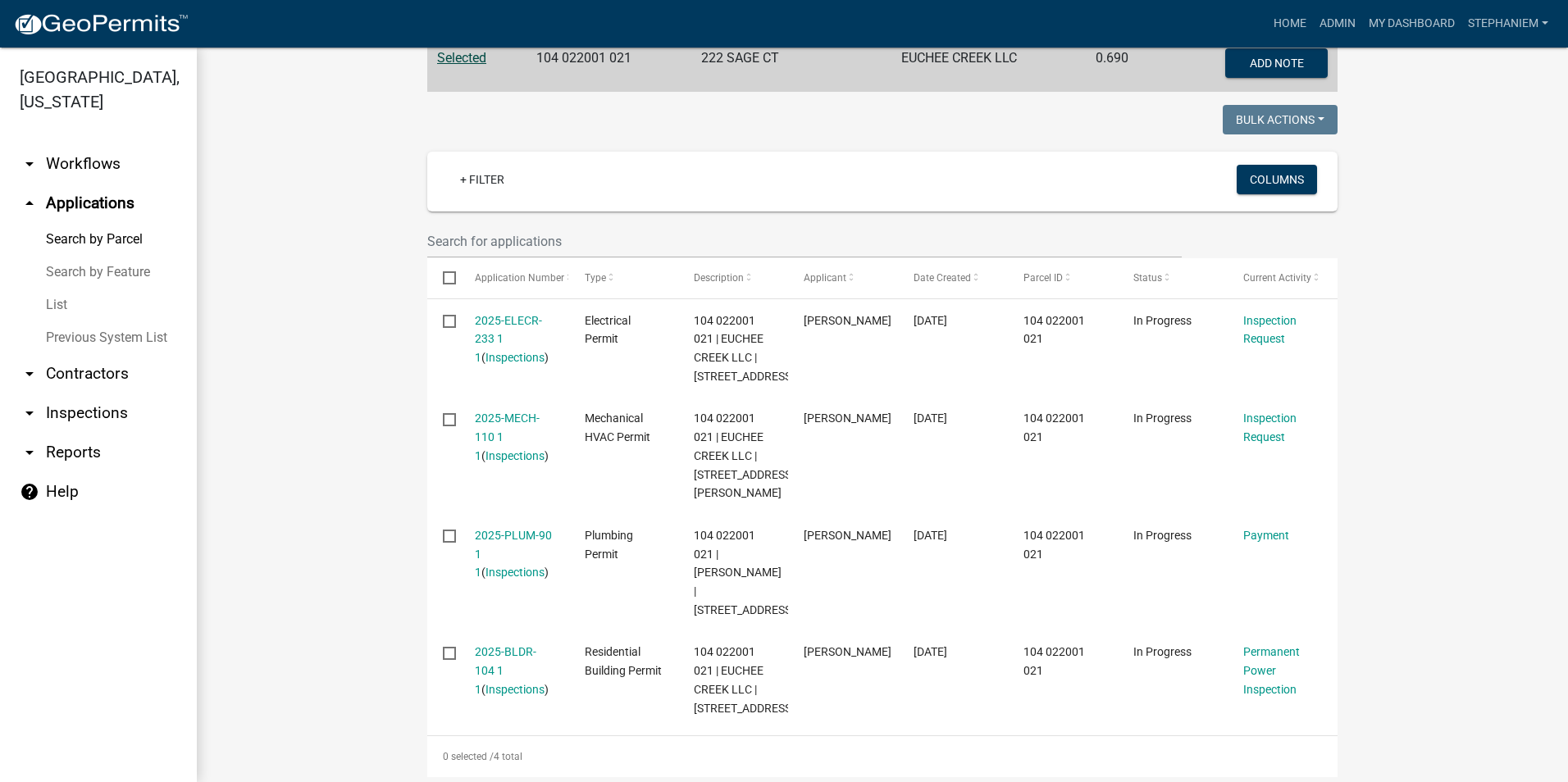
scroll to position [410, 0]
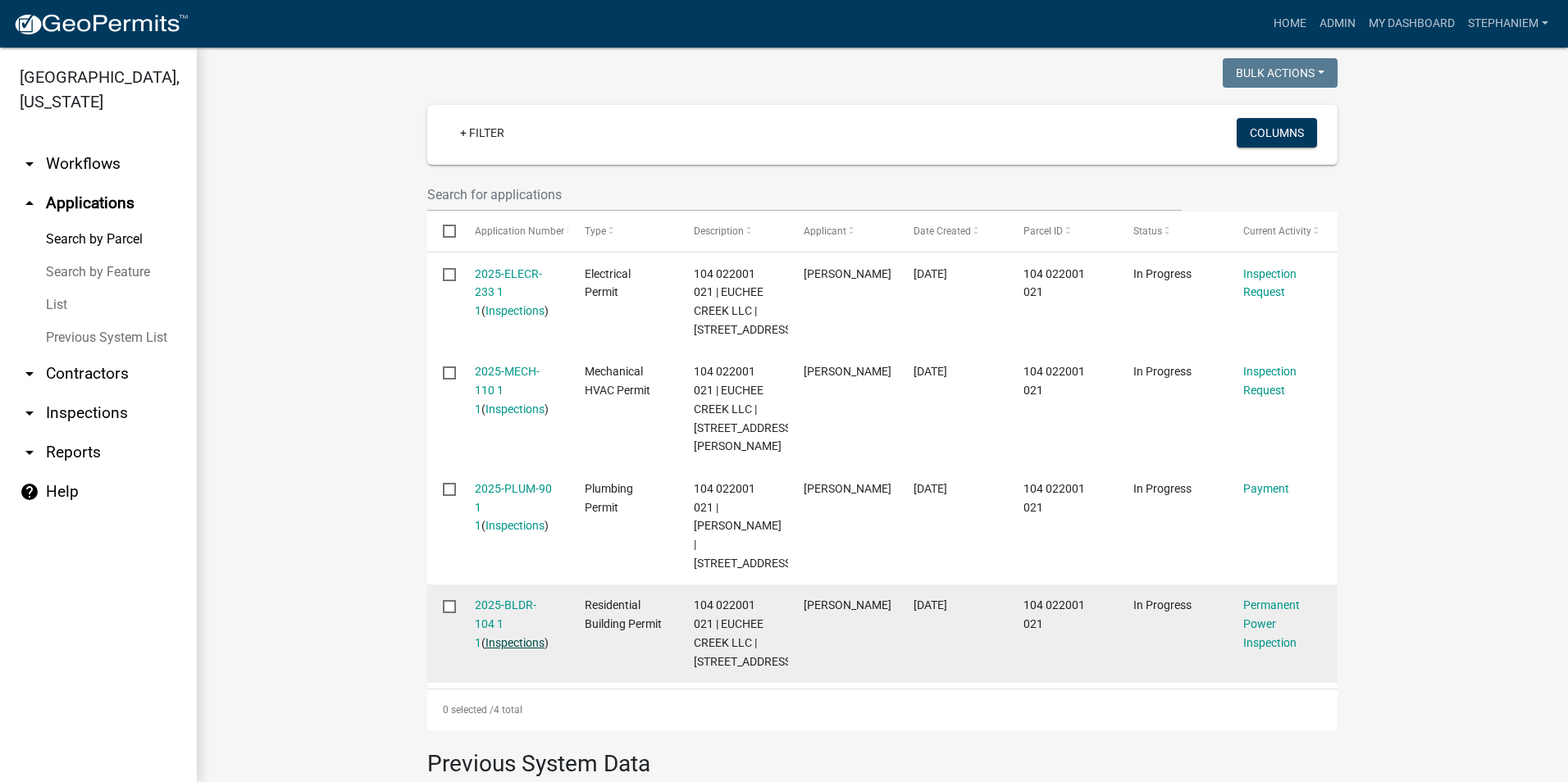
click at [486, 650] on link "Inspections" at bounding box center [516, 642] width 59 height 13
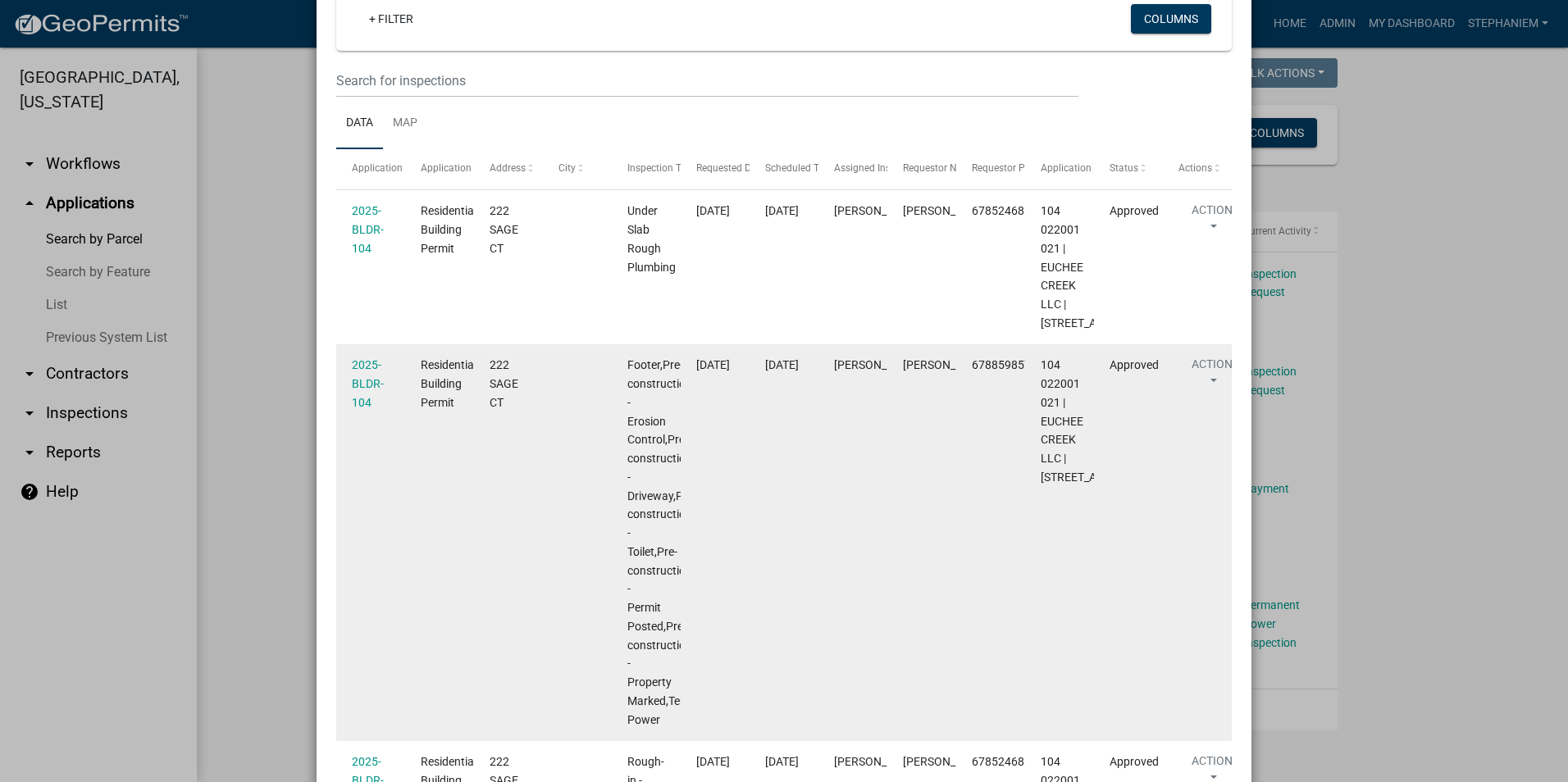
scroll to position [246, 0]
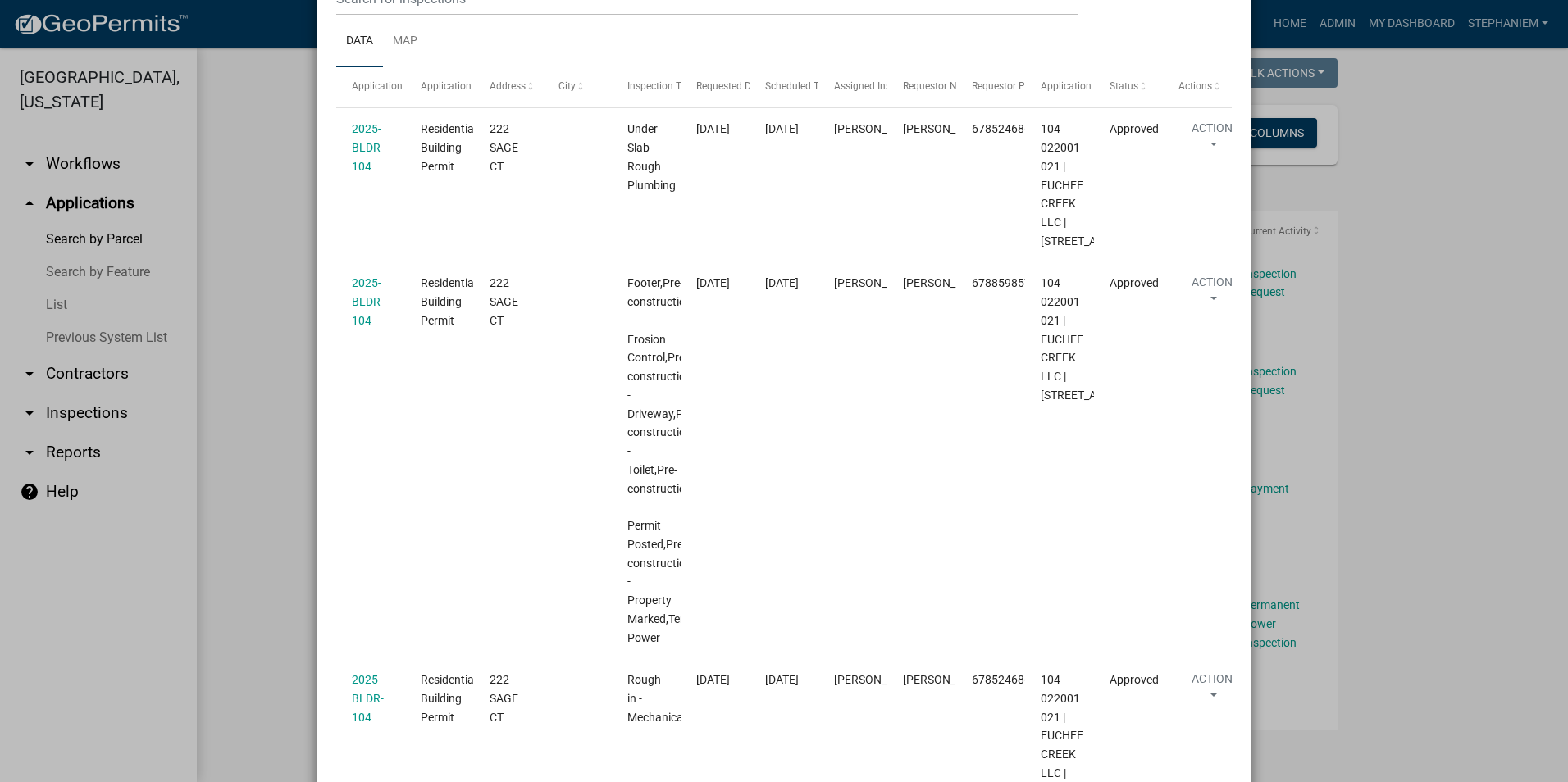
click at [251, 369] on ngb-modal-window "Inspections related to 2025-BLDR-104 × Export Excel Format (.xlsx) CSV Format (…" at bounding box center [784, 391] width 1568 height 782
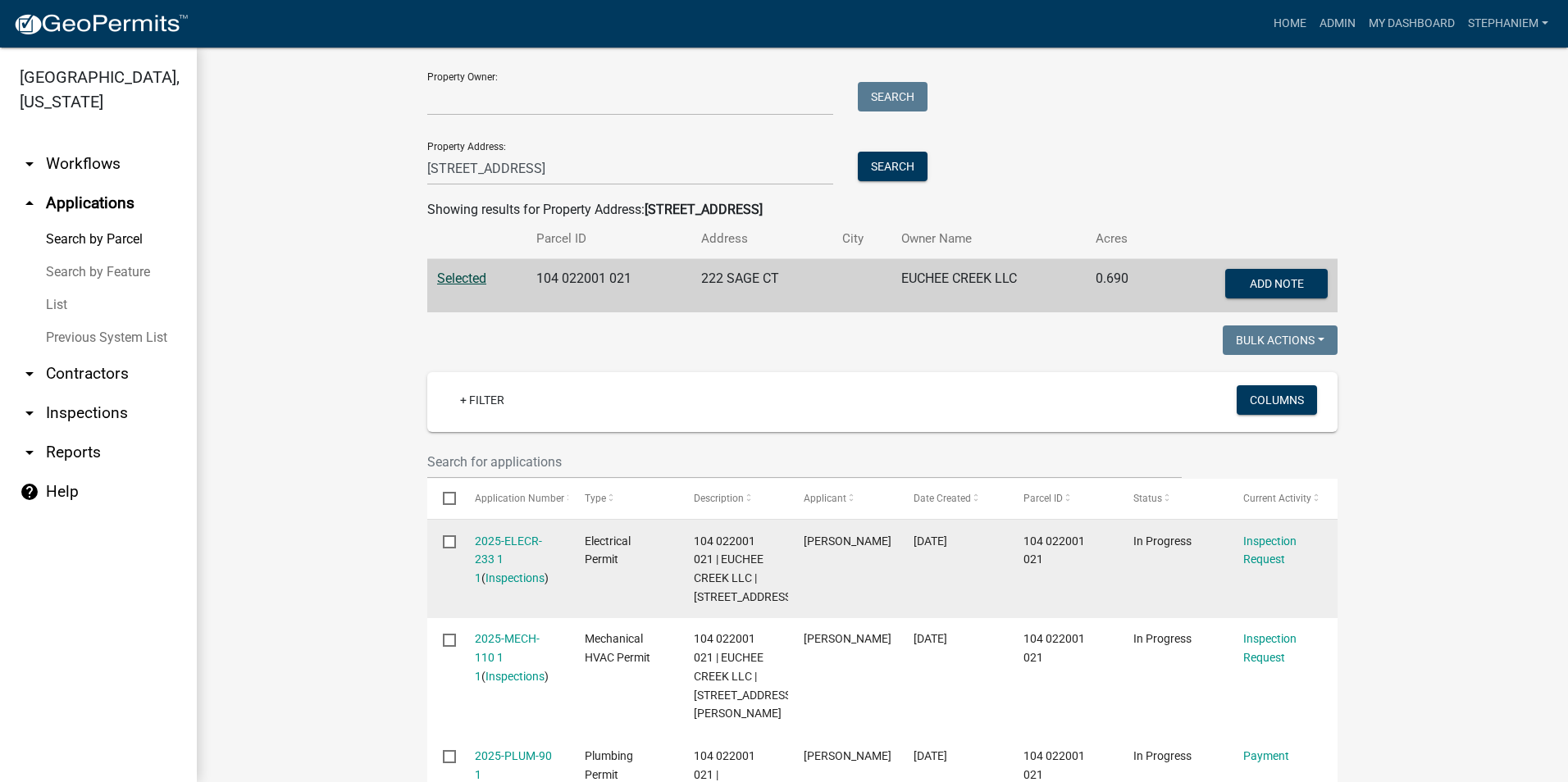
scroll to position [82, 0]
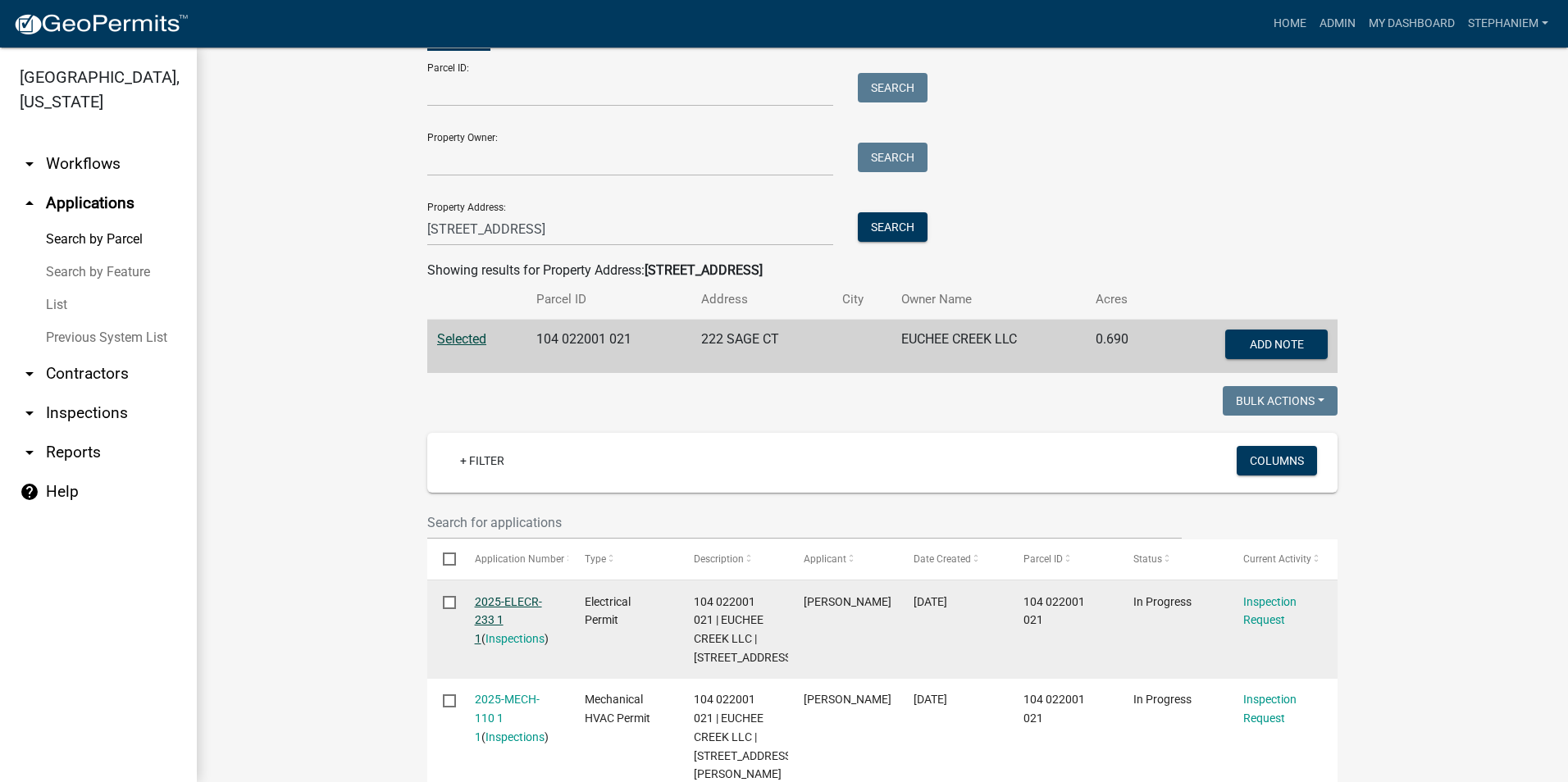
click at [499, 604] on link "2025-ELECR-233 1 1" at bounding box center [508, 620] width 67 height 51
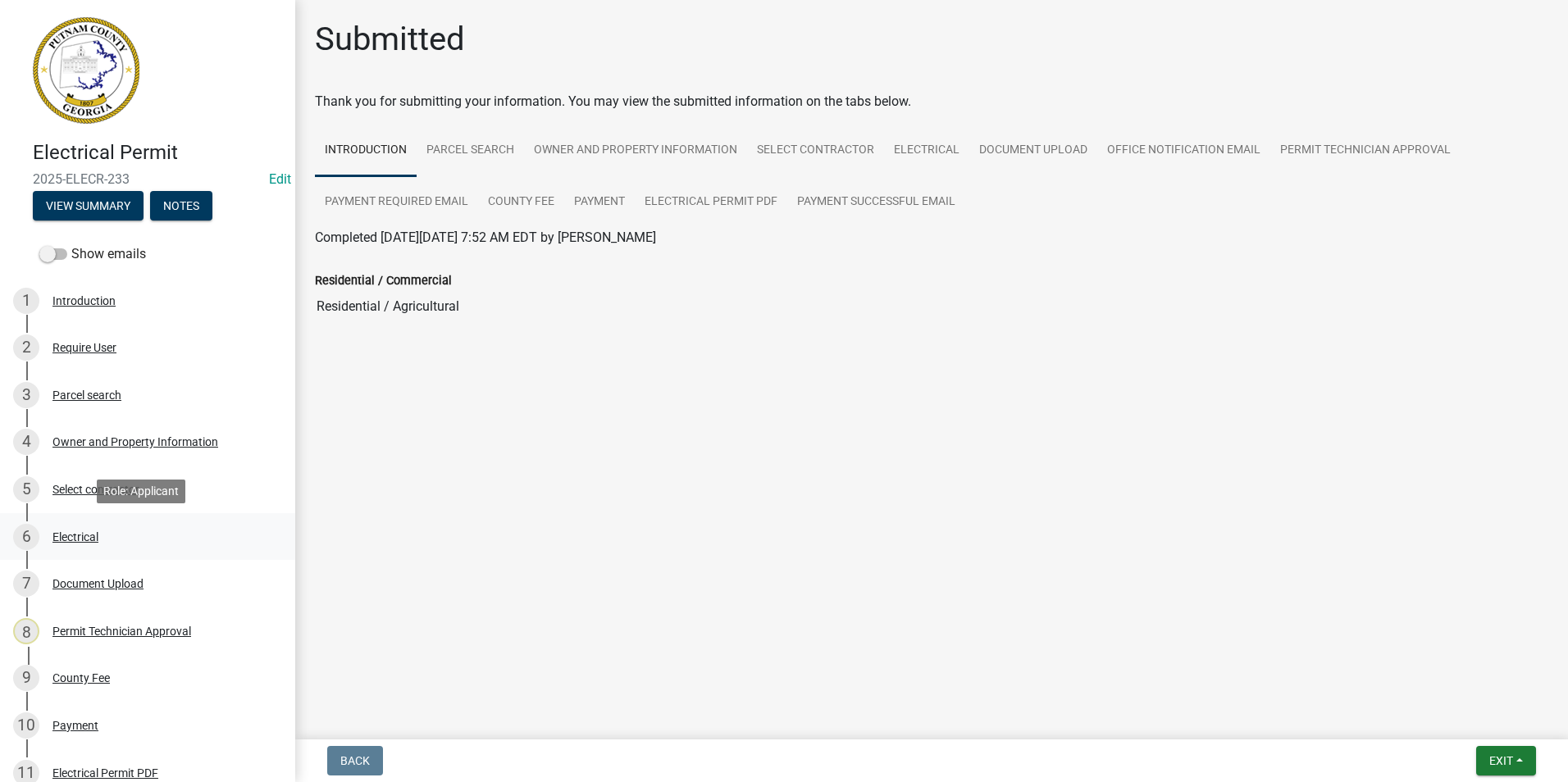
click at [114, 542] on div "6 Electrical" at bounding box center [141, 537] width 256 height 26
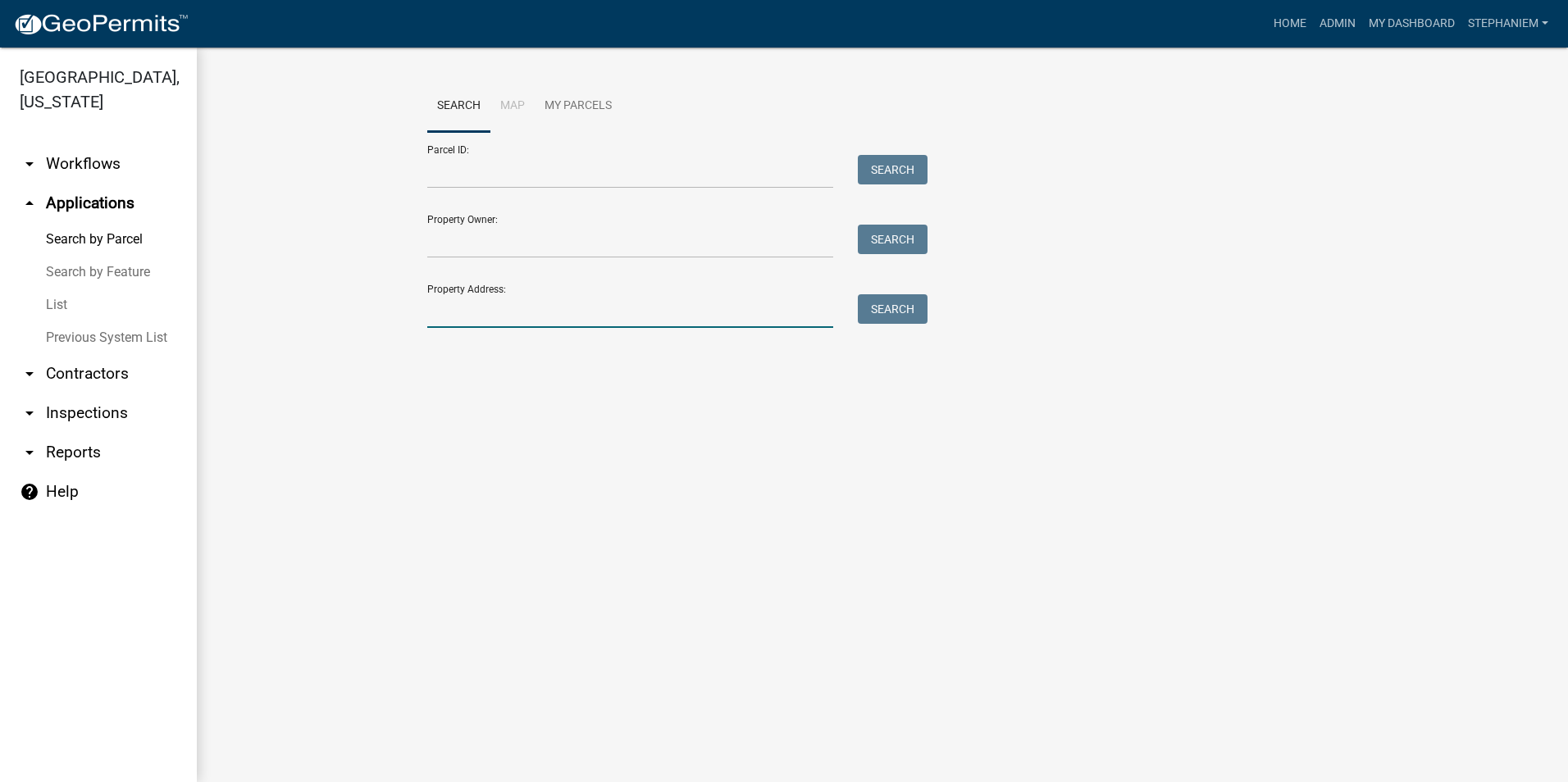
click at [516, 317] on input "Property Address:" at bounding box center [631, 311] width 406 height 34
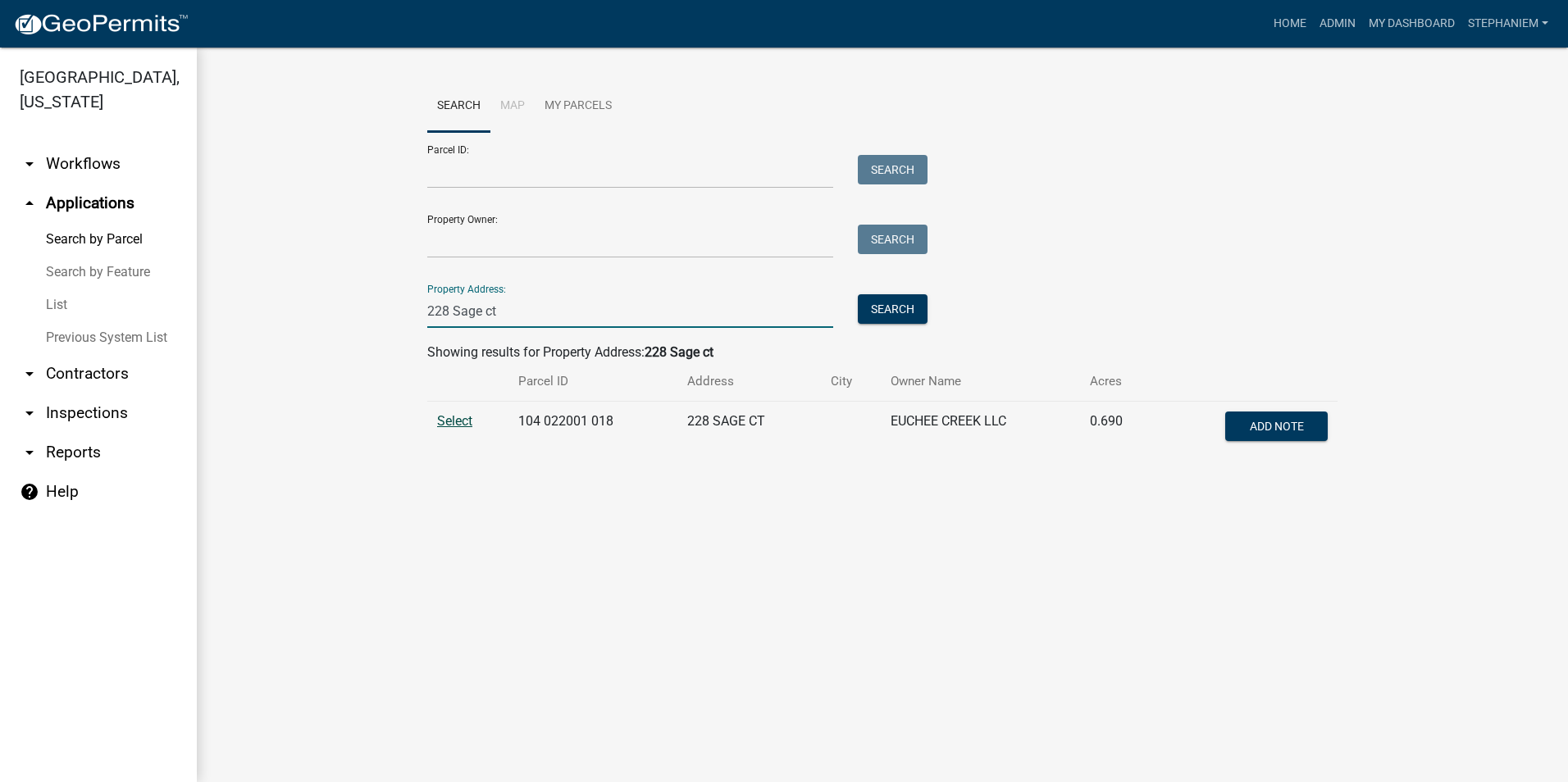
type input "228 Sage ct"
click at [454, 416] on span "Select" at bounding box center [455, 421] width 35 height 15
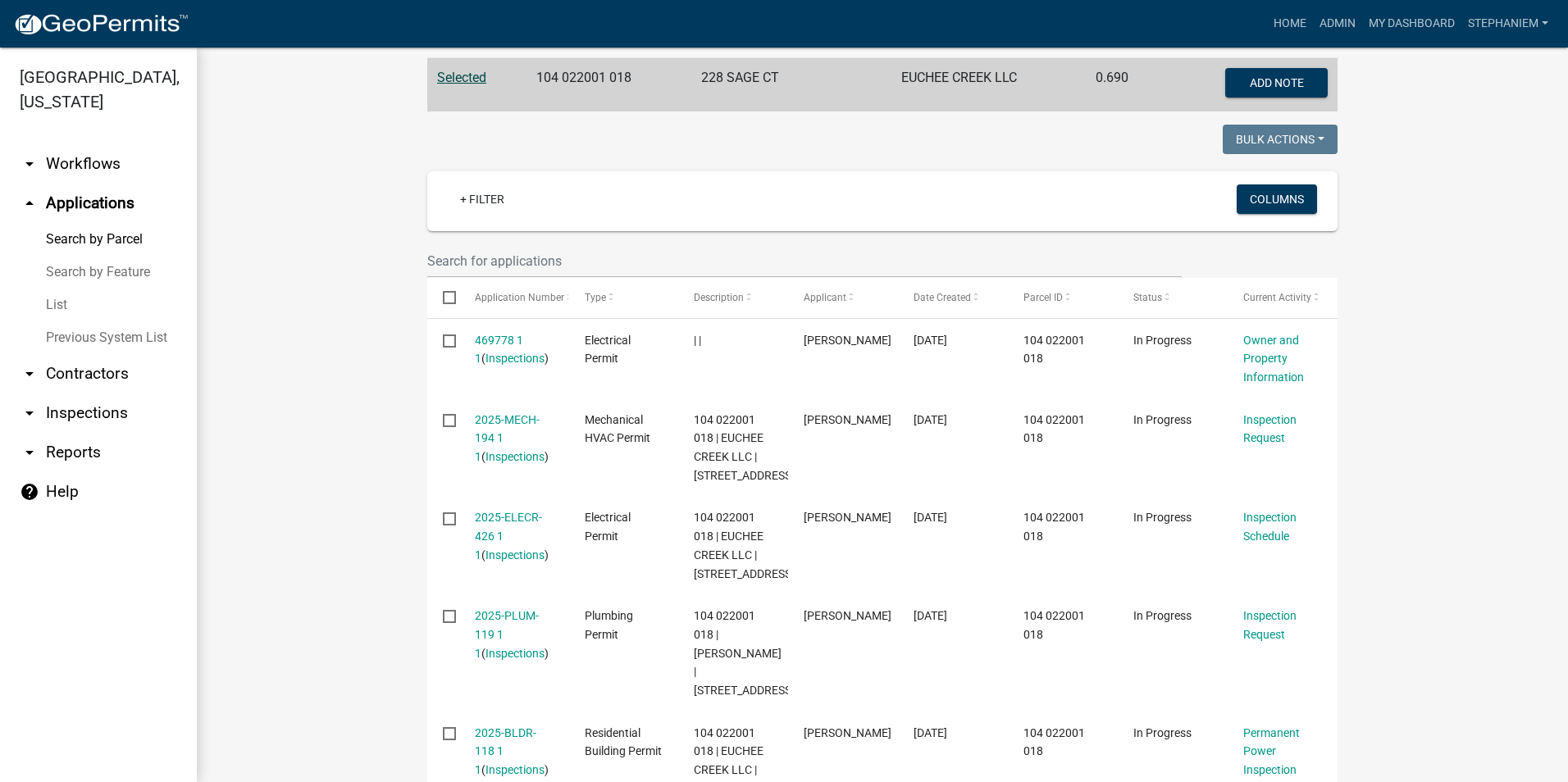
scroll to position [328, 0]
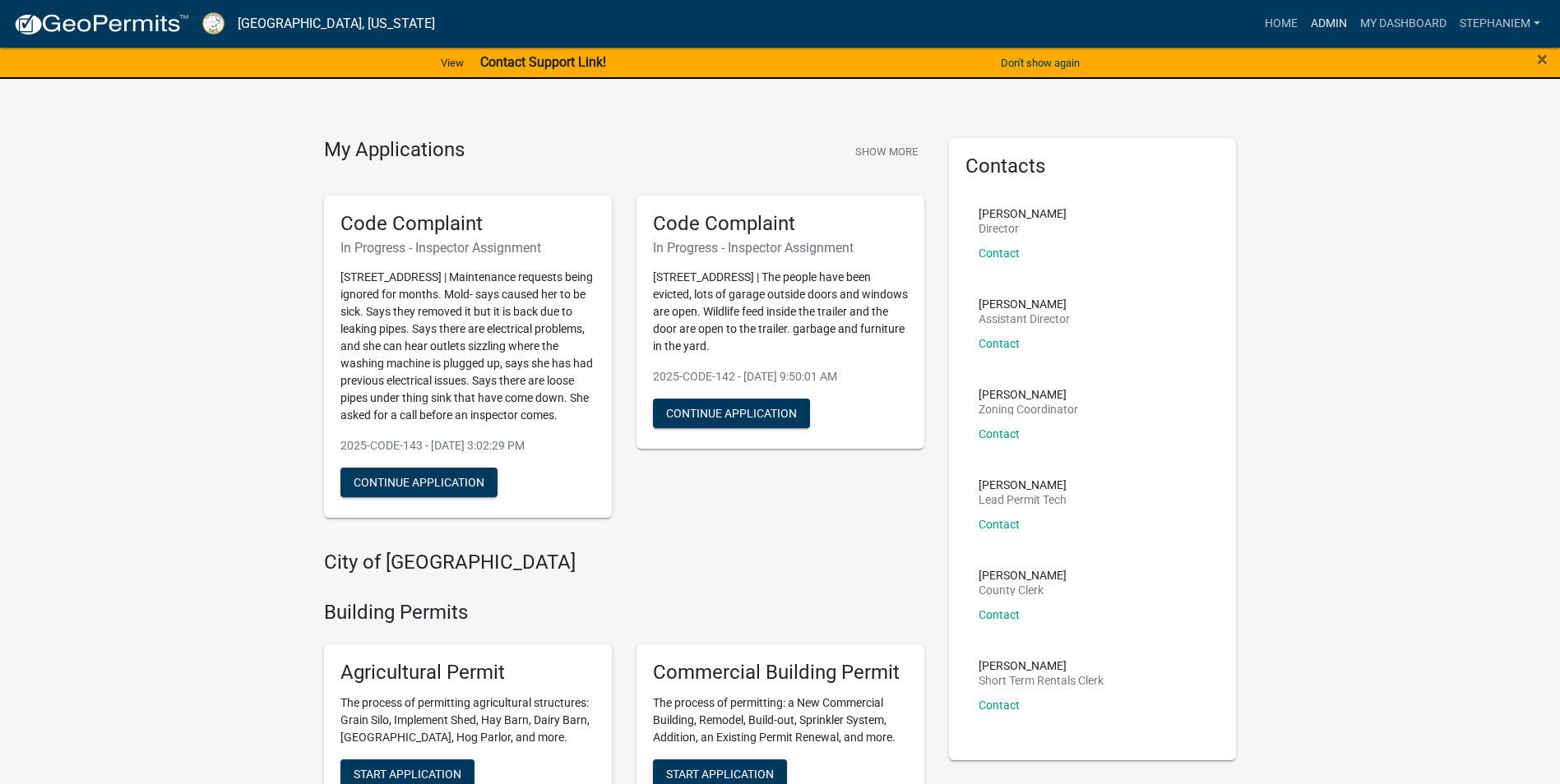
click at [1325, 17] on link "Admin" at bounding box center [1329, 23] width 49 height 31
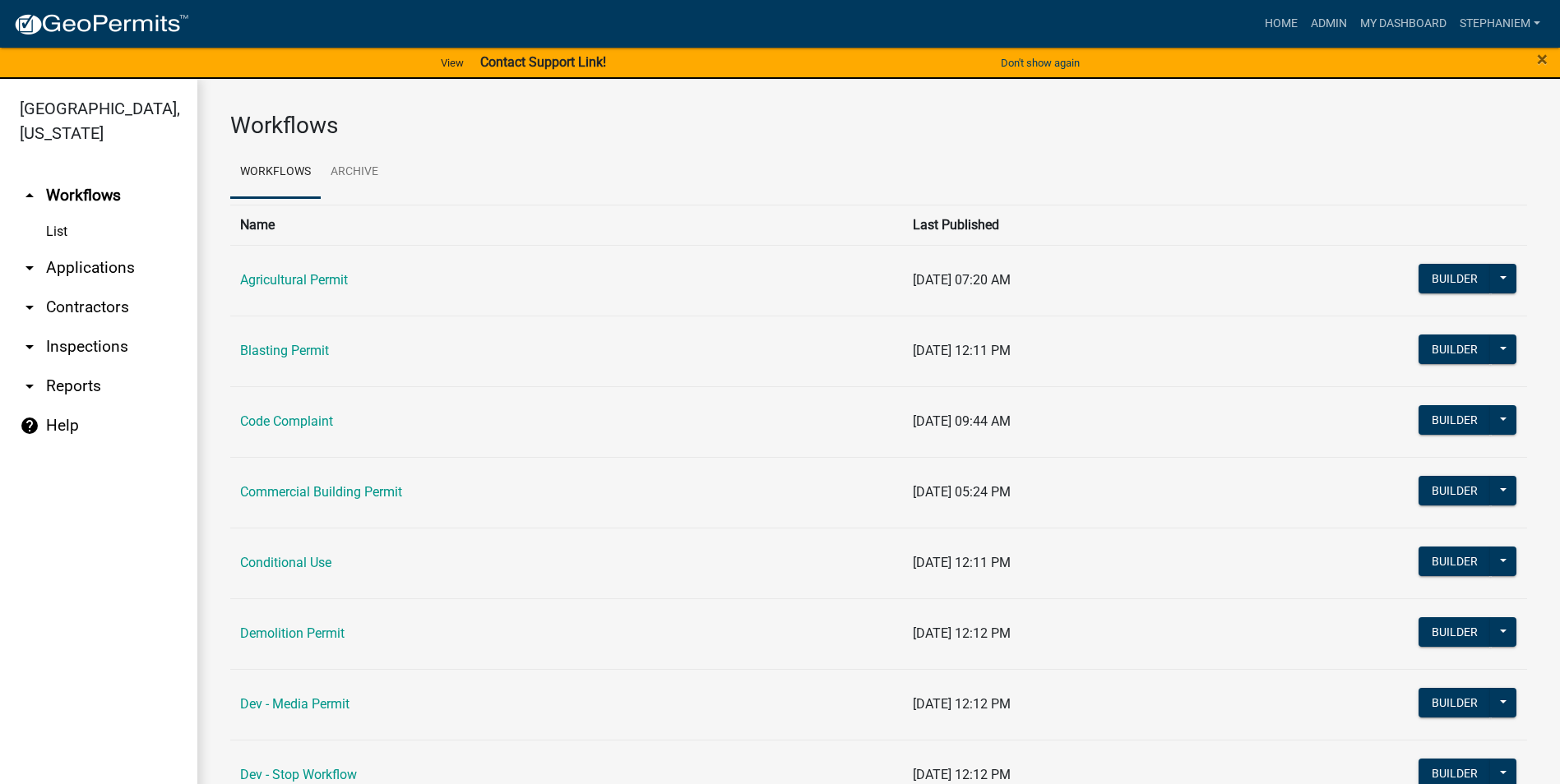
click at [61, 352] on link "arrow_drop_down Inspections" at bounding box center [99, 347] width 197 height 39
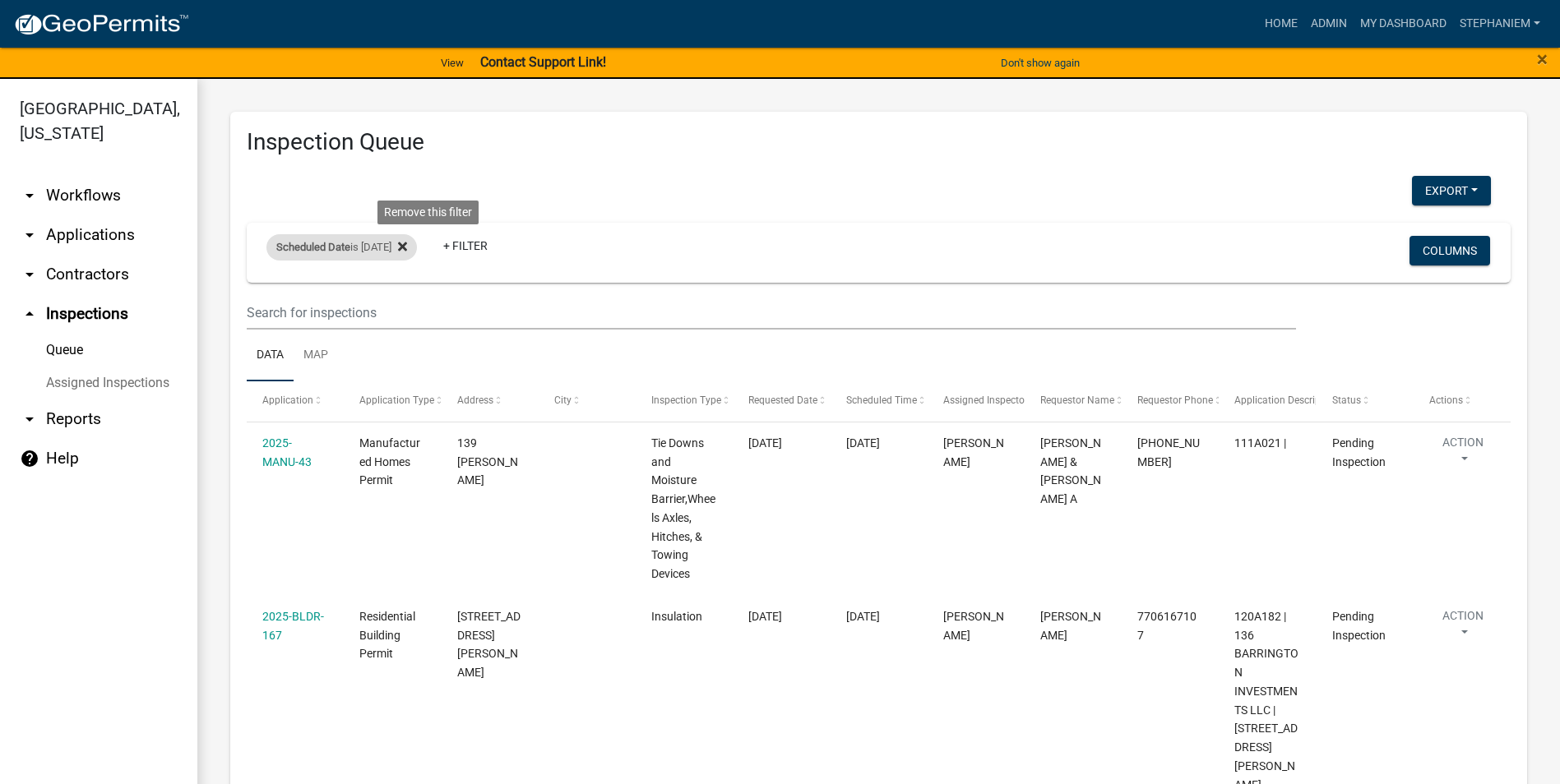
click at [407, 250] on icon at bounding box center [403, 247] width 9 height 13
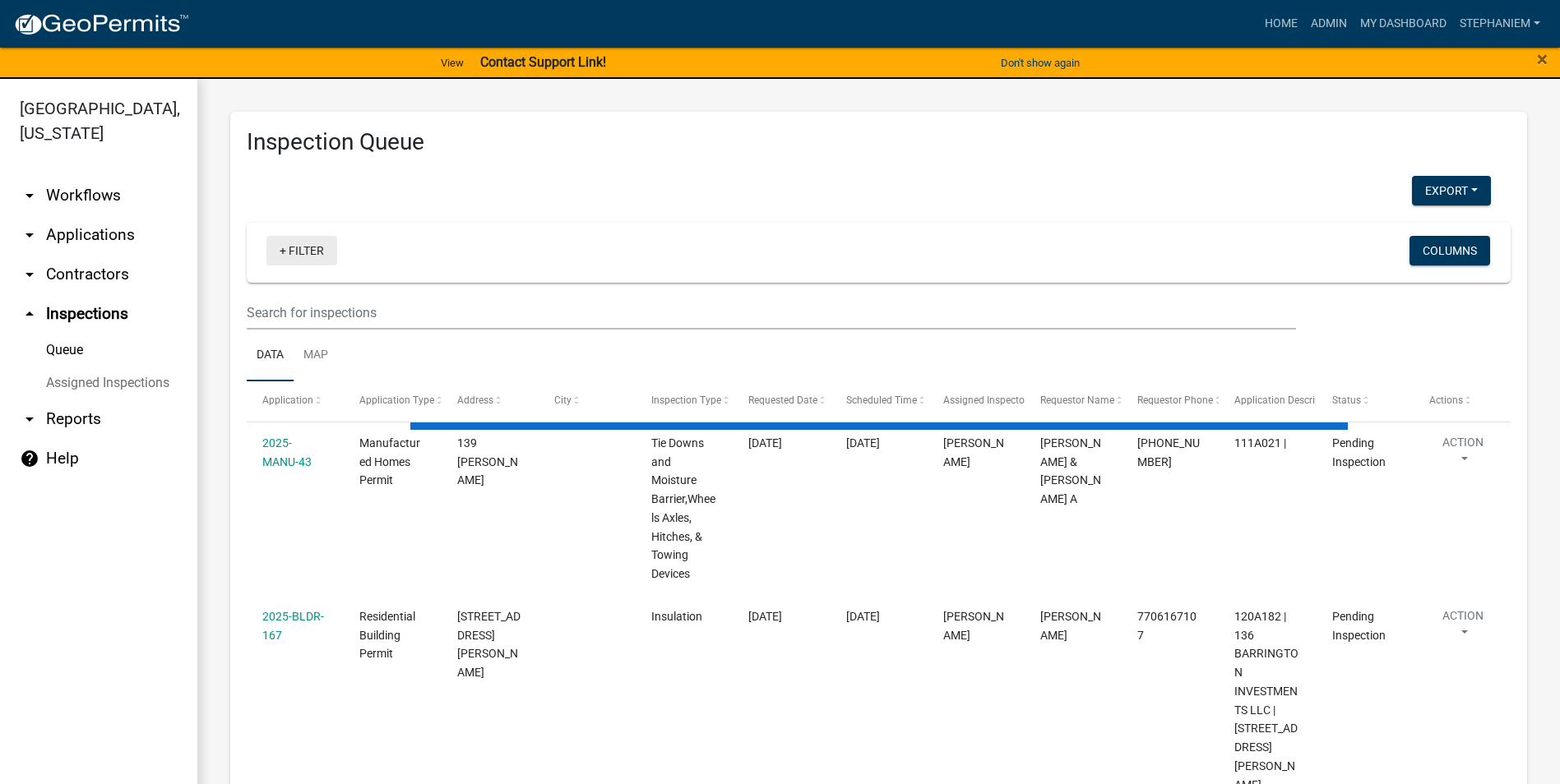
click at [283, 242] on link "+ Filter" at bounding box center [301, 250] width 71 height 30
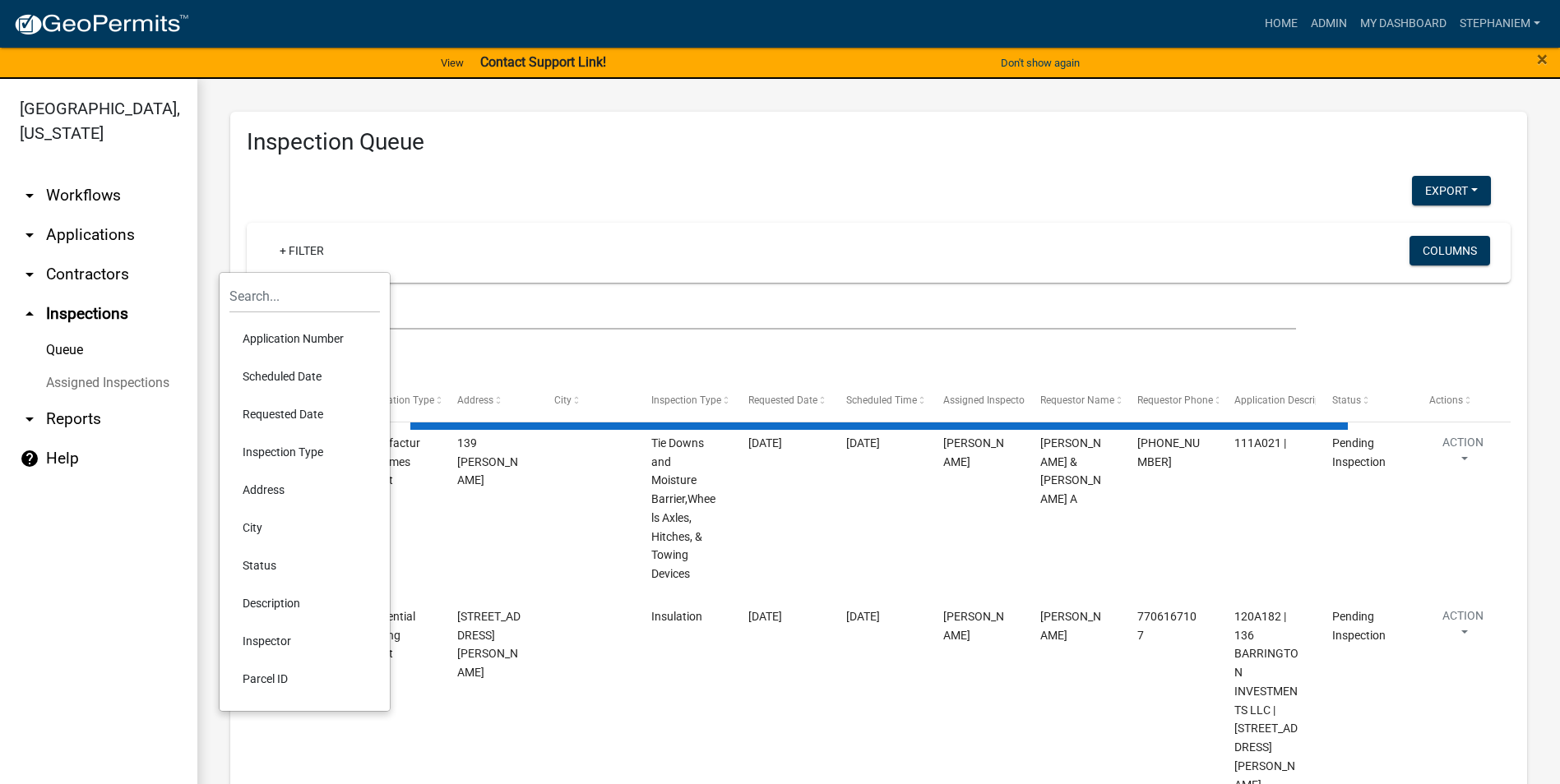
select select "3: 100"
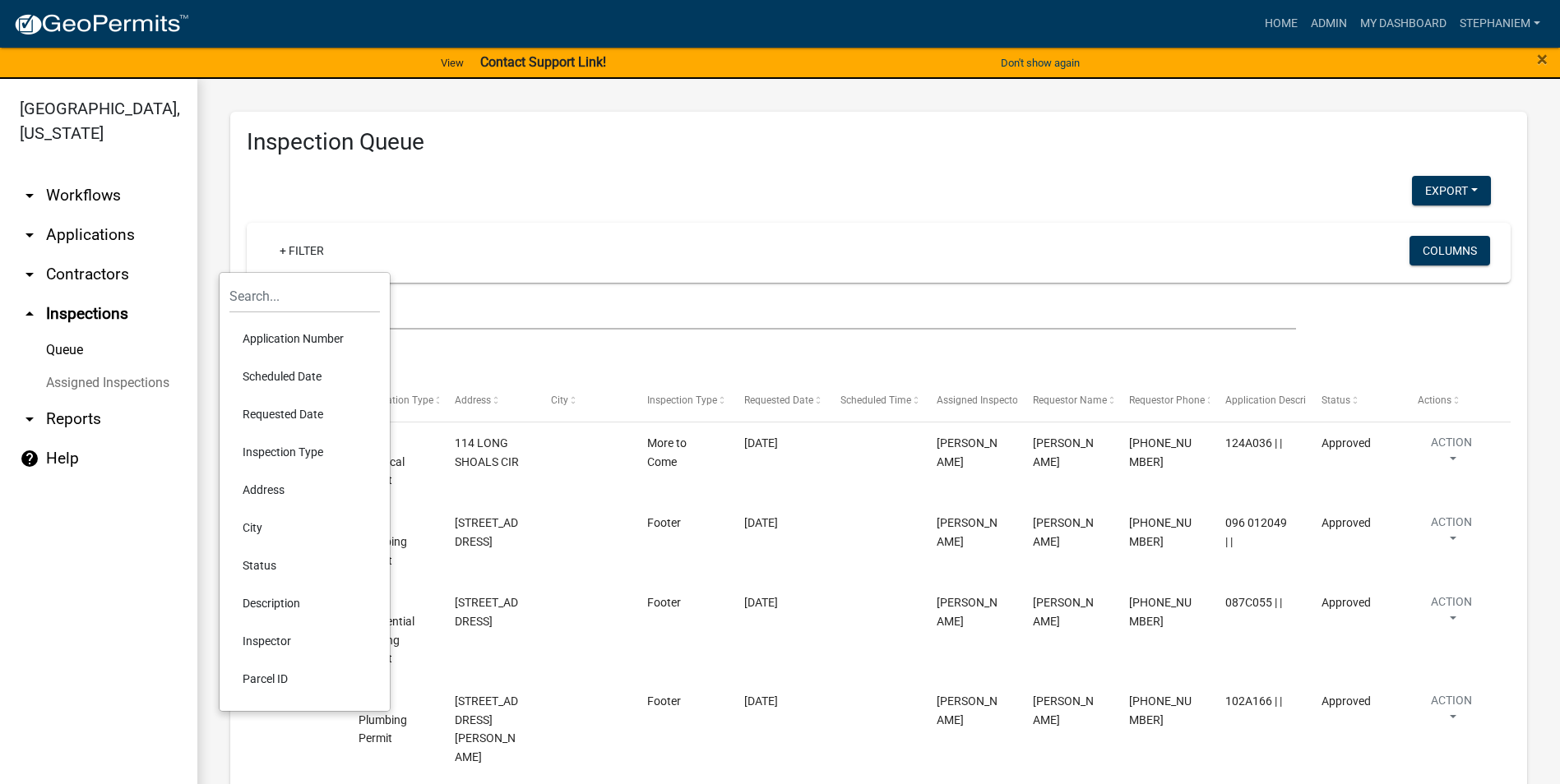
click at [319, 376] on li "Scheduled Date" at bounding box center [305, 377] width 151 height 38
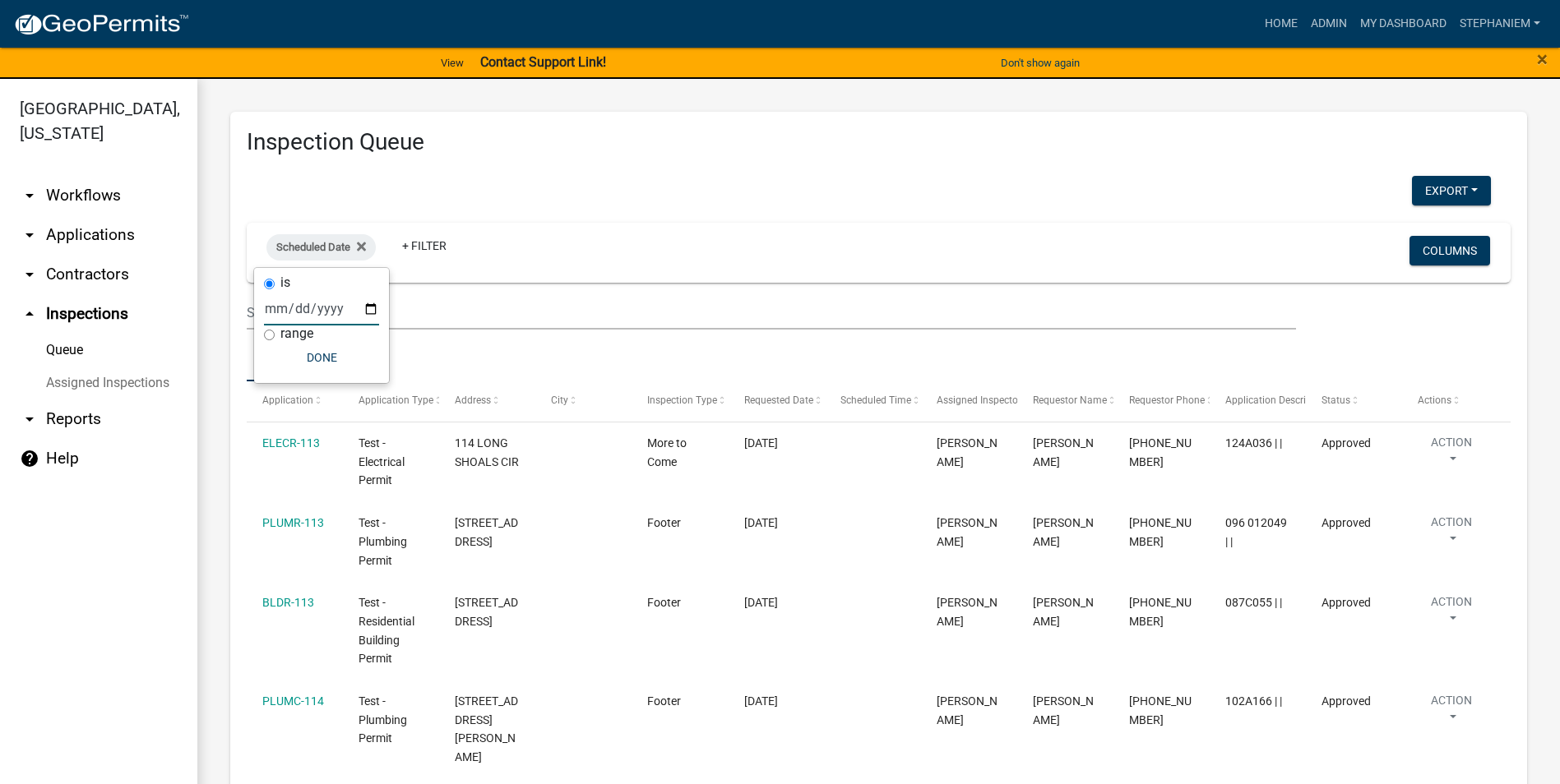
click at [371, 307] on input "date" at bounding box center [321, 309] width 115 height 34
type input "[DATE]"
click at [351, 358] on button "Done" at bounding box center [356, 357] width 115 height 30
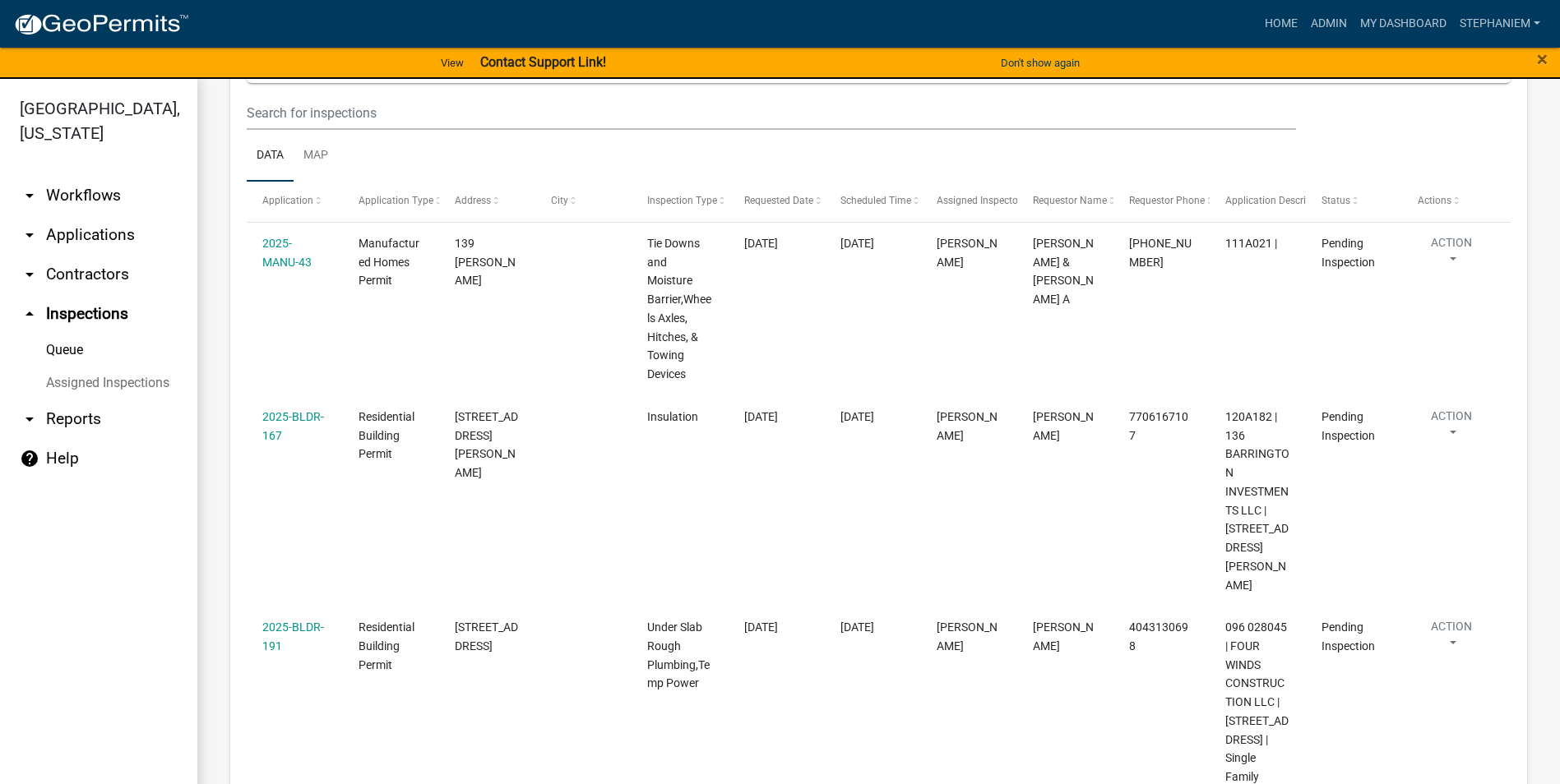
scroll to position [22, 0]
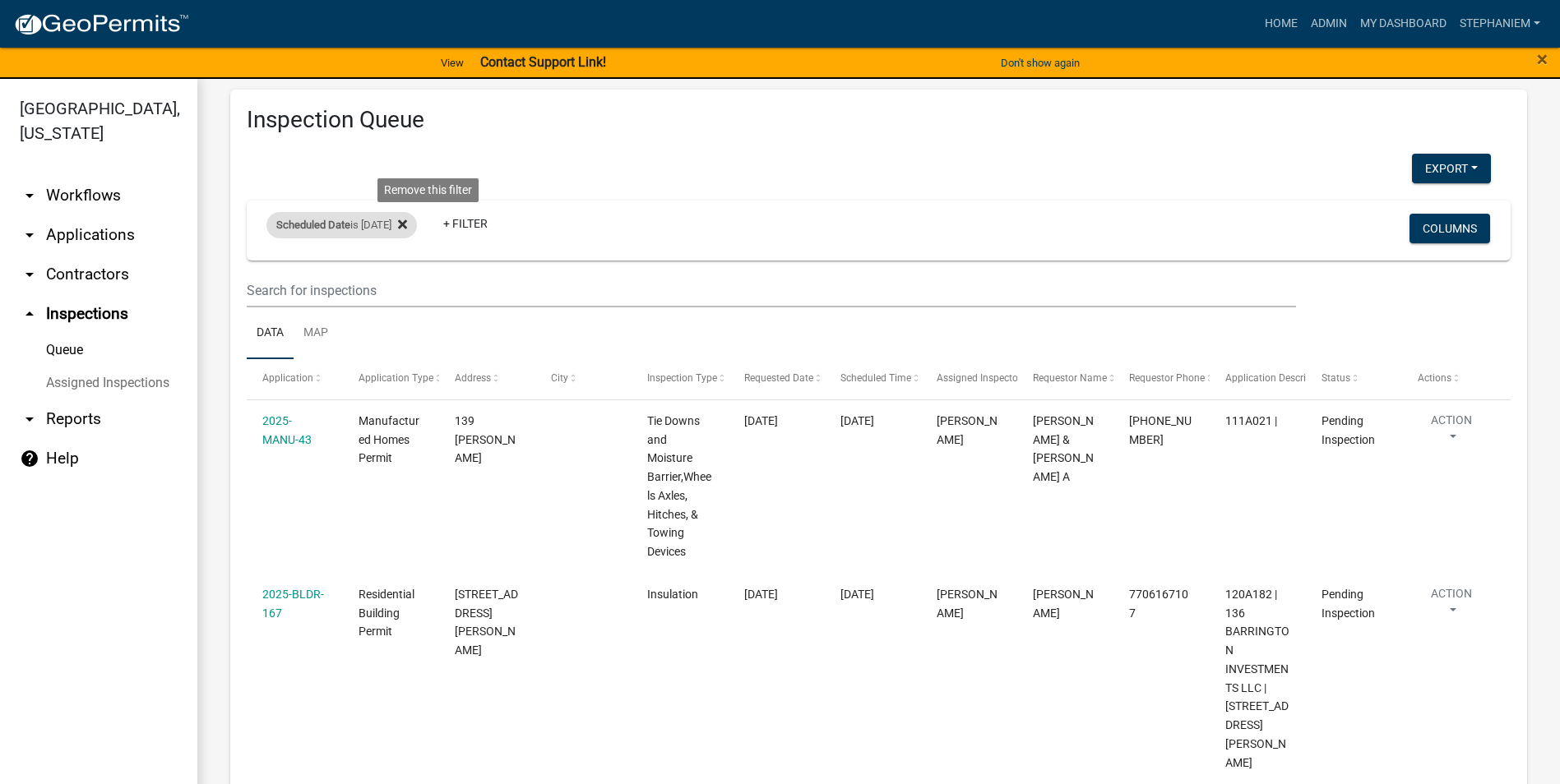
click at [407, 228] on icon at bounding box center [403, 225] width 9 height 9
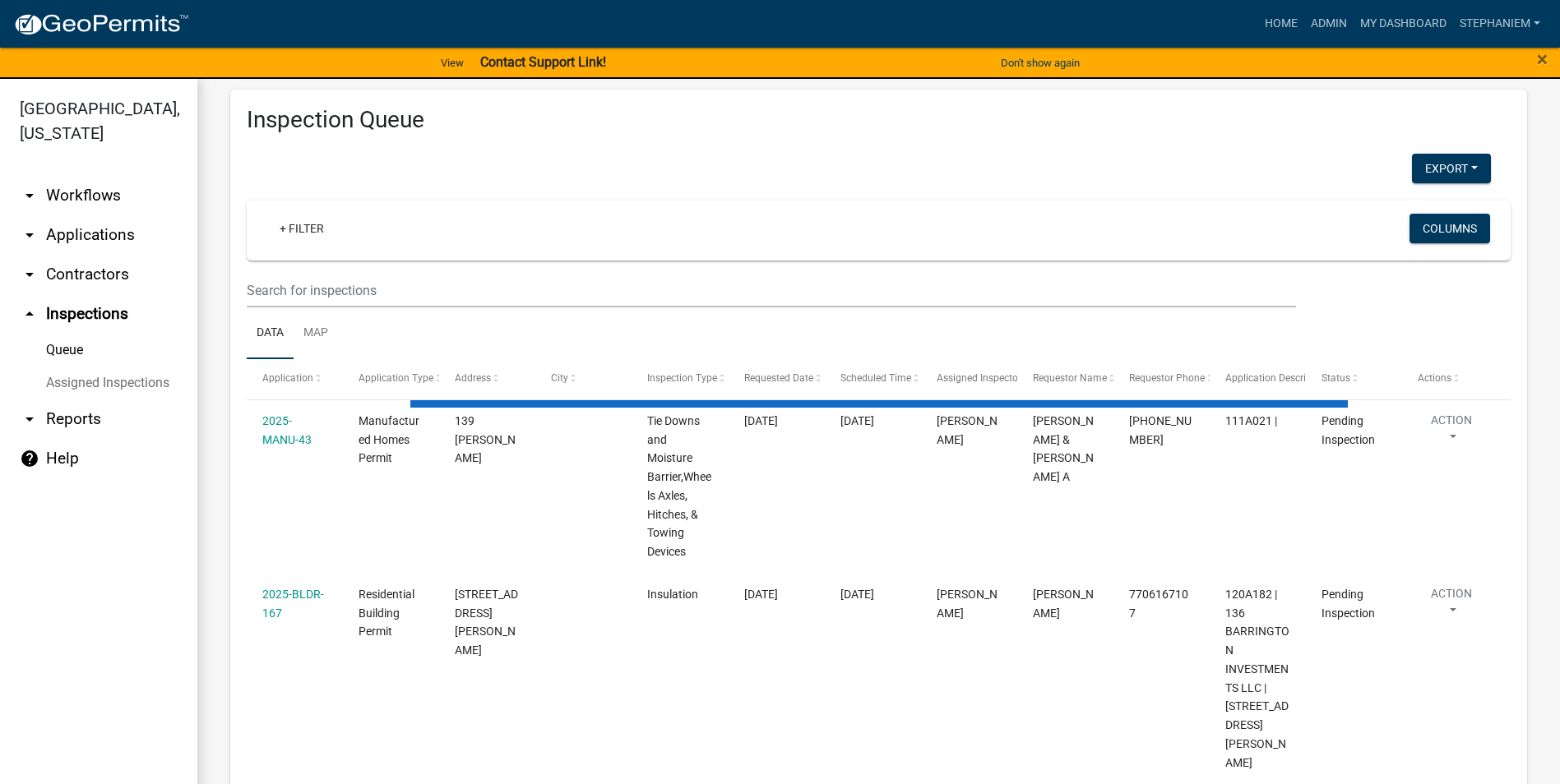
select select "3: 100"
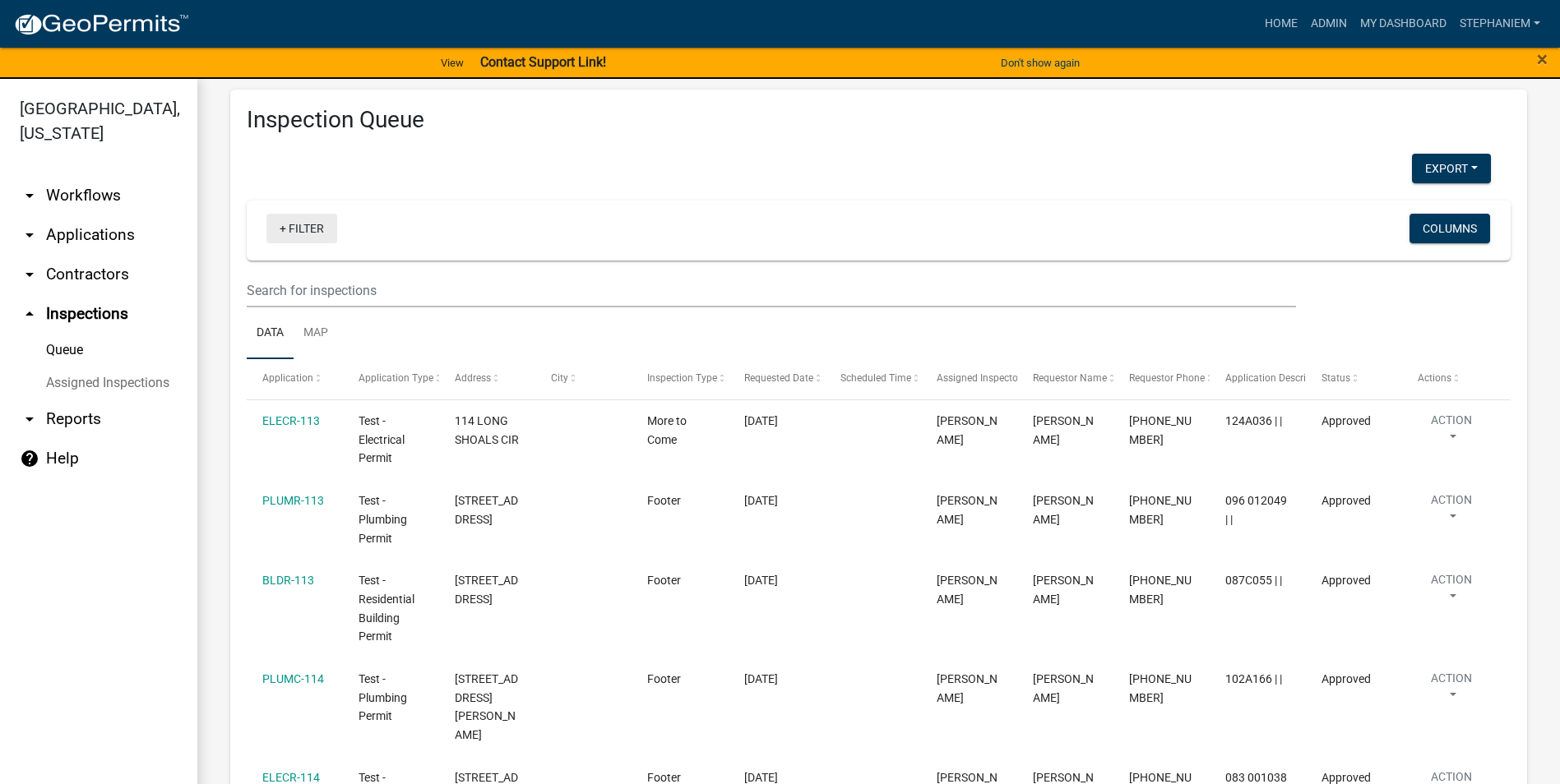
click at [320, 222] on link "+ Filter" at bounding box center [301, 228] width 71 height 30
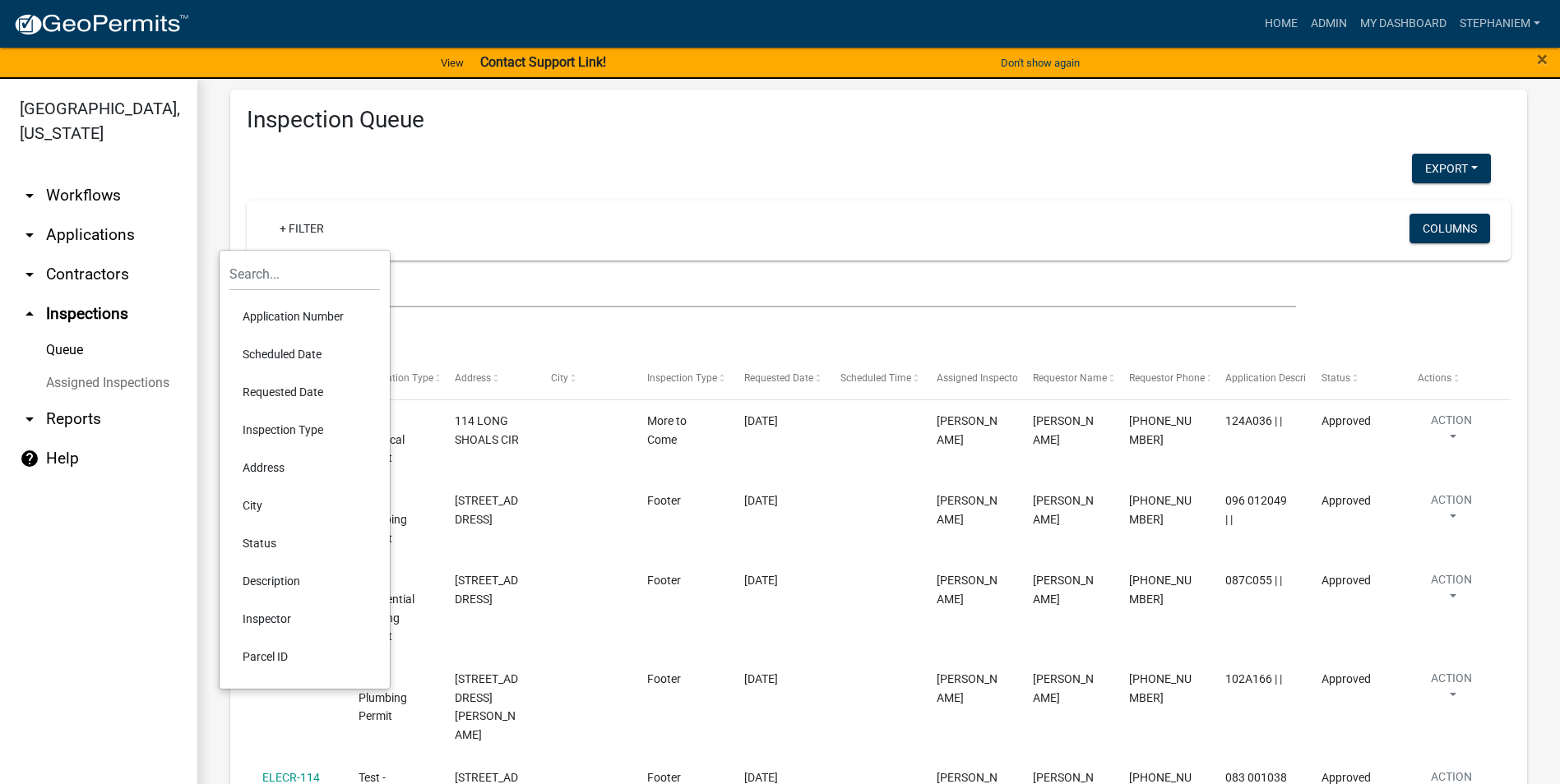
click at [317, 355] on li "Scheduled Date" at bounding box center [305, 354] width 151 height 38
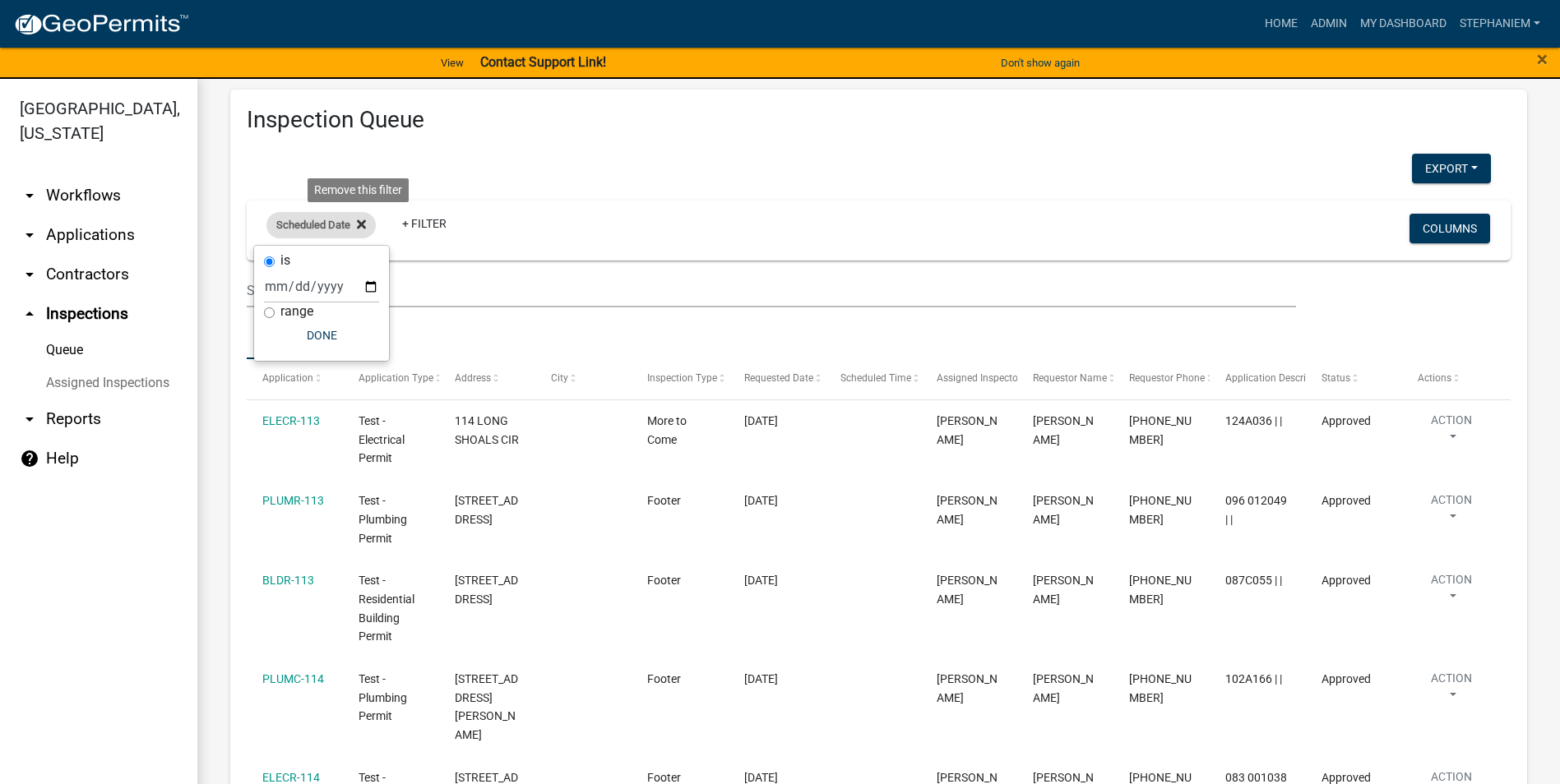
click at [360, 222] on icon at bounding box center [362, 225] width 9 height 9
click at [295, 231] on link "+ Filter" at bounding box center [301, 228] width 71 height 30
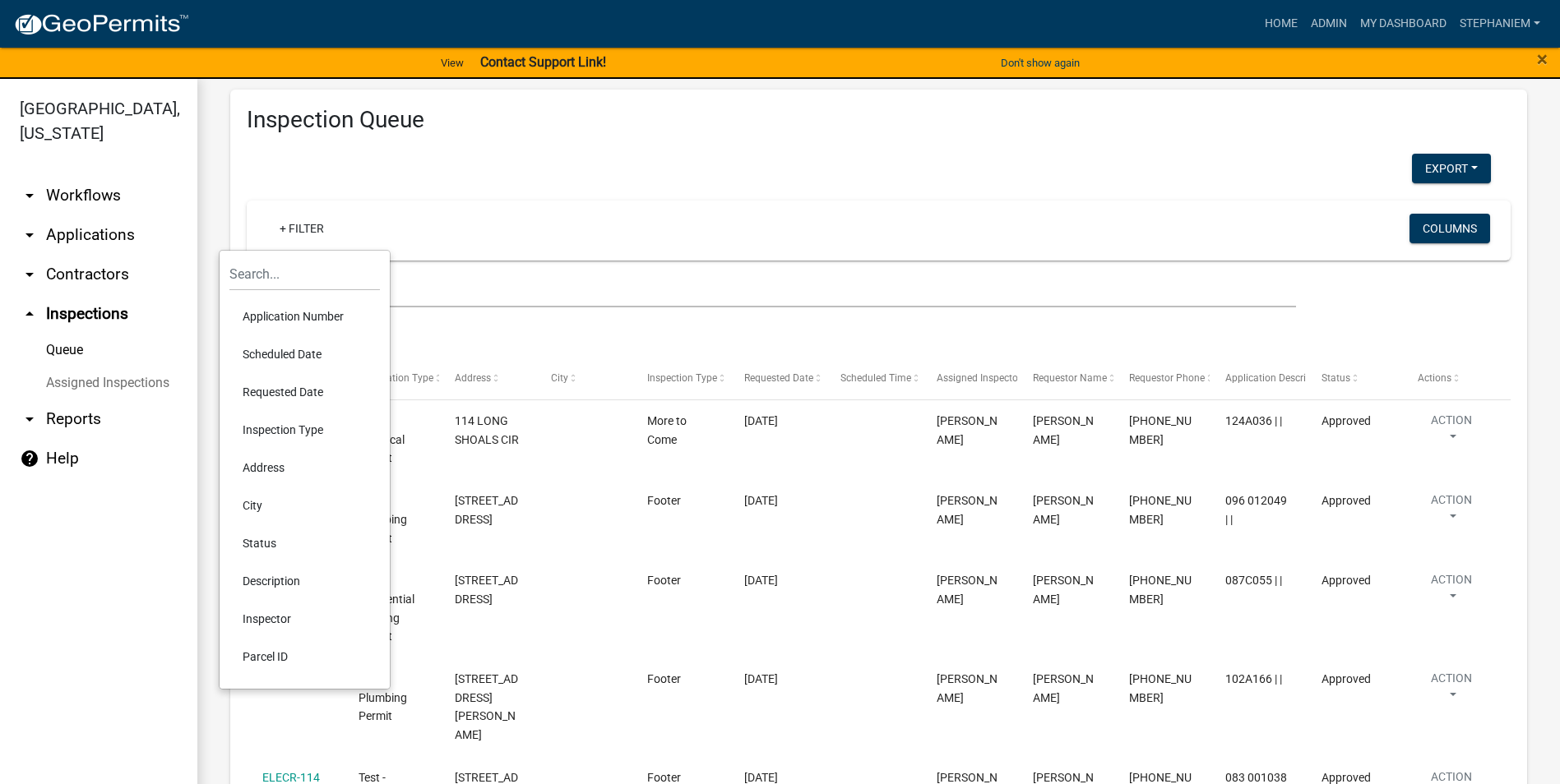
click at [305, 388] on li "Requested Date" at bounding box center [305, 392] width 151 height 38
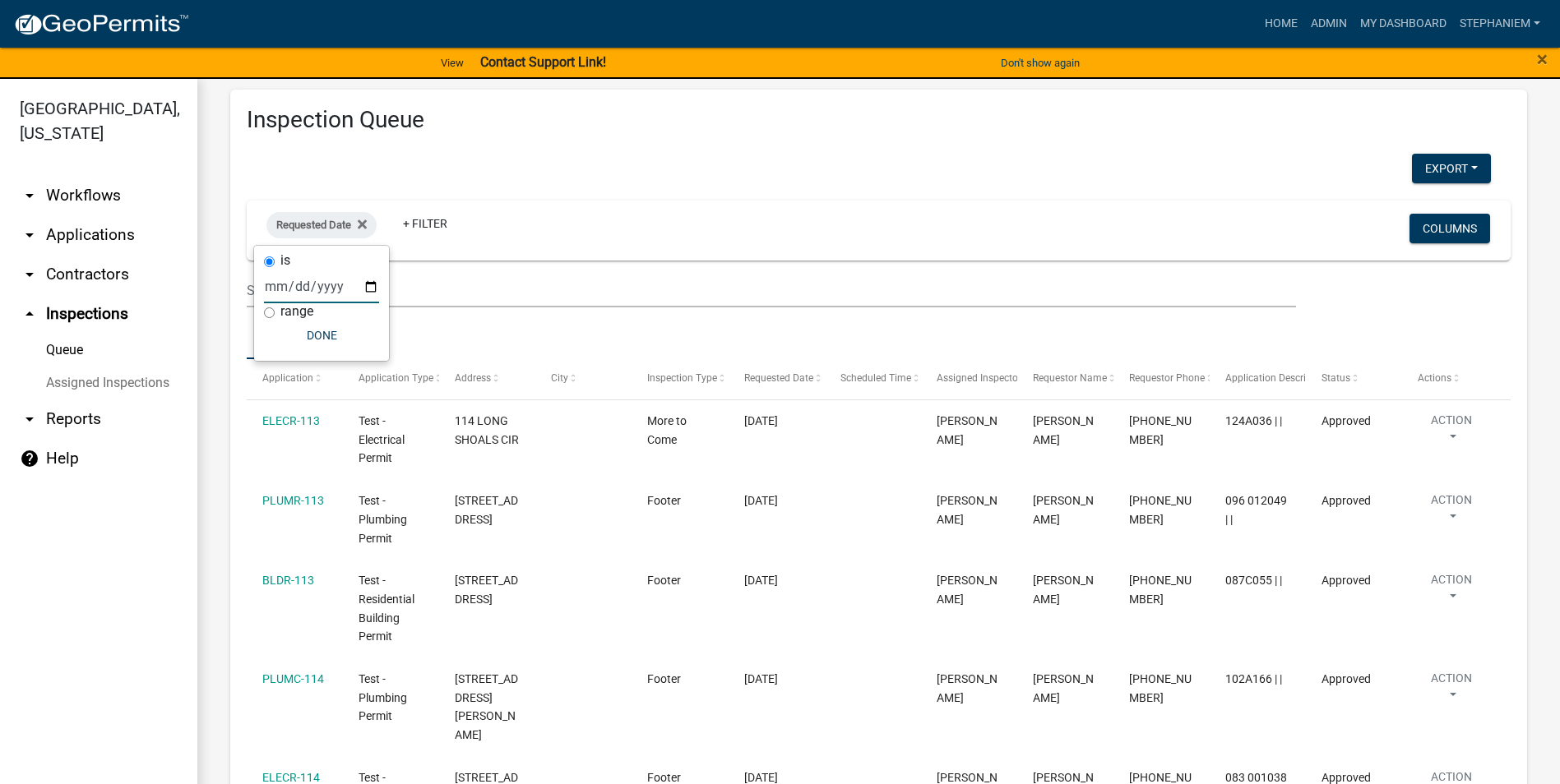
click at [364, 283] on input "date" at bounding box center [321, 287] width 115 height 34
type input "[DATE]"
click at [345, 326] on button "Done" at bounding box center [357, 335] width 115 height 30
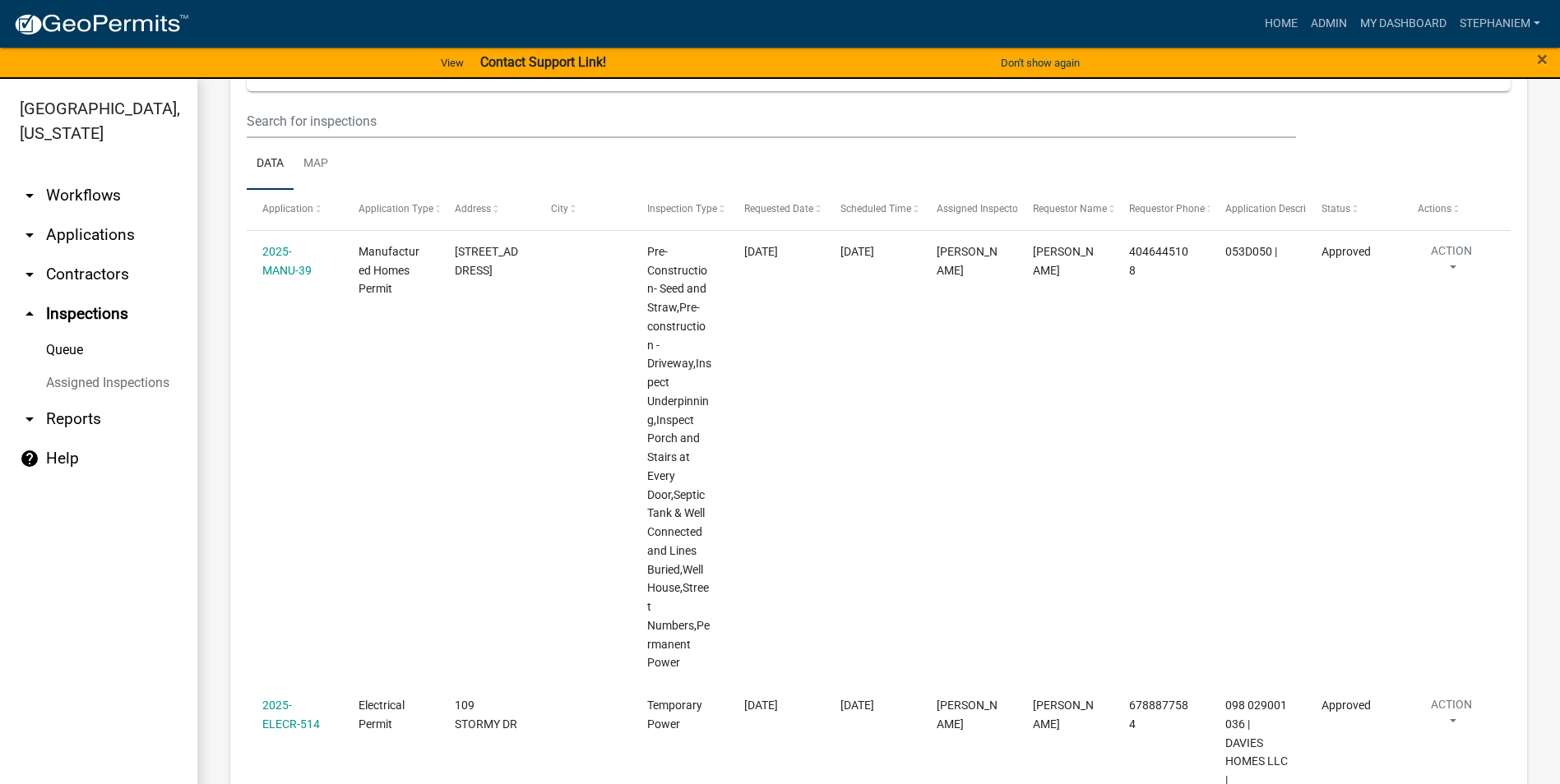
scroll to position [0, 0]
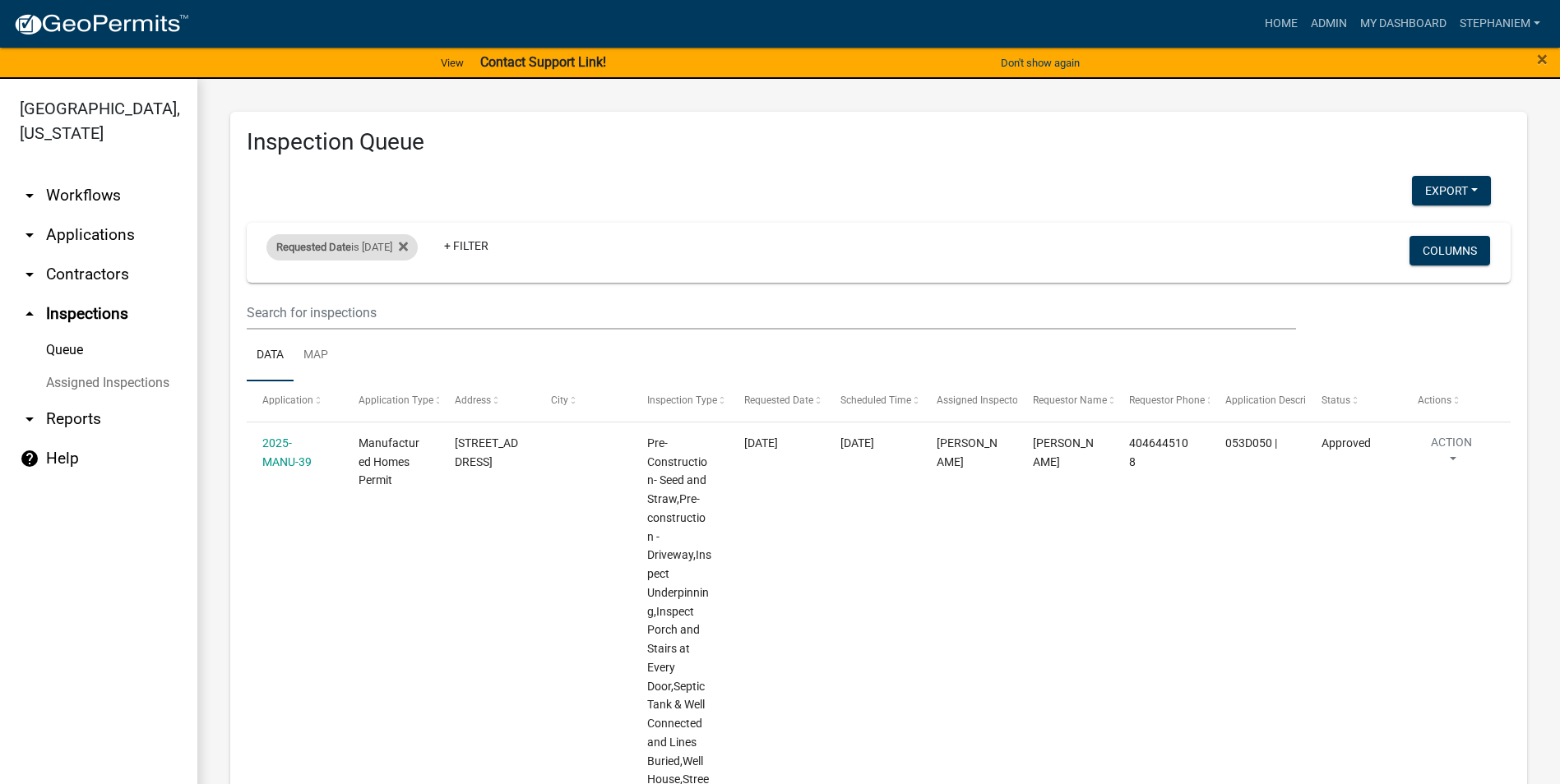
click at [387, 249] on div "Requested Date is [DATE]" at bounding box center [342, 247] width 152 height 26
click at [407, 311] on input "[DATE]" at bounding box center [357, 309] width 115 height 34
type input "[DATE]"
click at [379, 361] on button "Done" at bounding box center [357, 357] width 115 height 30
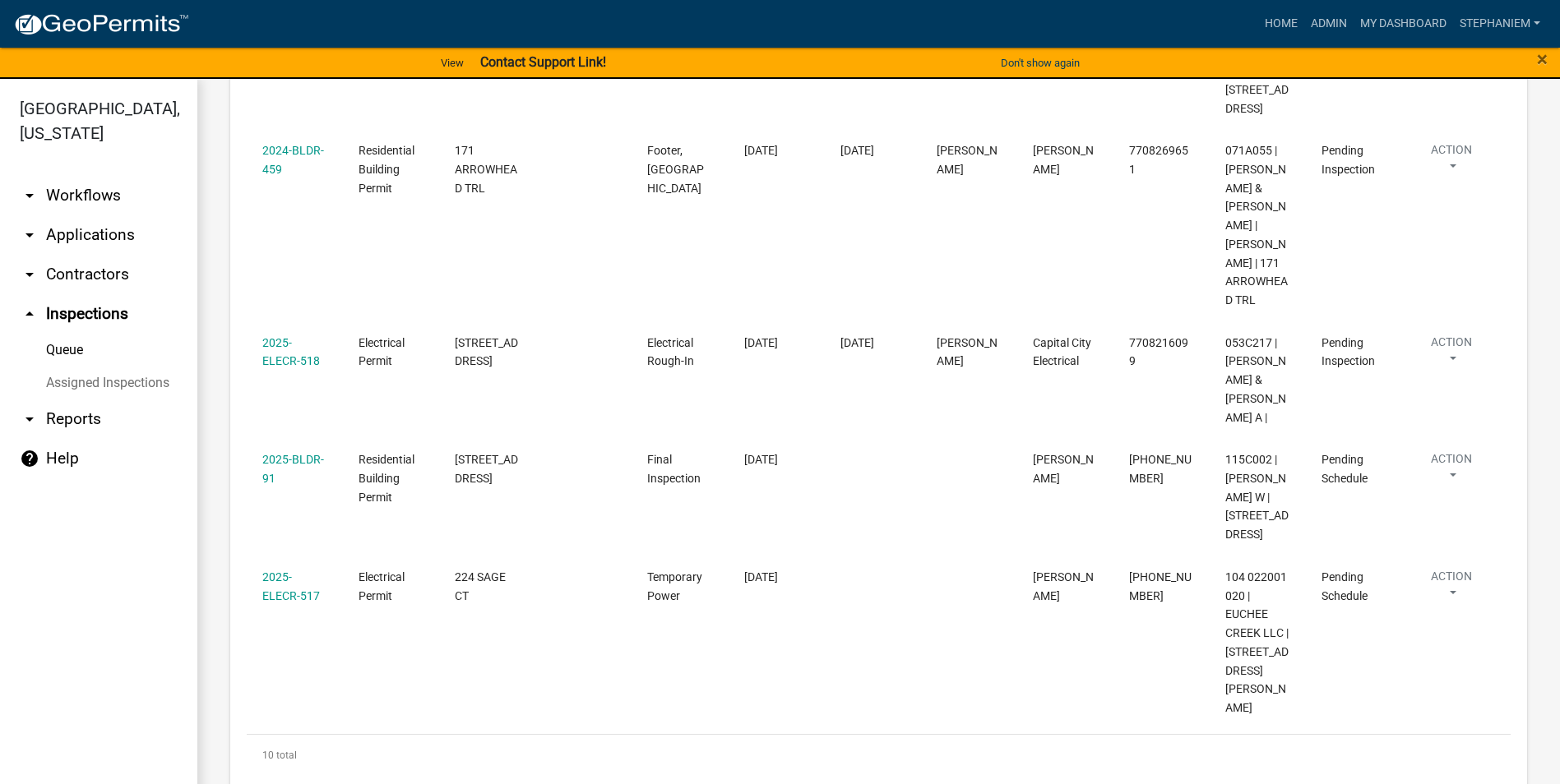
scroll to position [1521, 0]
